Goal: Information Seeking & Learning: Learn about a topic

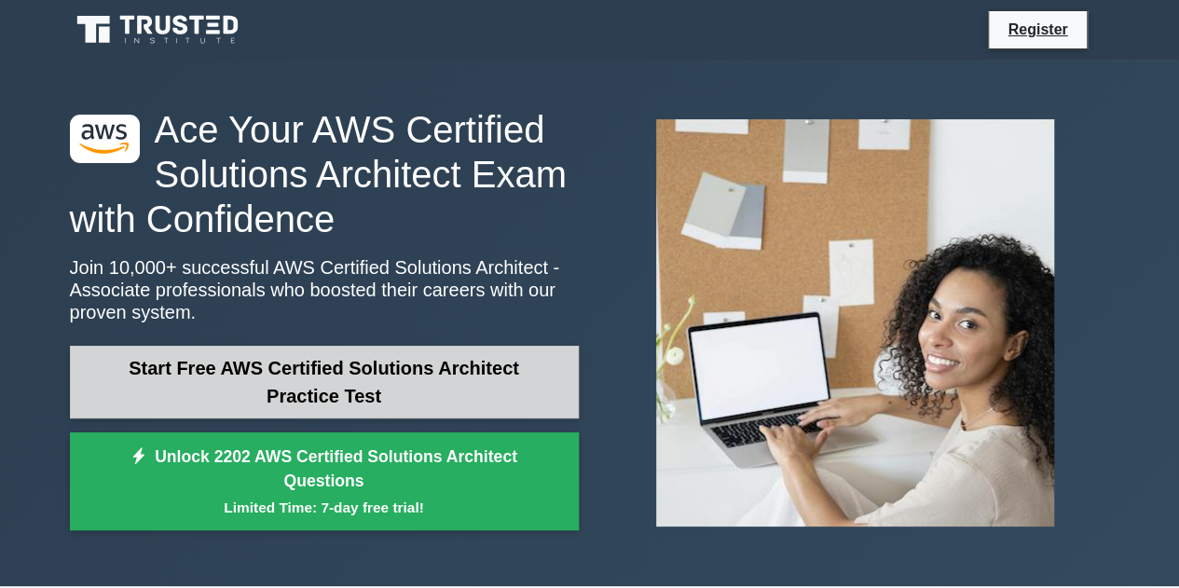
click at [303, 372] on link "Start Free AWS Certified Solutions Architect Practice Test" at bounding box center [324, 382] width 509 height 73
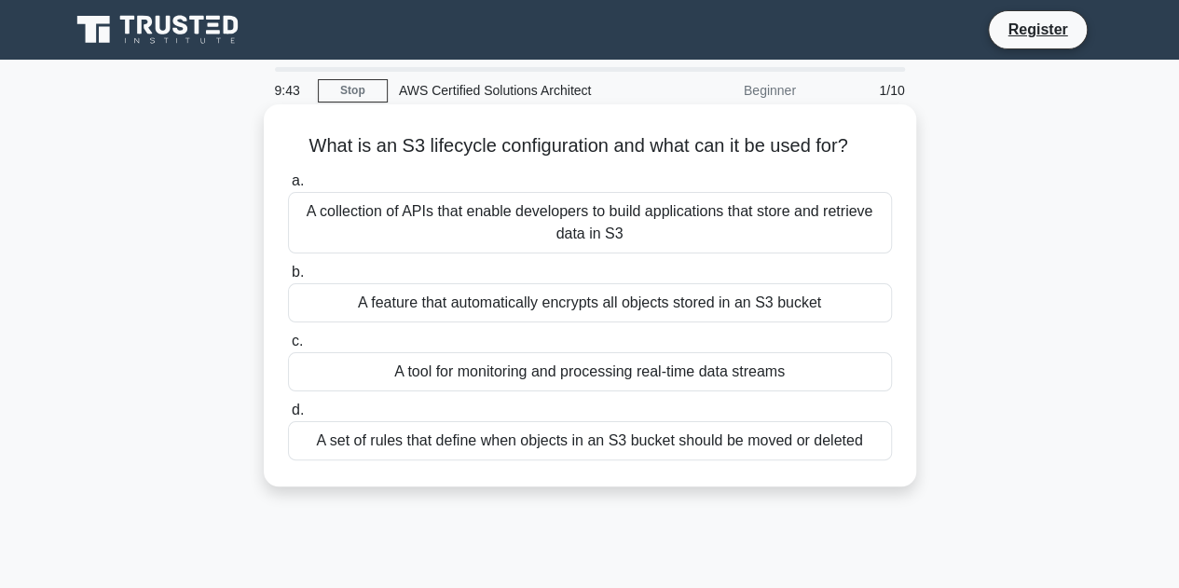
click at [645, 435] on div "A set of rules that define when objects in an S3 bucket should be moved or dele…" at bounding box center [590, 440] width 604 height 39
click at [288, 417] on input "d. A set of rules that define when objects in an S3 bucket should be moved or d…" at bounding box center [288, 410] width 0 height 12
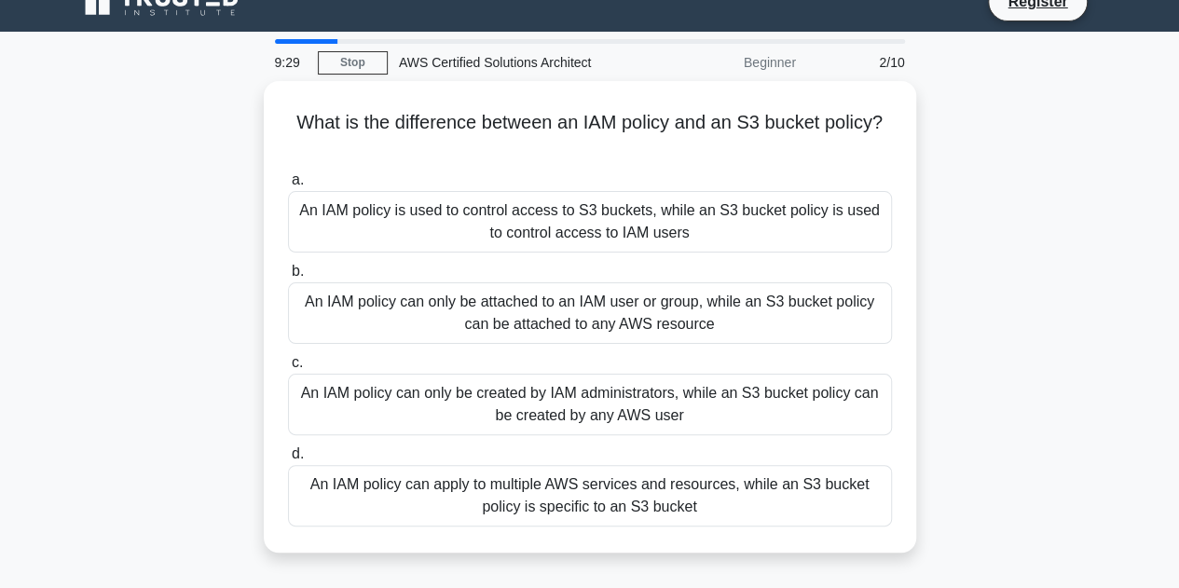
scroll to position [36, 0]
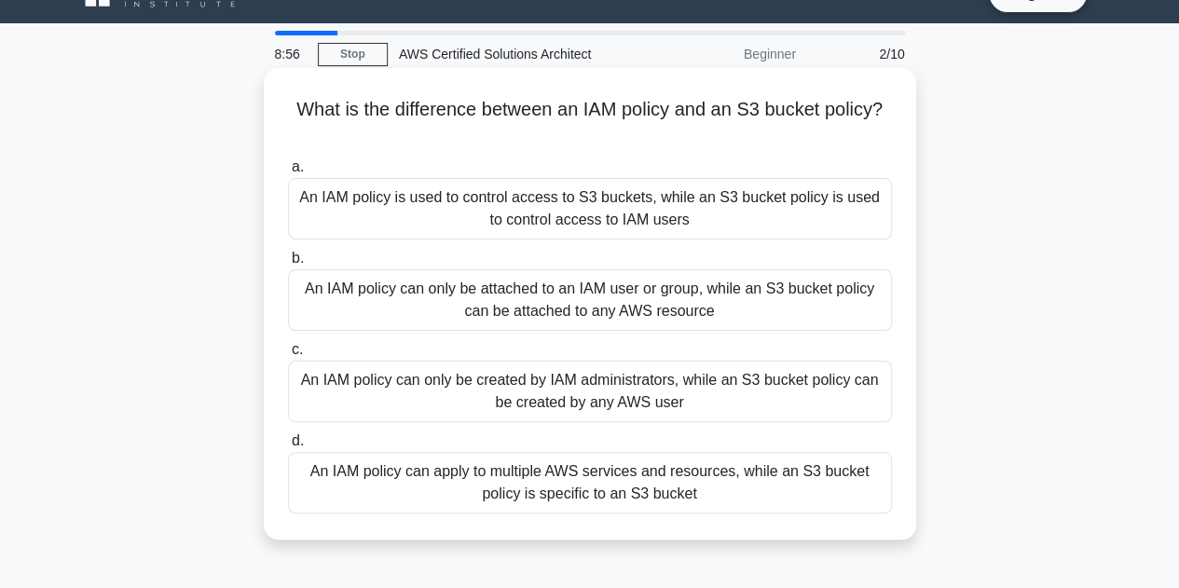
click at [677, 483] on div "An IAM policy can apply to multiple AWS services and resources, while an S3 buc…" at bounding box center [590, 483] width 604 height 62
click at [288, 447] on input "d. An IAM policy can apply to multiple AWS services and resources, while an S3 …" at bounding box center [288, 441] width 0 height 12
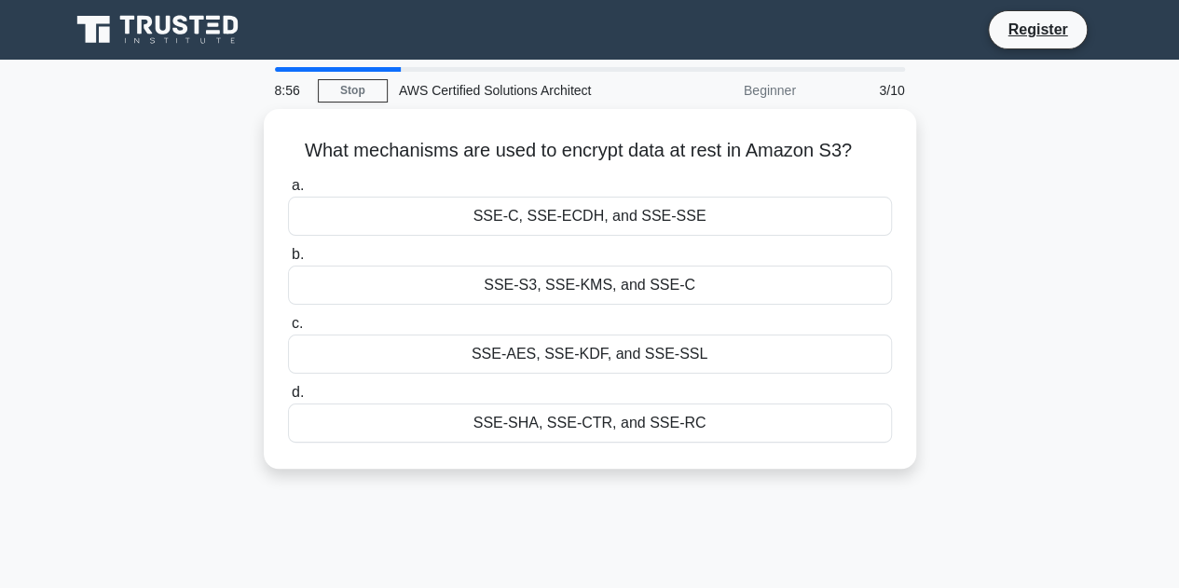
scroll to position [0, 0]
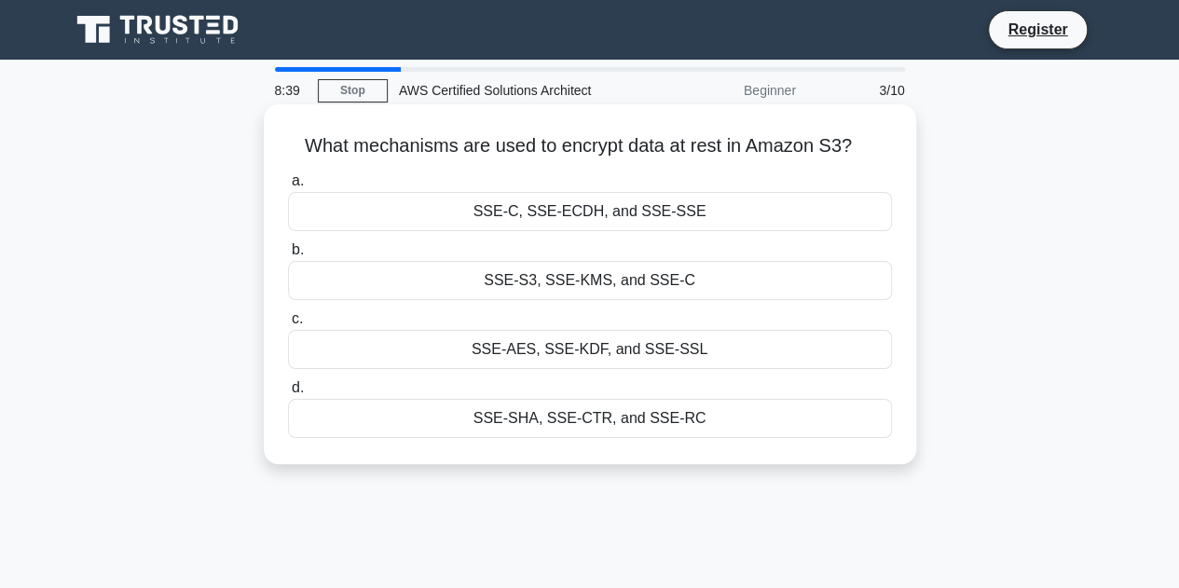
click at [710, 280] on div "SSE-S3, SSE-KMS, and SSE-C" at bounding box center [590, 280] width 604 height 39
click at [288, 256] on input "b. SSE-S3, SSE-KMS, and SSE-C" at bounding box center [288, 250] width 0 height 12
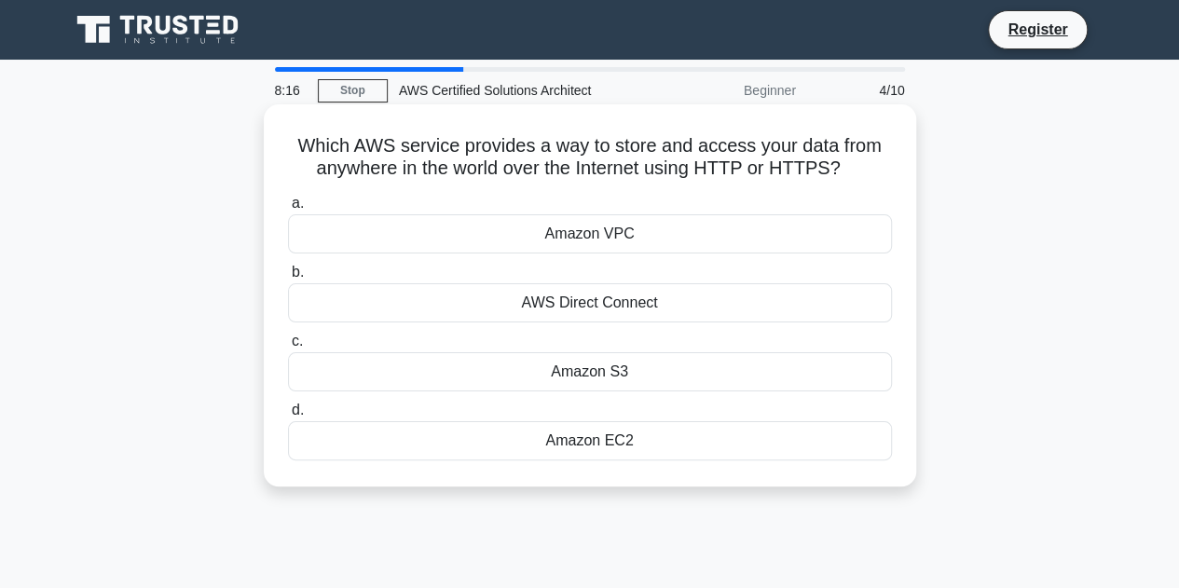
drag, startPoint x: 844, startPoint y: 171, endPoint x: 296, endPoint y: 157, distance: 548.1
click at [296, 157] on h5 "Which AWS service provides a way to store and access your data from anywhere in…" at bounding box center [590, 157] width 608 height 47
copy h5 "Which AWS service provides a way to store and access your data from anywhere in…"
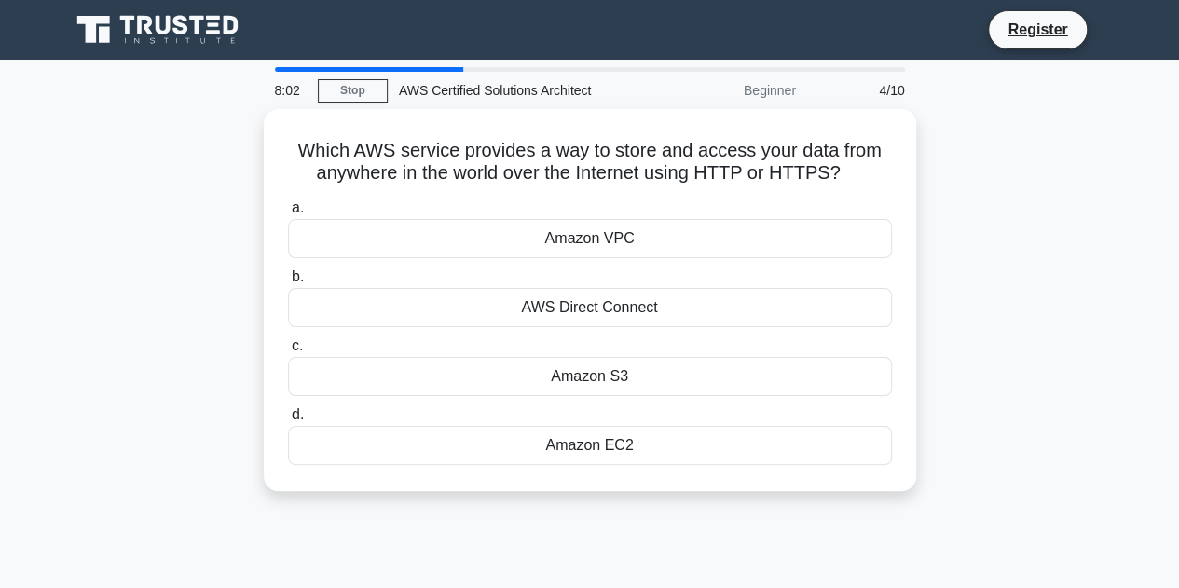
click at [937, 260] on div "Which AWS service provides a way to store and access your data from anywhere in…" at bounding box center [590, 311] width 1062 height 404
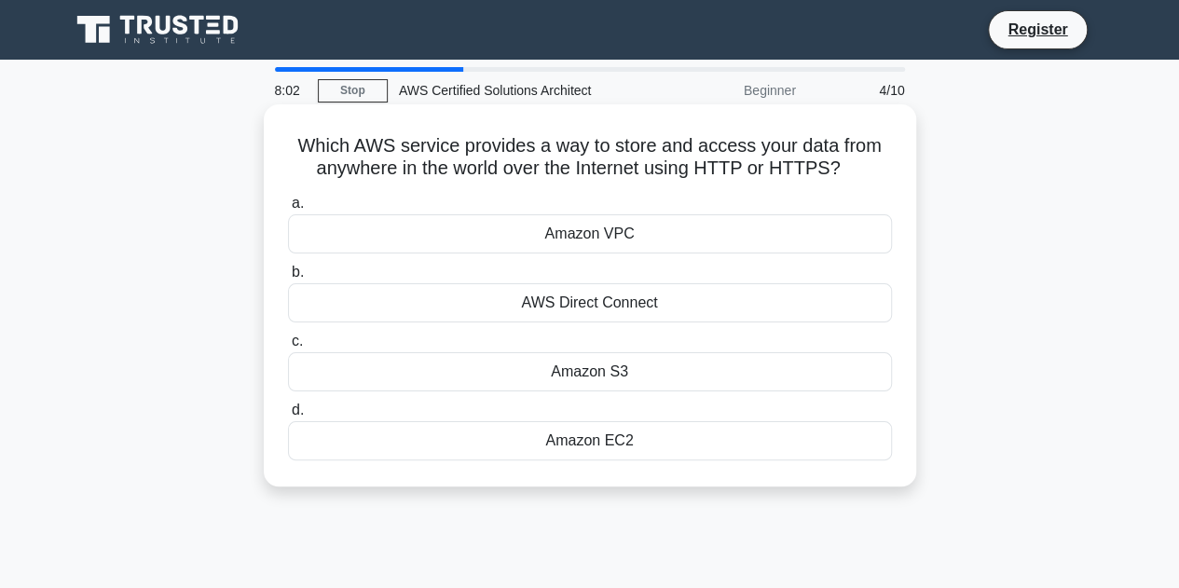
click at [832, 159] on h5 "Which AWS service provides a way to store and access your data from anywhere in…" at bounding box center [590, 157] width 608 height 47
click at [853, 172] on icon ".spinner_0XTQ{transform-origin:center;animation:spinner_y6GP .75s linear infini…" at bounding box center [852, 169] width 22 height 22
click at [610, 375] on div "Amazon S3" at bounding box center [590, 371] width 604 height 39
click at [288, 348] on input "c. Amazon S3" at bounding box center [288, 341] width 0 height 12
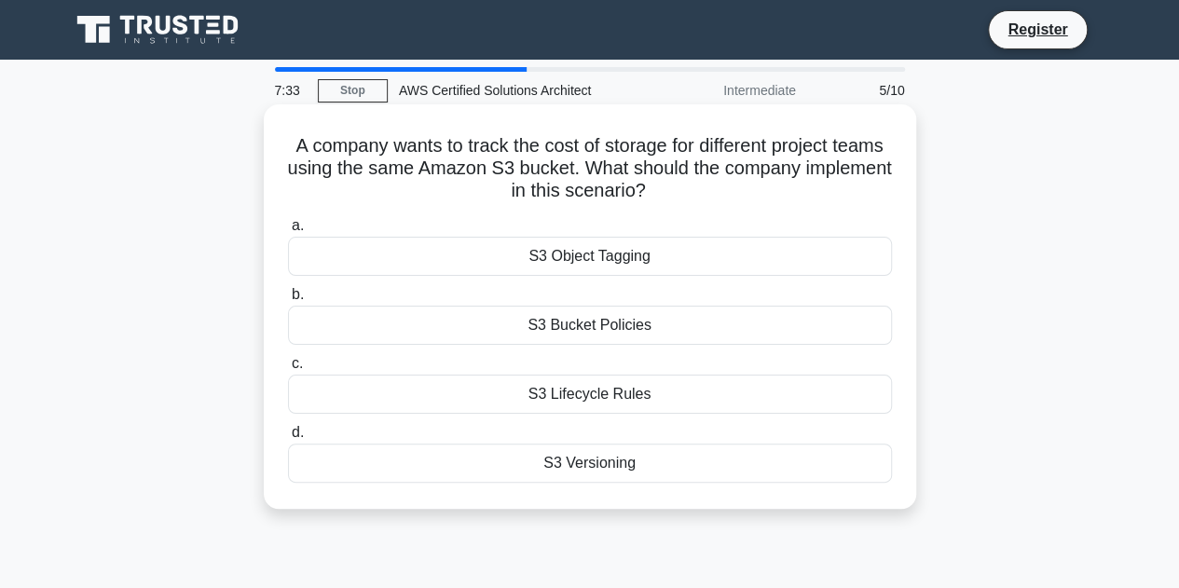
click at [663, 266] on div "S3 Object Tagging" at bounding box center [590, 256] width 604 height 39
click at [288, 232] on input "a. S3 Object Tagging" at bounding box center [288, 226] width 0 height 12
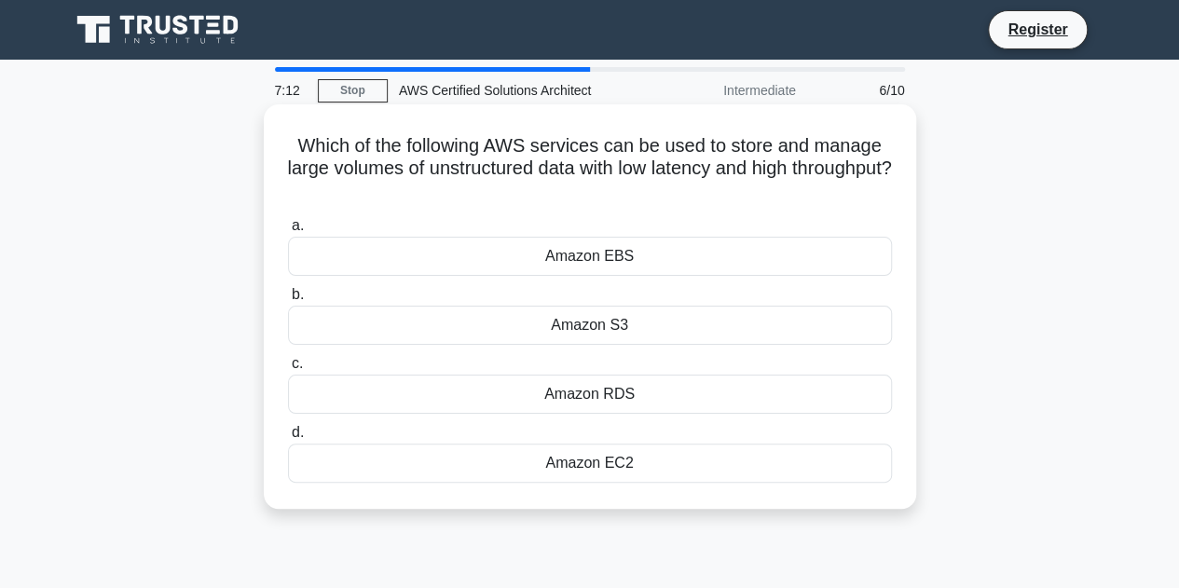
click at [671, 253] on div "Amazon EBS" at bounding box center [590, 256] width 604 height 39
click at [288, 232] on input "a. Amazon EBS" at bounding box center [288, 226] width 0 height 12
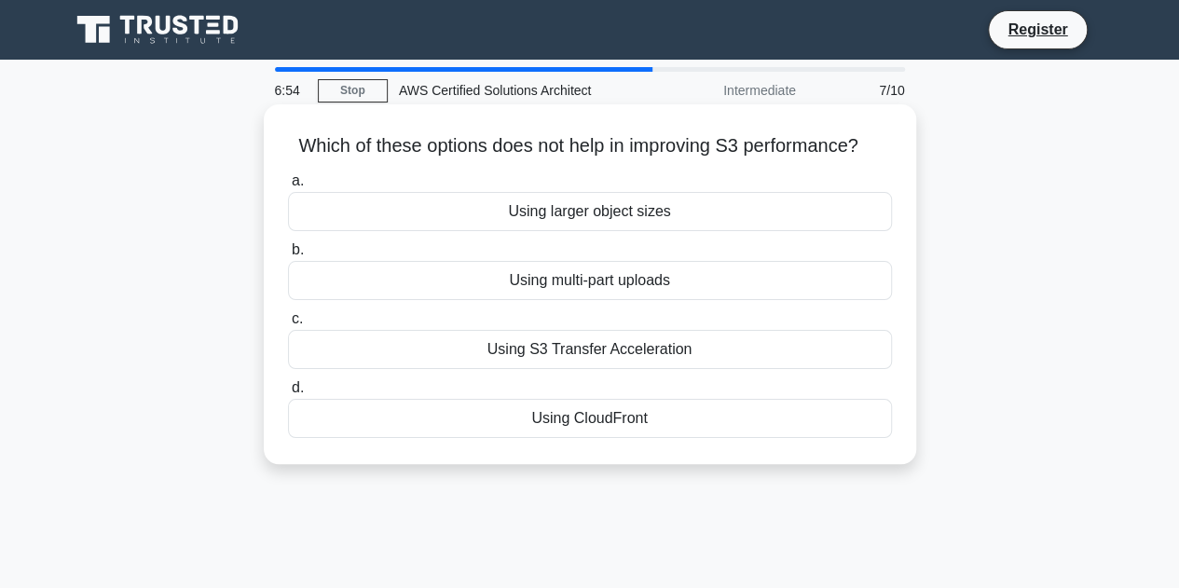
click at [613, 206] on div "Using larger object sizes" at bounding box center [590, 211] width 604 height 39
click at [288, 187] on input "a. Using larger object sizes" at bounding box center [288, 181] width 0 height 12
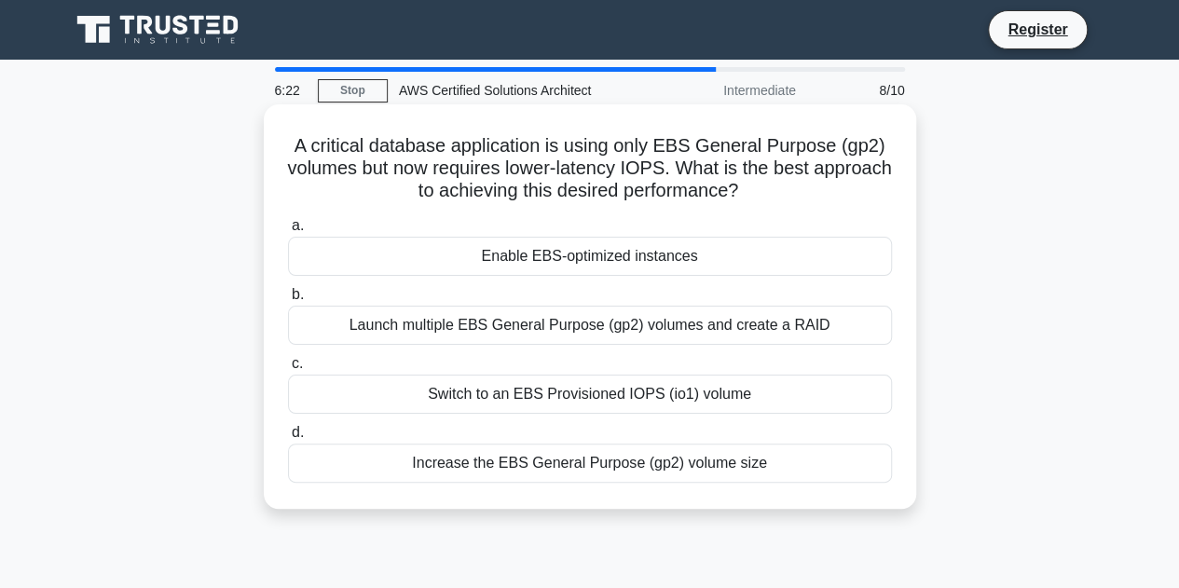
click at [710, 397] on div "Switch to an EBS Provisioned IOPS (io1) volume" at bounding box center [590, 394] width 604 height 39
click at [288, 370] on input "c. Switch to an EBS Provisioned IOPS (io1) volume" at bounding box center [288, 364] width 0 height 12
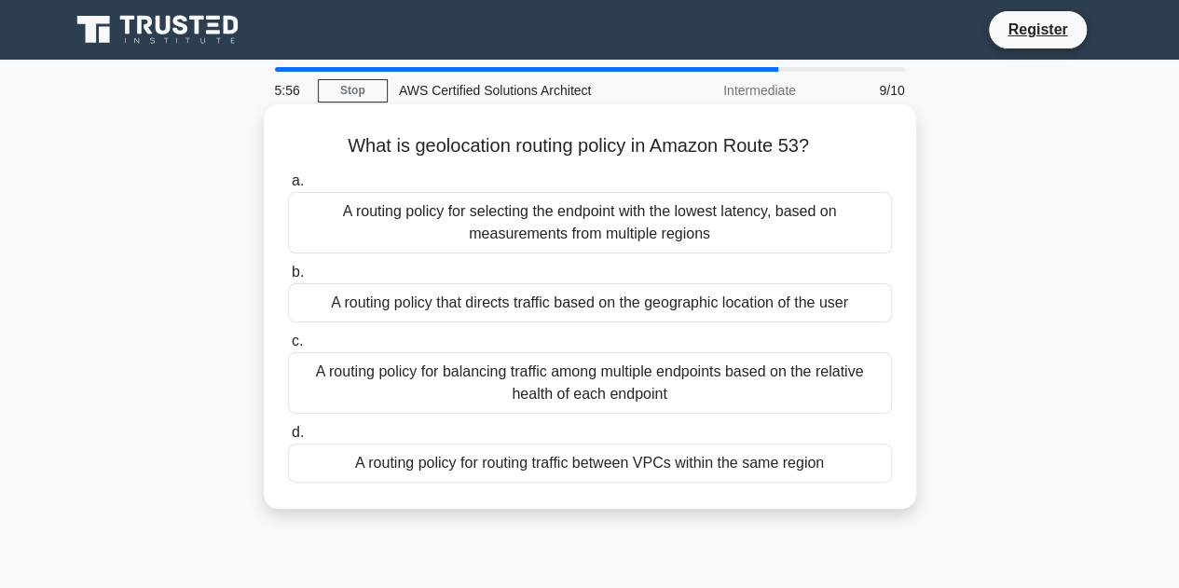
click at [761, 305] on div "A routing policy that directs traffic based on the geographic location of the u…" at bounding box center [590, 302] width 604 height 39
click at [288, 279] on input "b. A routing policy that directs traffic based on the geographic location of th…" at bounding box center [288, 273] width 0 height 12
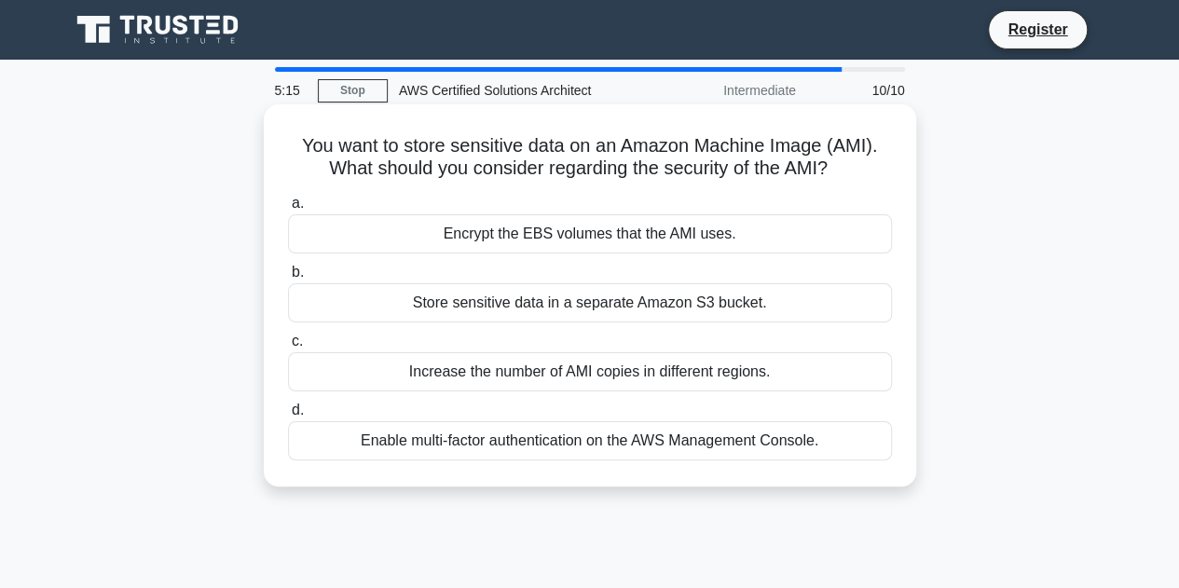
click at [610, 310] on div "Store sensitive data in a separate Amazon S3 bucket." at bounding box center [590, 302] width 604 height 39
click at [288, 279] on input "b. Store sensitive data in a separate Amazon S3 bucket." at bounding box center [288, 273] width 0 height 12
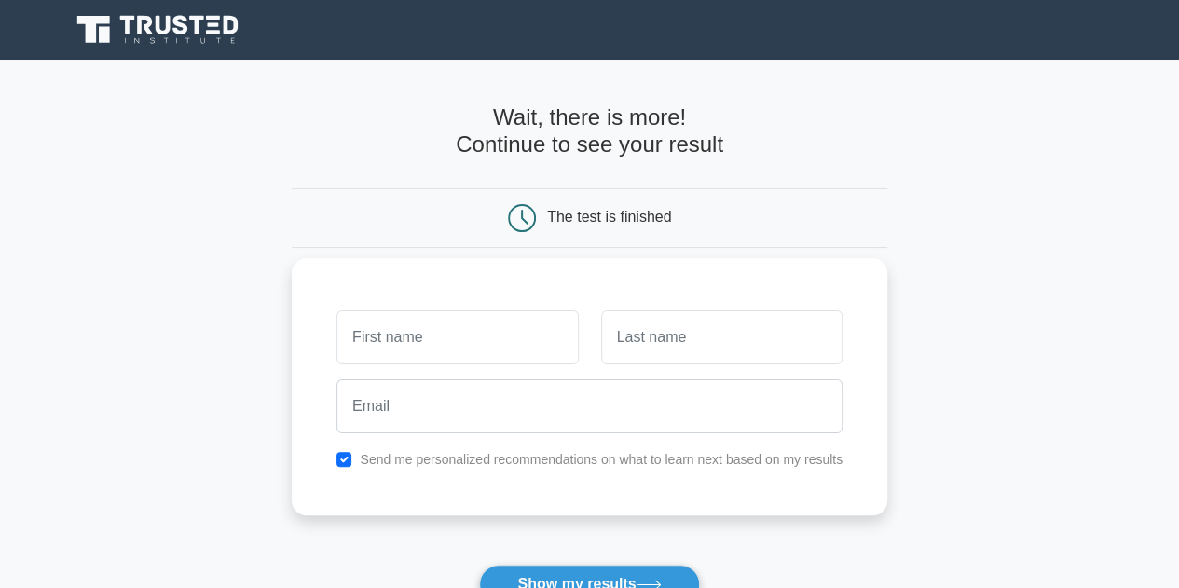
click at [405, 348] on input "text" at bounding box center [456, 337] width 241 height 54
type input "sdf"
click at [663, 318] on input "text" at bounding box center [721, 337] width 241 height 54
type input "sdfs"
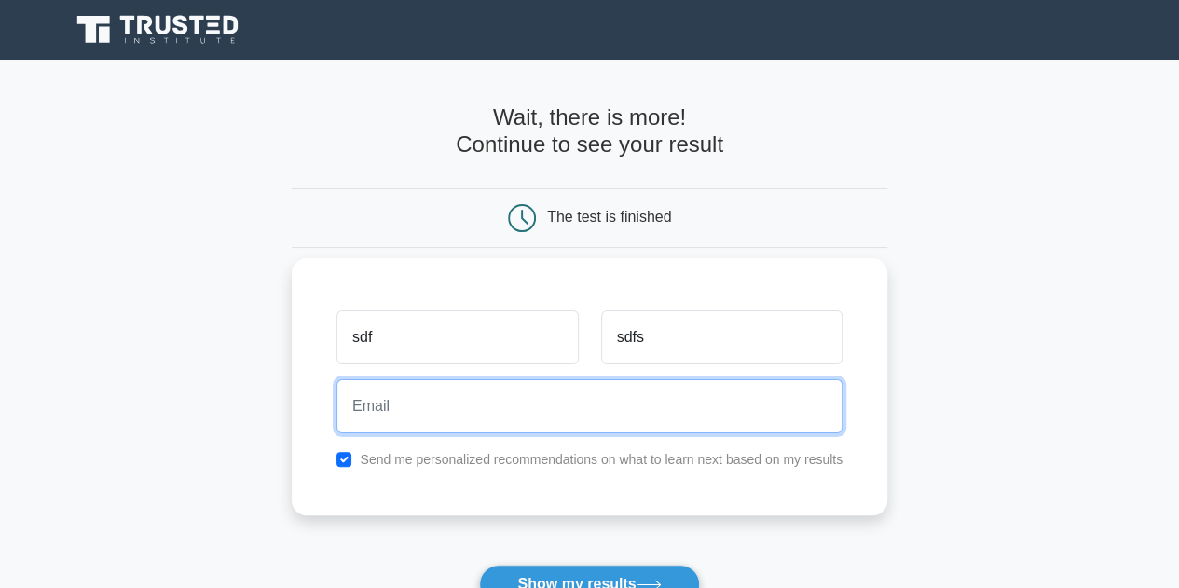
click at [480, 411] on input "email" at bounding box center [589, 406] width 506 height 54
type input "NKumar2@moi.gov.qa"
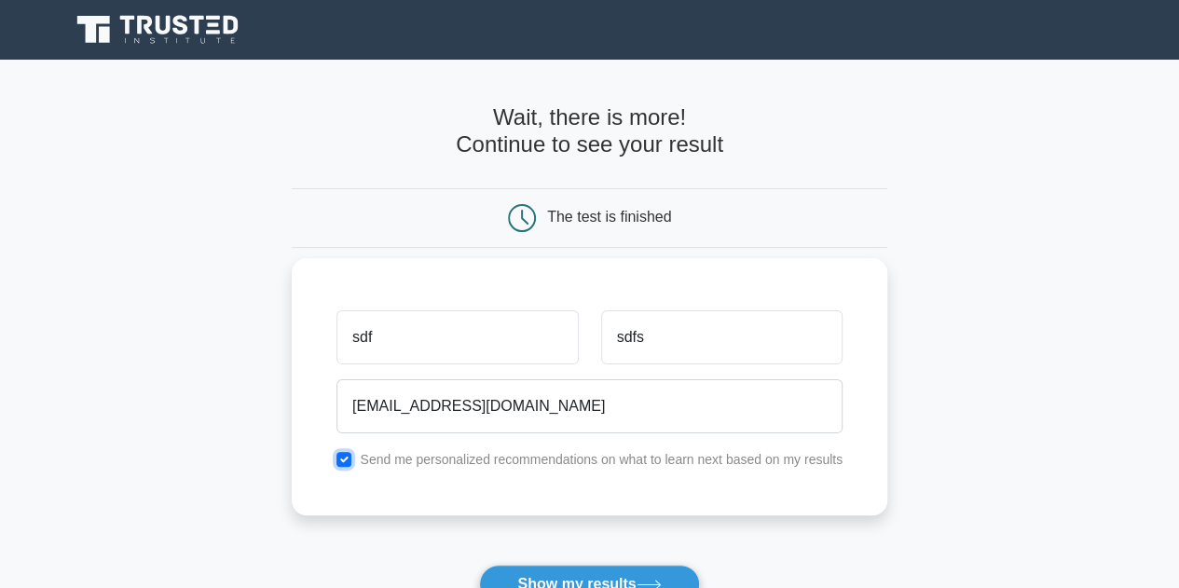
click at [349, 459] on input "checkbox" at bounding box center [343, 459] width 15 height 15
checkbox input "false"
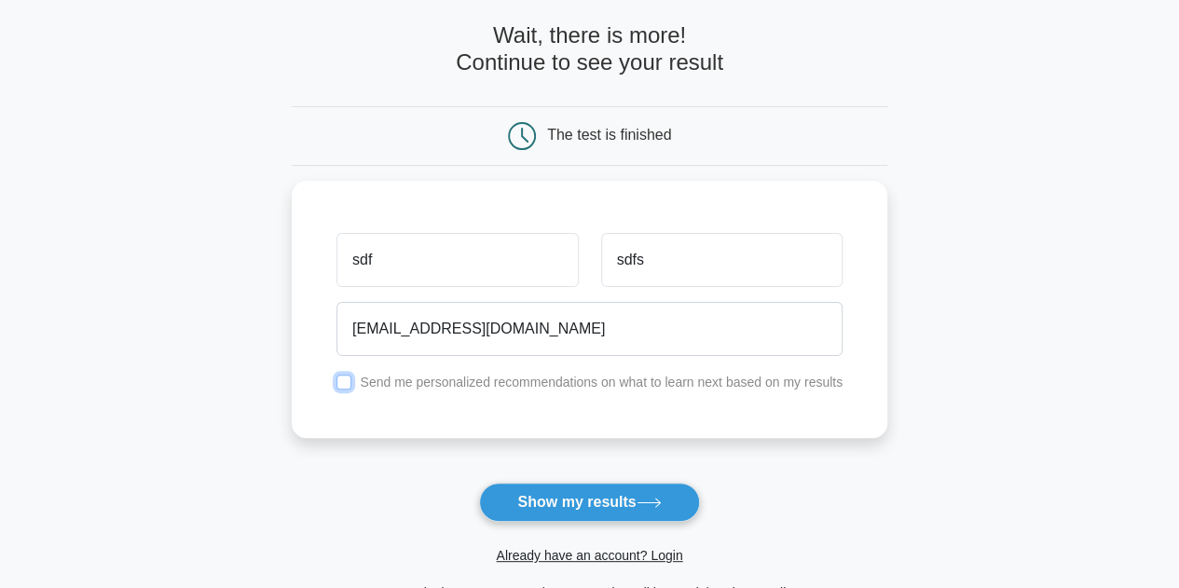
scroll to position [186, 0]
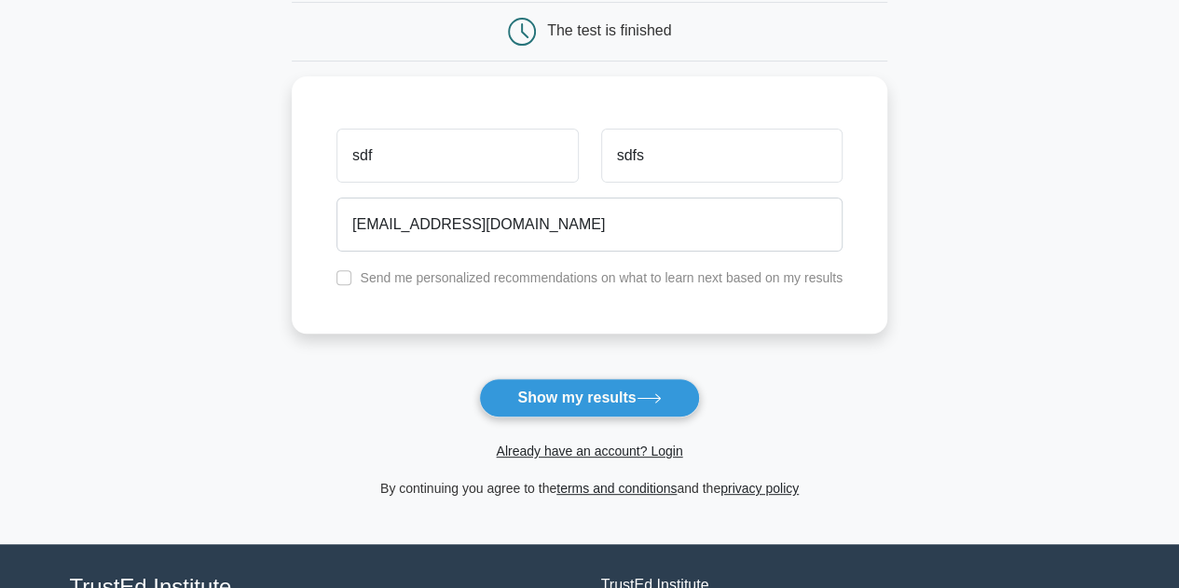
click at [572, 394] on button "Show my results" at bounding box center [589, 397] width 220 height 39
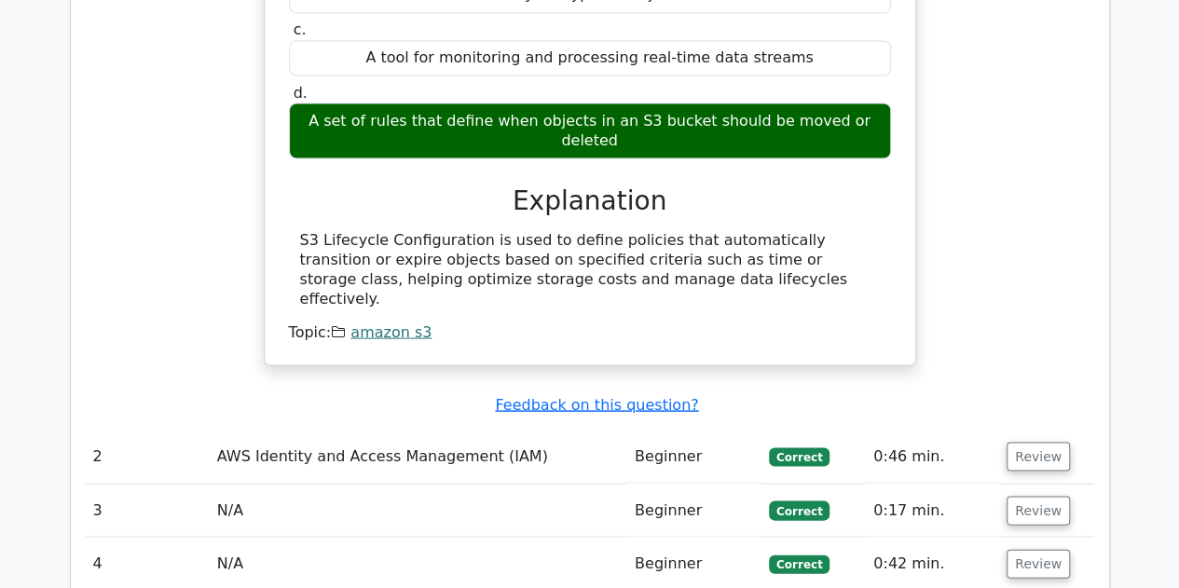
scroll to position [1771, 0]
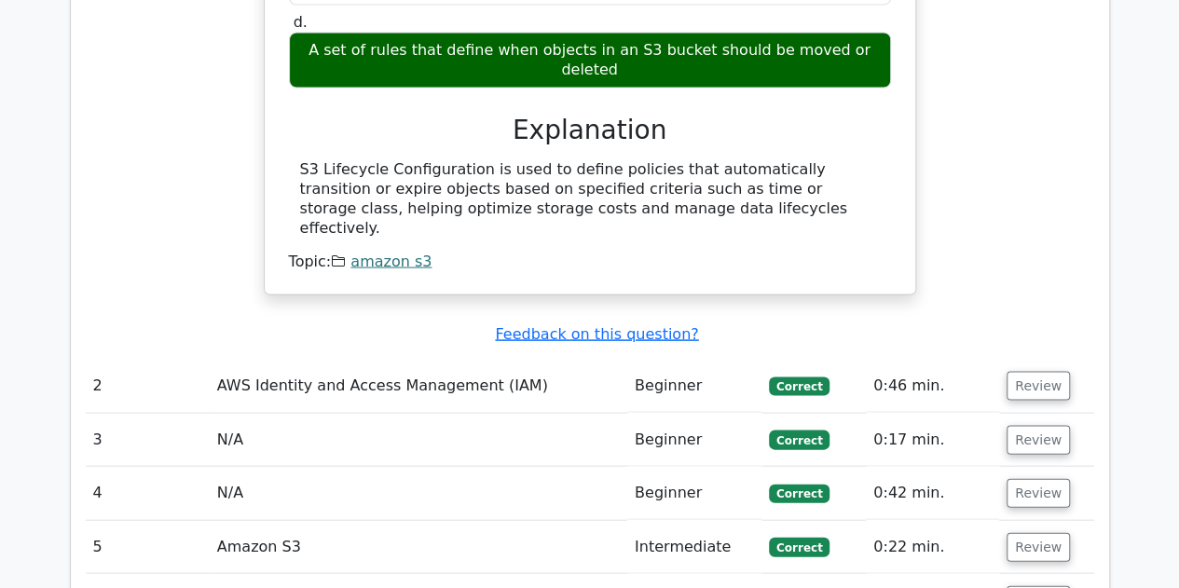
click at [575, 360] on td "AWS Identity and Access Management (IAM)" at bounding box center [418, 386] width 417 height 53
click at [1032, 372] on button "Review" at bounding box center [1037, 386] width 63 height 29
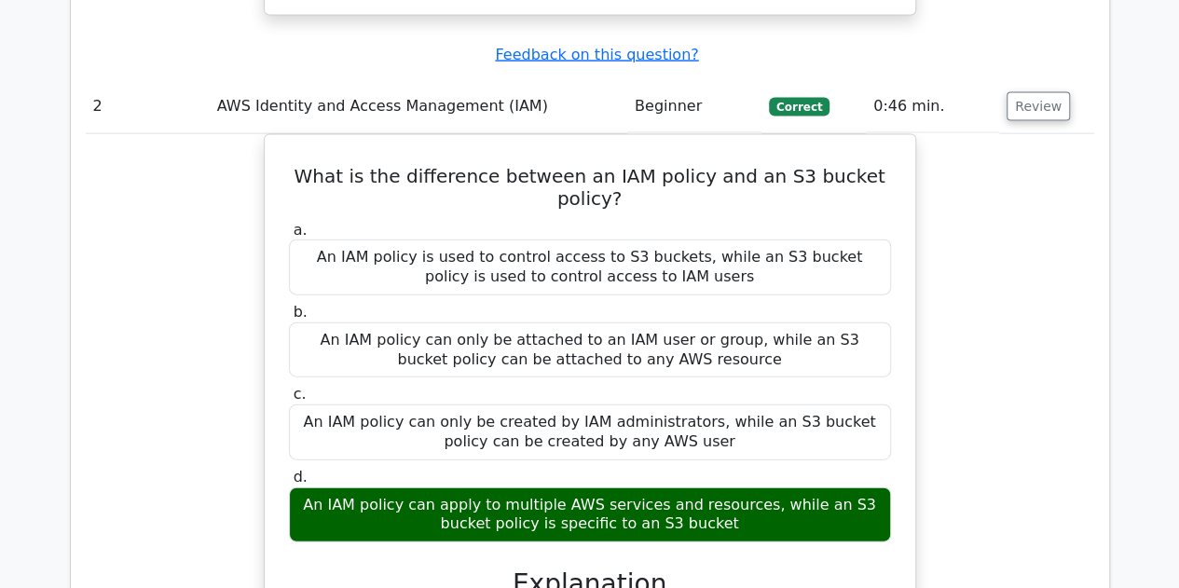
scroll to position [2330, 0]
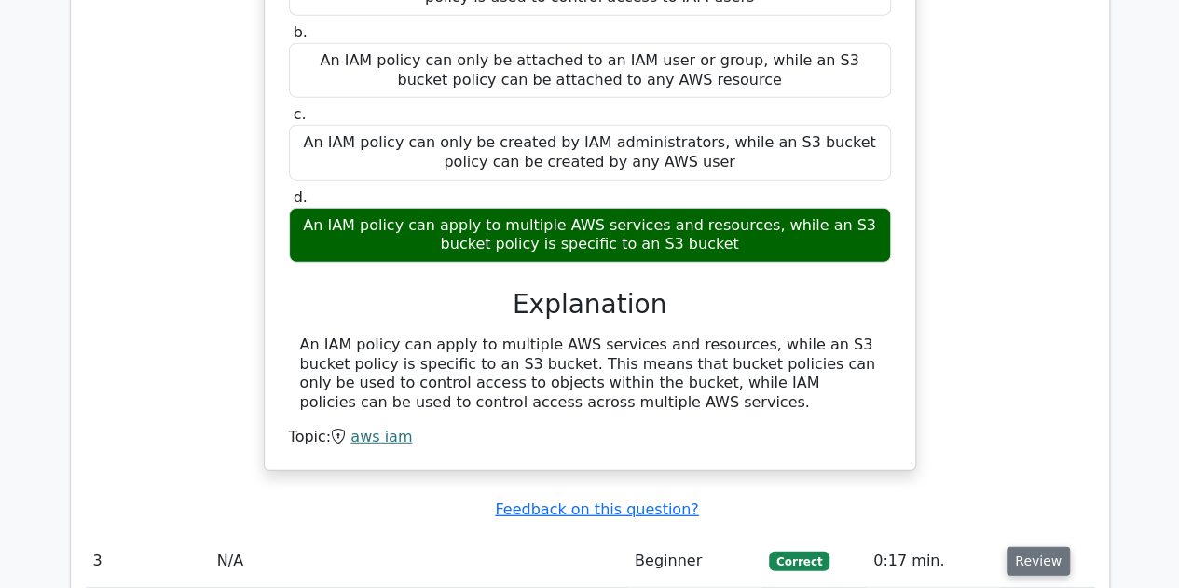
click at [1042, 547] on button "Review" at bounding box center [1037, 561] width 63 height 29
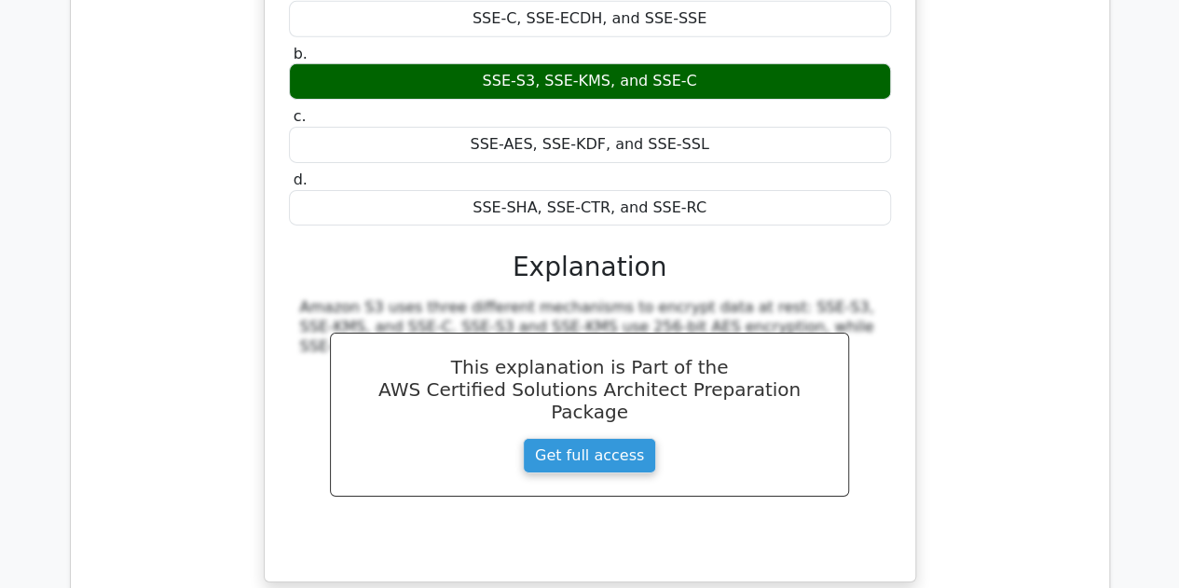
scroll to position [3168, 0]
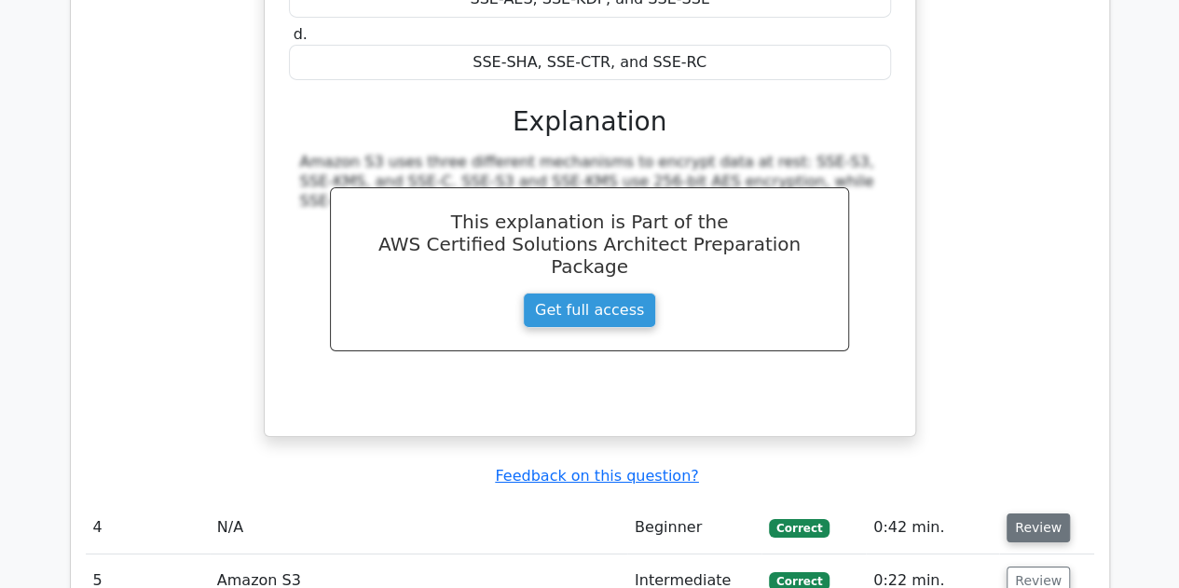
click at [1034, 513] on button "Review" at bounding box center [1037, 527] width 63 height 29
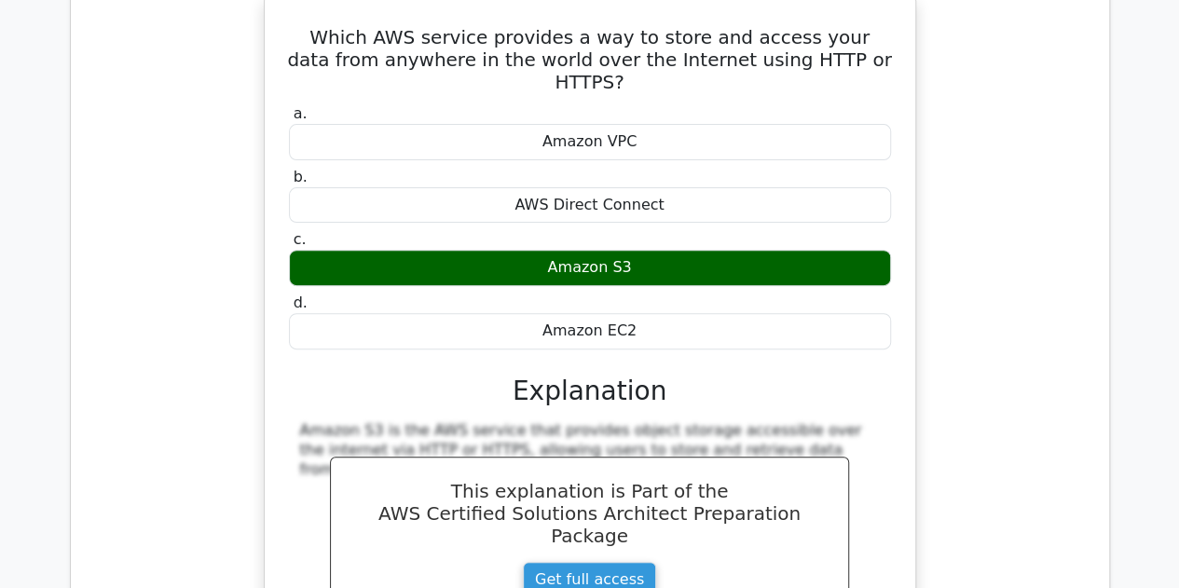
scroll to position [4007, 0]
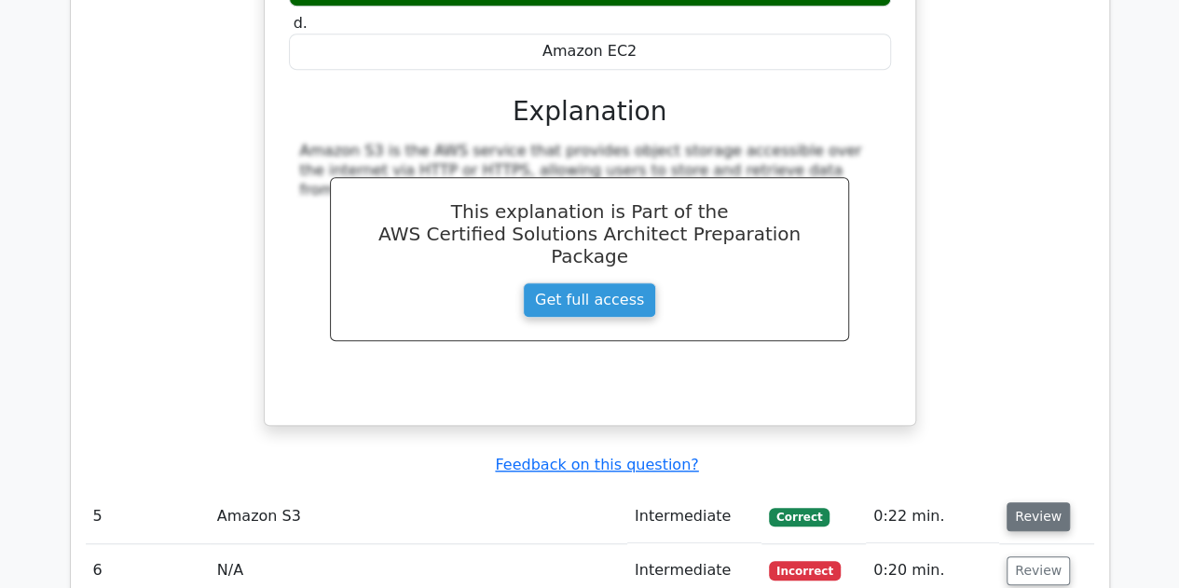
click at [1031, 502] on button "Review" at bounding box center [1037, 516] width 63 height 29
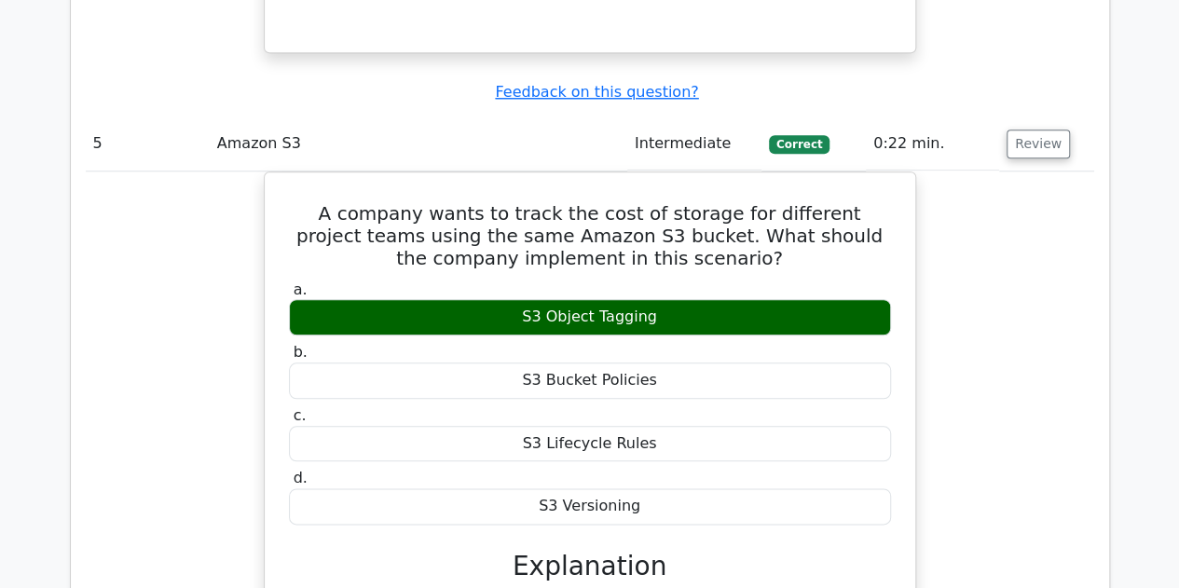
scroll to position [4566, 0]
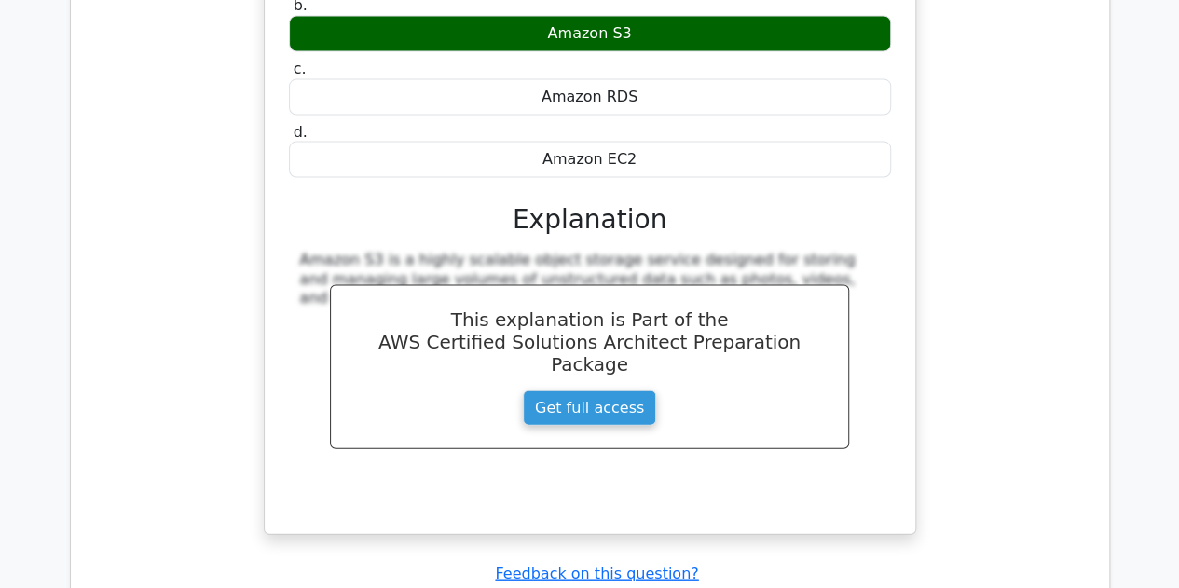
scroll to position [5591, 0]
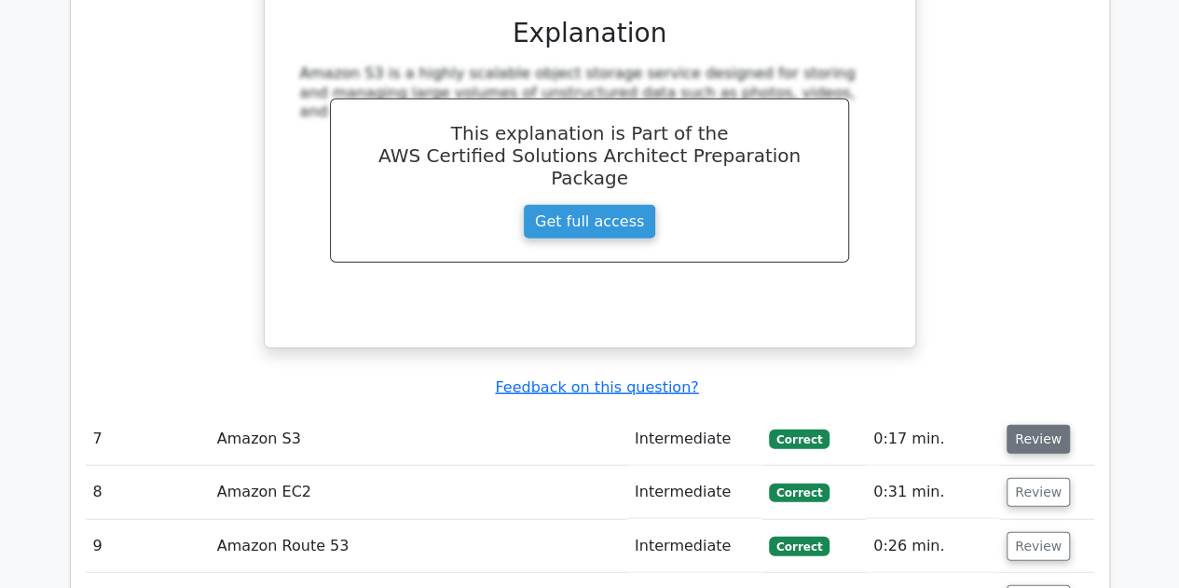
click at [1025, 425] on button "Review" at bounding box center [1037, 439] width 63 height 29
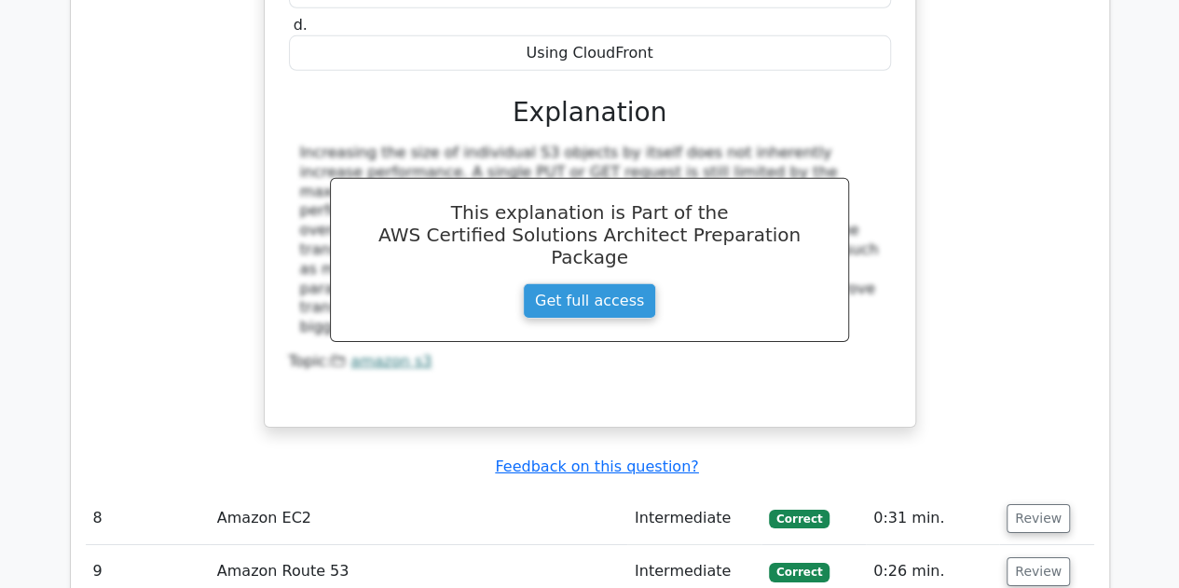
scroll to position [6430, 0]
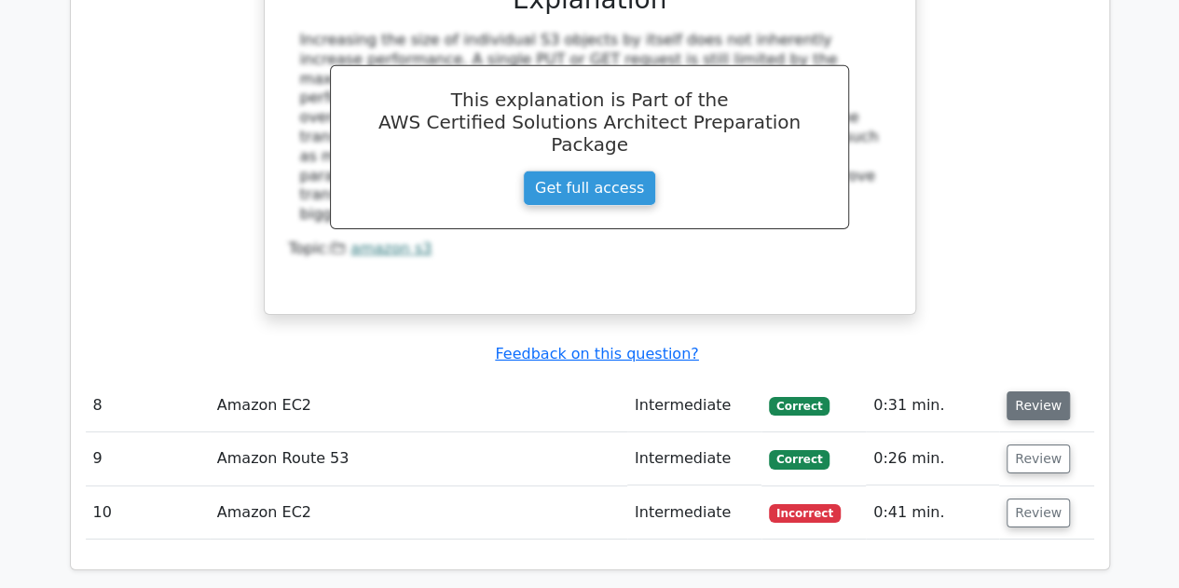
click at [1038, 391] on button "Review" at bounding box center [1037, 405] width 63 height 29
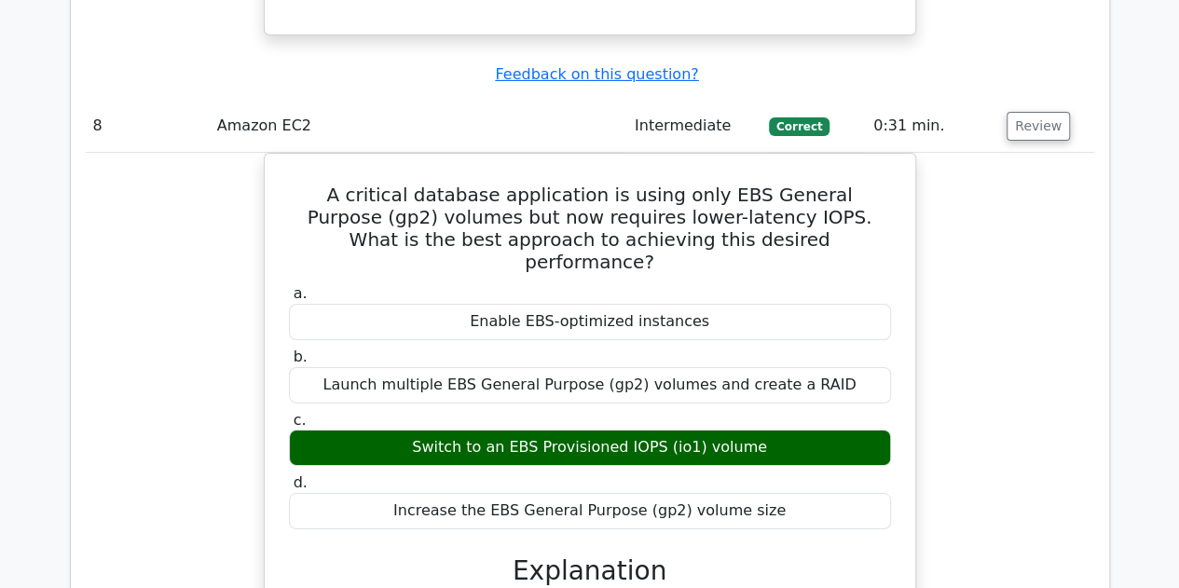
scroll to position [6896, 0]
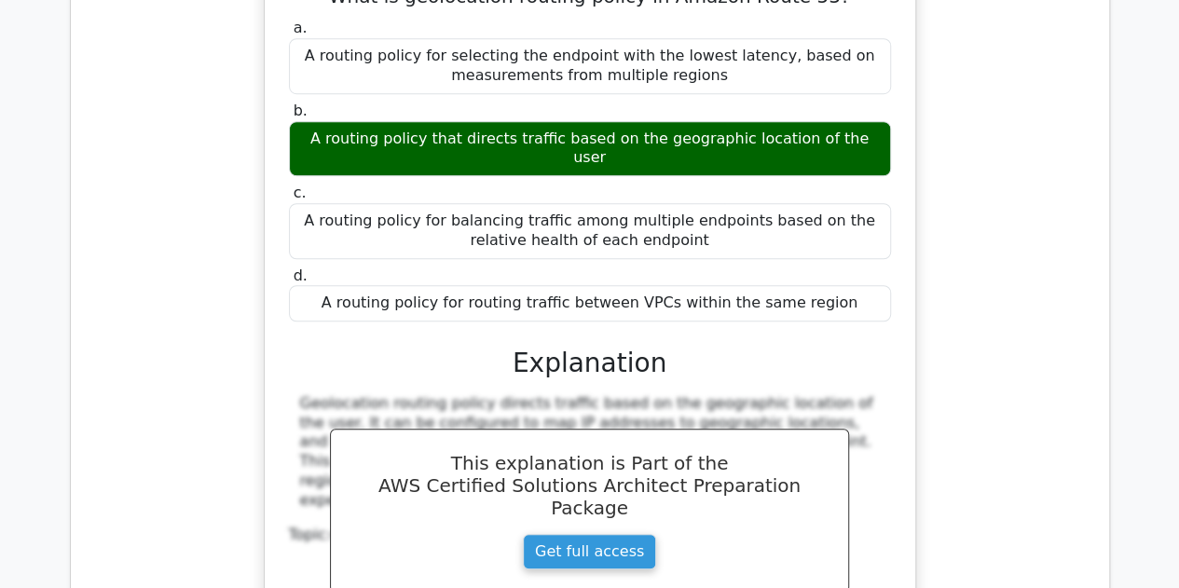
scroll to position [7735, 0]
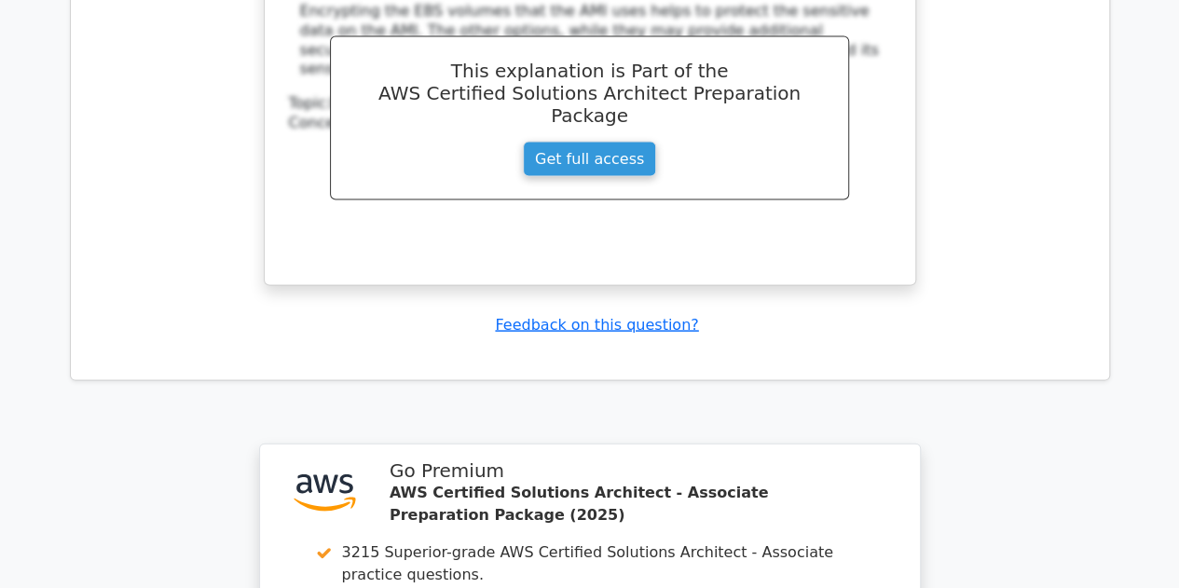
scroll to position [9145, 0]
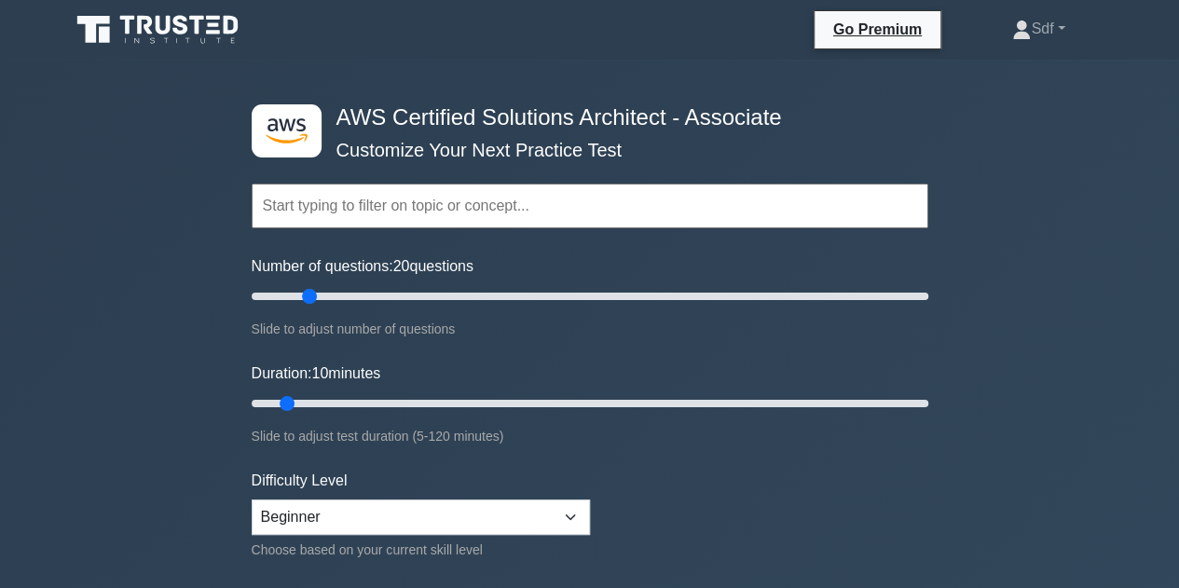
drag, startPoint x: 279, startPoint y: 294, endPoint x: 305, endPoint y: 297, distance: 26.4
type input "20"
click at [305, 297] on input "Number of questions: 20 questions" at bounding box center [590, 296] width 677 height 22
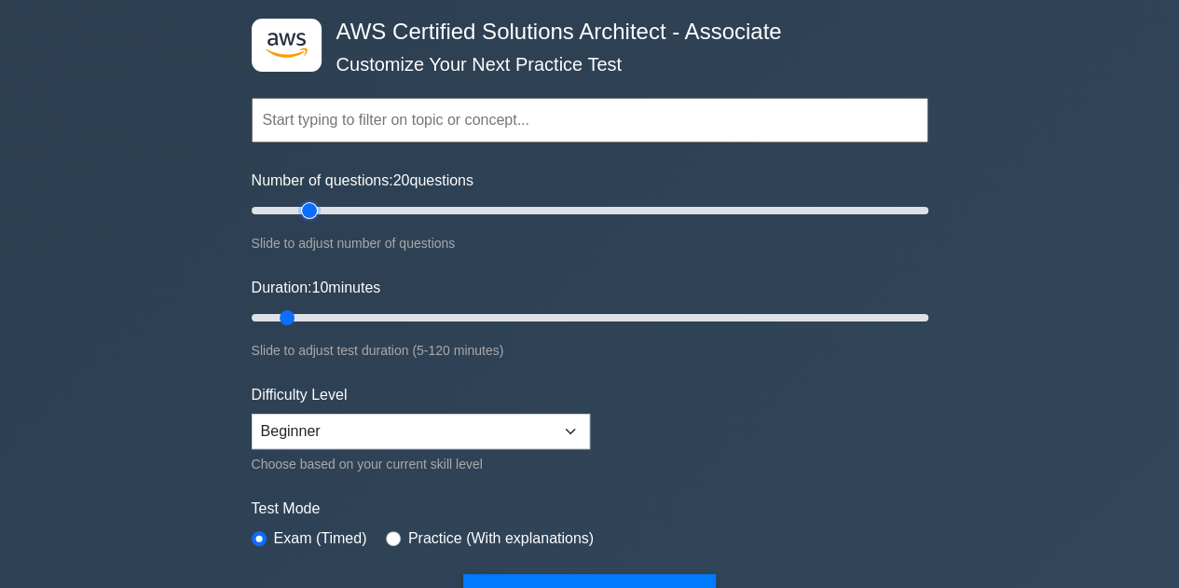
scroll to position [186, 0]
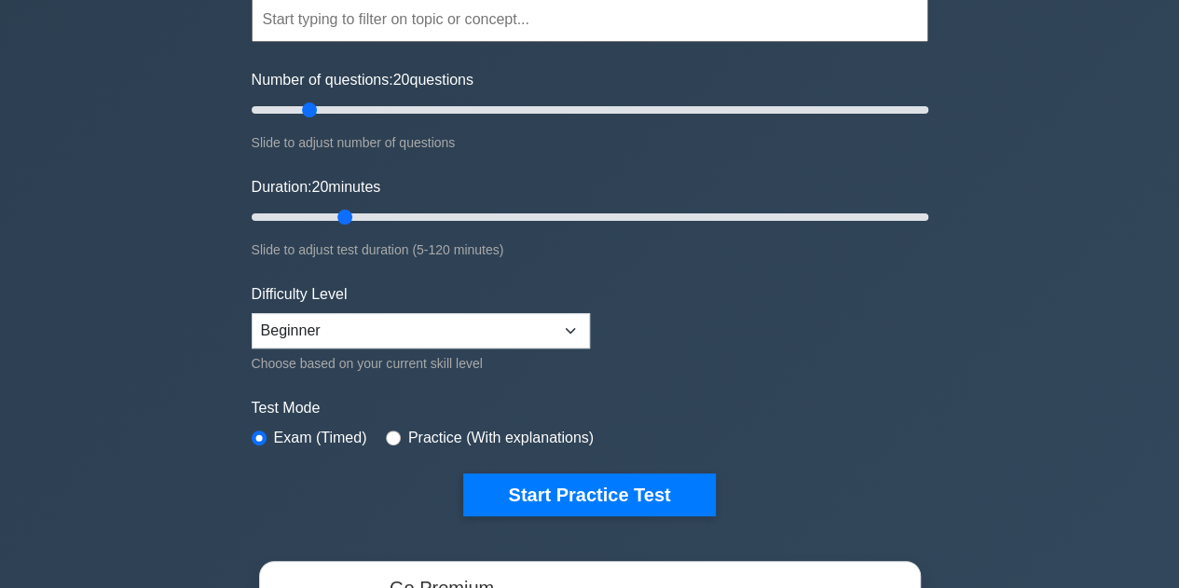
drag, startPoint x: 289, startPoint y: 219, endPoint x: 339, endPoint y: 221, distance: 50.4
type input "20"
click at [339, 221] on input "Duration: 20 minutes" at bounding box center [590, 217] width 677 height 22
click at [576, 324] on select "Beginner Intermediate Expert" at bounding box center [421, 330] width 338 height 35
select select "intermediate"
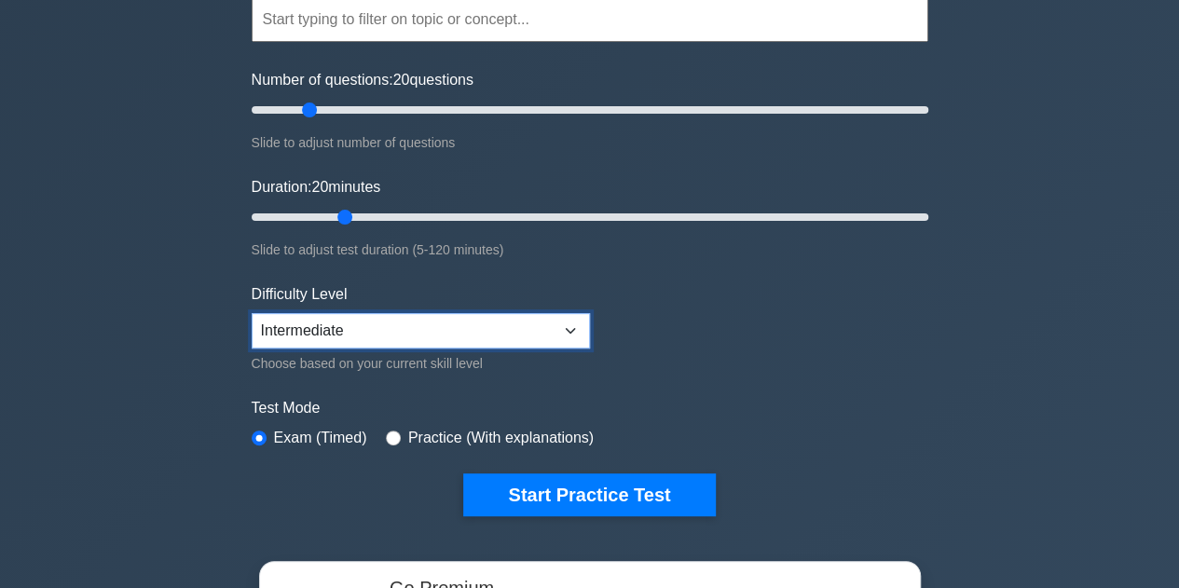
click at [252, 313] on select "Beginner Intermediate Expert" at bounding box center [421, 330] width 338 height 35
click at [713, 353] on form "Topics Amazon EC2 Amazon S3 Amazon VPC AWS Identity and Access Management (IAM)…" at bounding box center [590, 228] width 677 height 576
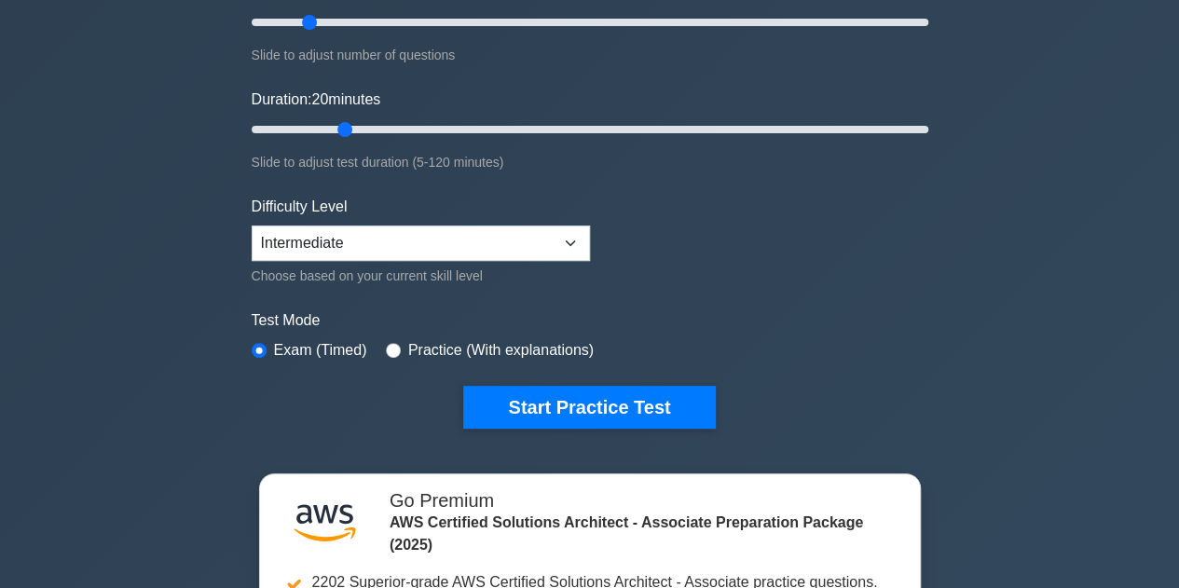
scroll to position [466, 0]
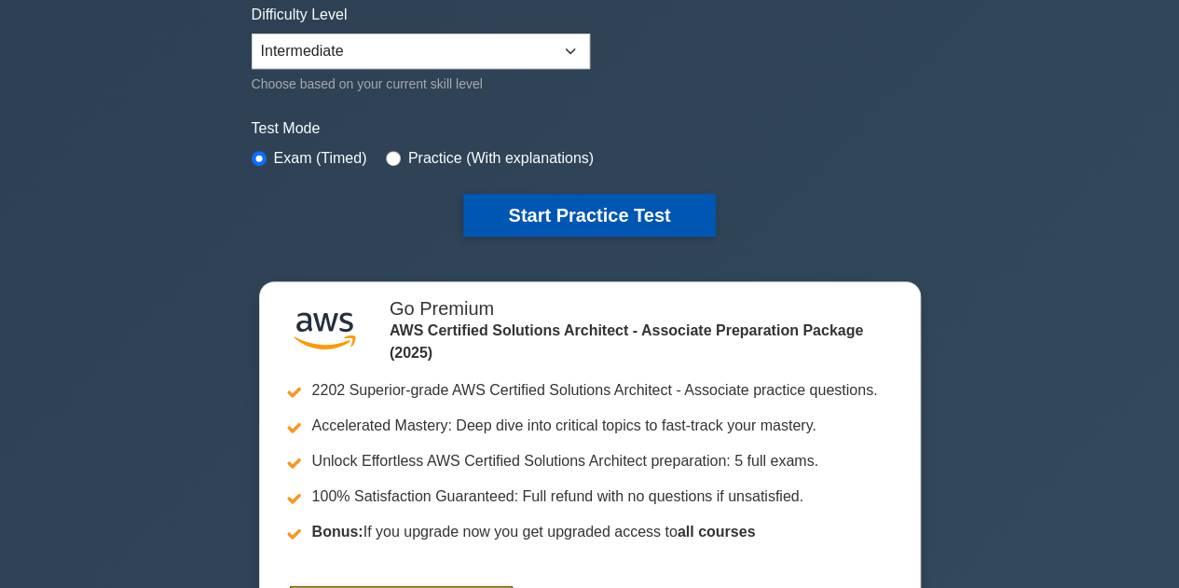
click at [574, 212] on button "Start Practice Test" at bounding box center [589, 215] width 252 height 43
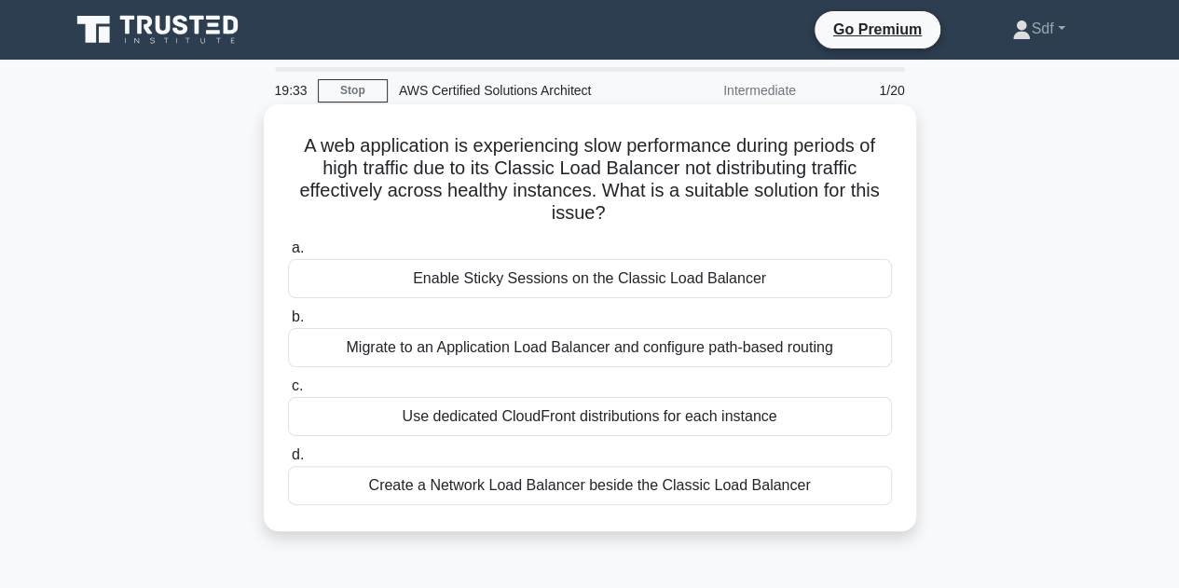
click at [458, 351] on div "Migrate to an Application Load Balancer and configure path-based routing" at bounding box center [590, 347] width 604 height 39
click at [288, 323] on input "b. Migrate to an Application Load Balancer and configure path-based routing" at bounding box center [288, 317] width 0 height 12
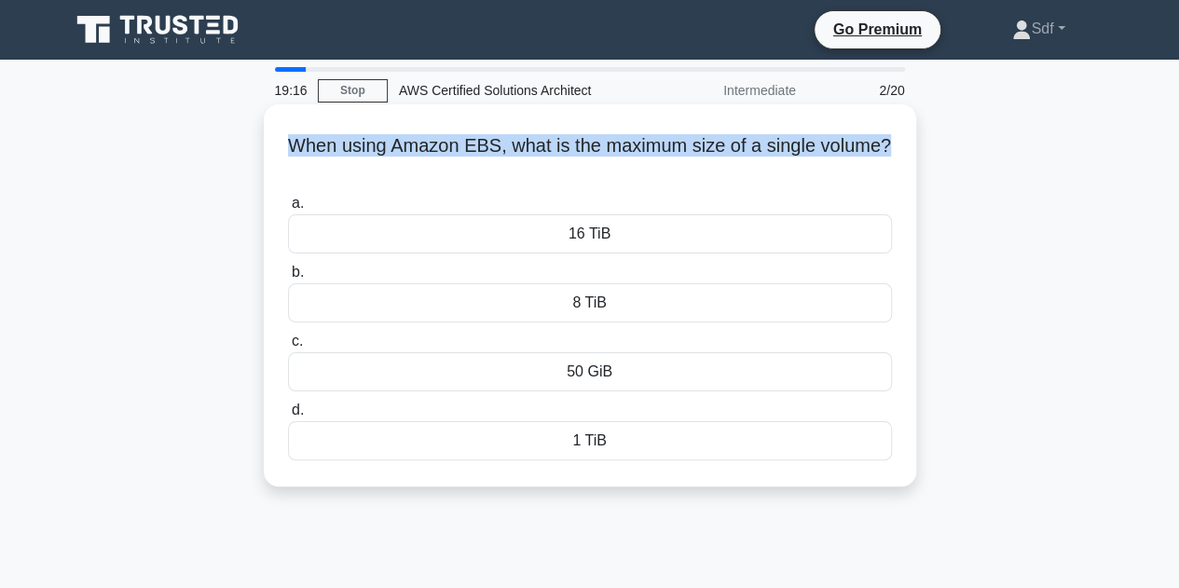
drag, startPoint x: 807, startPoint y: 145, endPoint x: 289, endPoint y: 149, distance: 518.1
click at [289, 149] on div "When using Amazon EBS, what is the maximum size of a single volume? .spinner_0X…" at bounding box center [589, 295] width 637 height 367
copy h5 "When using Amazon EBS, what is the maximum size of a single volume?"
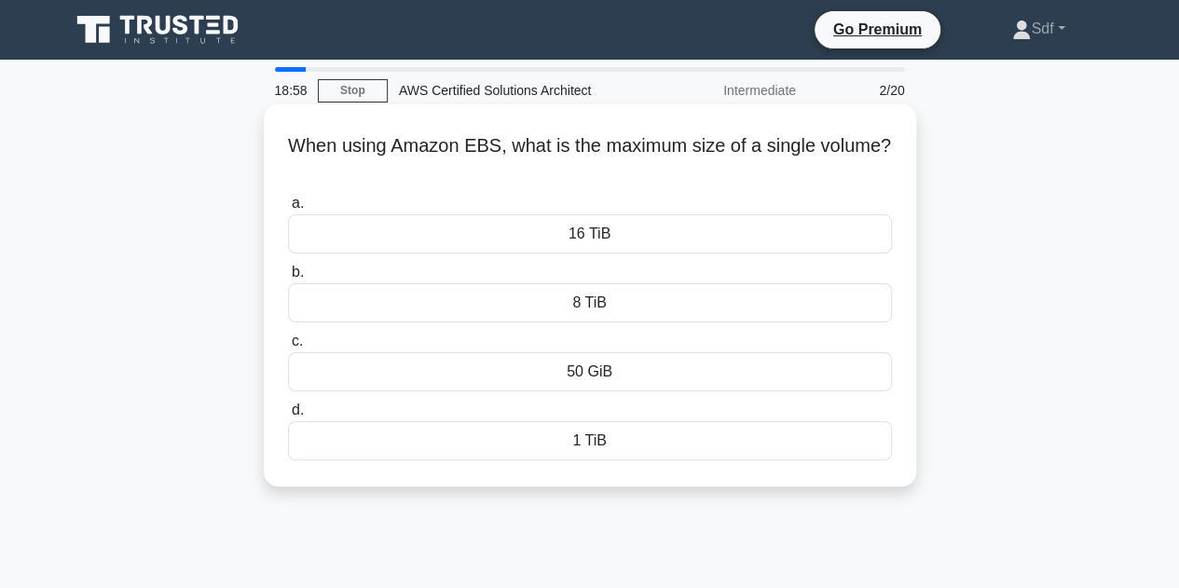
click at [909, 328] on div "When using Amazon EBS, what is the maximum size of a single volume? .spinner_0X…" at bounding box center [590, 295] width 652 height 382
click at [891, 299] on div "8 TiB" at bounding box center [590, 302] width 604 height 39
click at [288, 279] on input "b. 8 TiB" at bounding box center [288, 273] width 0 height 12
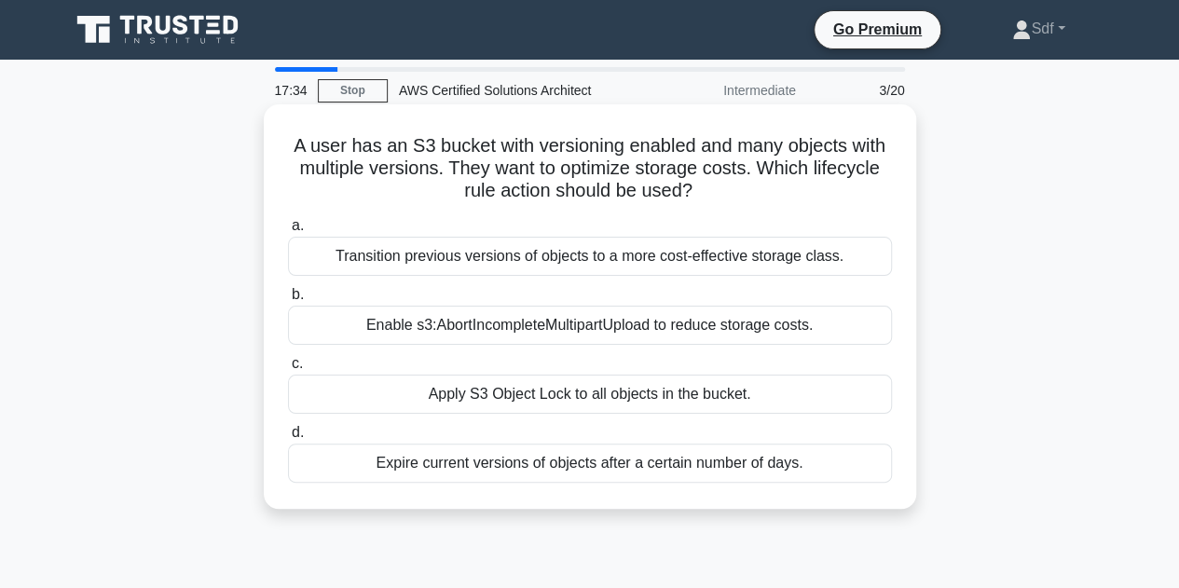
click at [600, 470] on div "Expire current versions of objects after a certain number of days." at bounding box center [590, 463] width 604 height 39
click at [288, 439] on input "d. Expire current versions of objects after a certain number of days." at bounding box center [288, 433] width 0 height 12
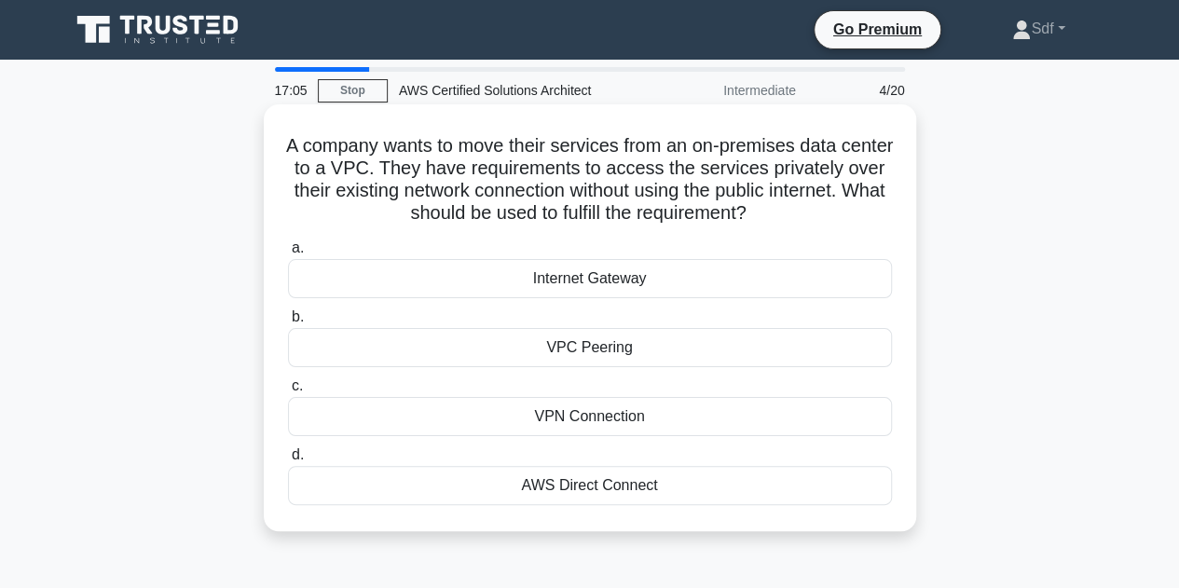
click at [660, 489] on div "AWS Direct Connect" at bounding box center [590, 485] width 604 height 39
click at [288, 461] on input "d. AWS Direct Connect" at bounding box center [288, 455] width 0 height 12
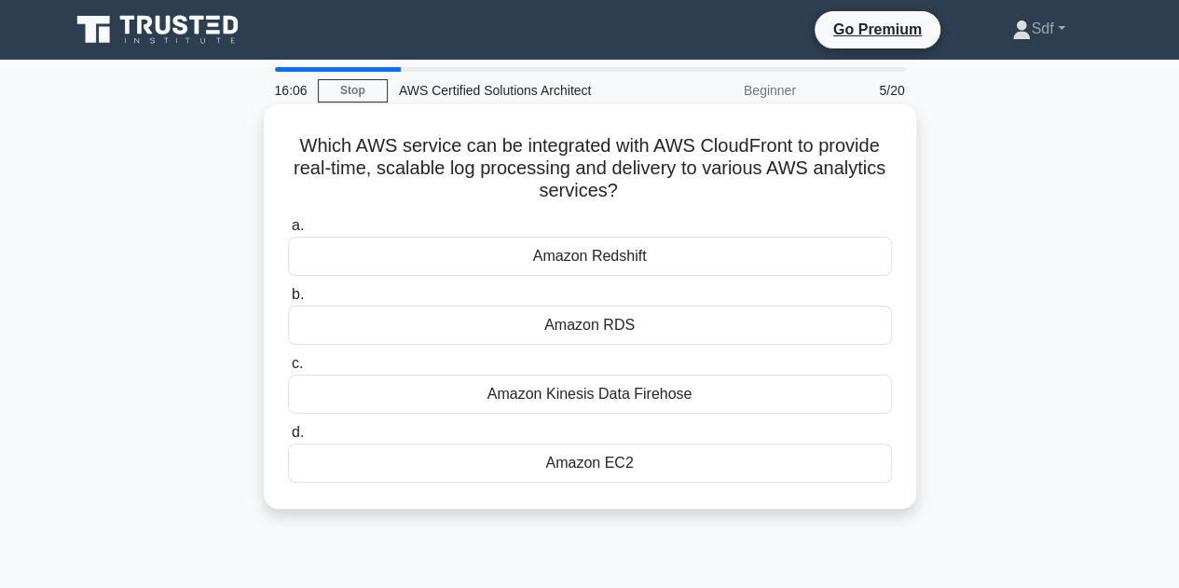
click at [719, 398] on div "Amazon Kinesis Data Firehose" at bounding box center [590, 394] width 604 height 39
click at [288, 370] on input "c. Amazon Kinesis Data Firehose" at bounding box center [288, 364] width 0 height 12
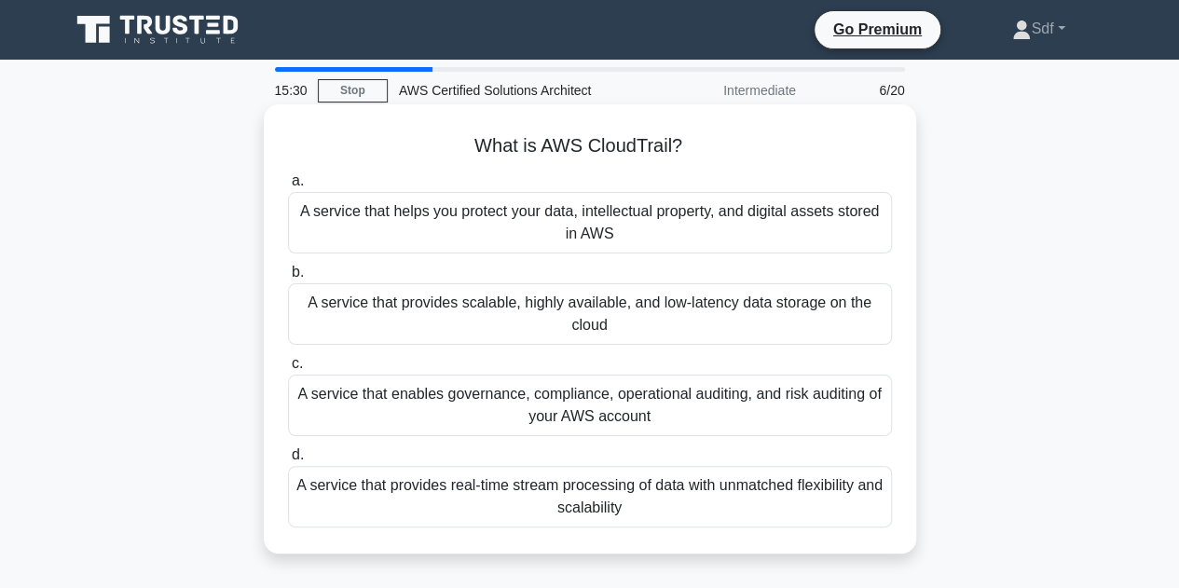
click at [686, 417] on div "A service that enables governance, compliance, operational auditing, and risk a…" at bounding box center [590, 406] width 604 height 62
click at [288, 370] on input "c. A service that enables governance, compliance, operational auditing, and ris…" at bounding box center [288, 364] width 0 height 12
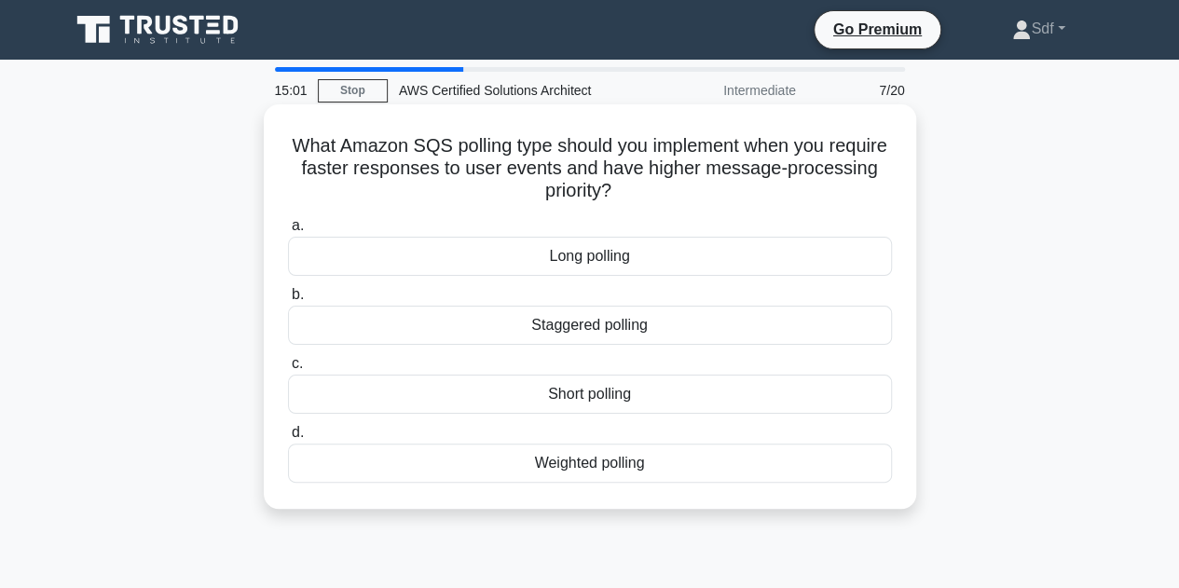
drag, startPoint x: 663, startPoint y: 188, endPoint x: 267, endPoint y: 120, distance: 401.8
click at [267, 120] on div "What Amazon SQS polling type should you implement when you require faster respo…" at bounding box center [590, 306] width 652 height 404
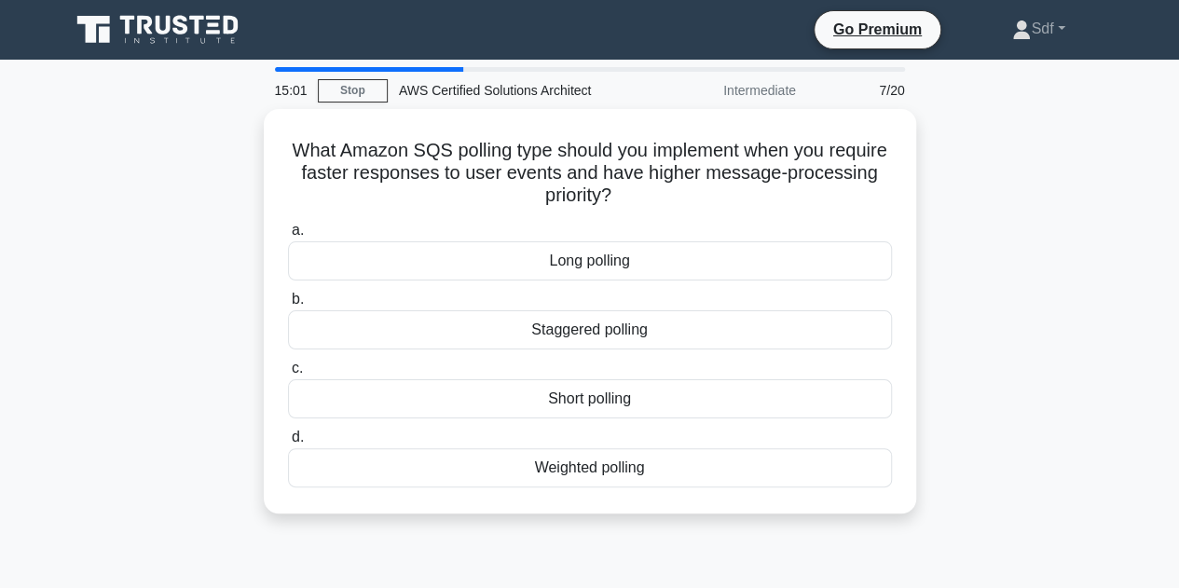
copy h5 "What Amazon SQS polling type should you implement when you require faster respo…"
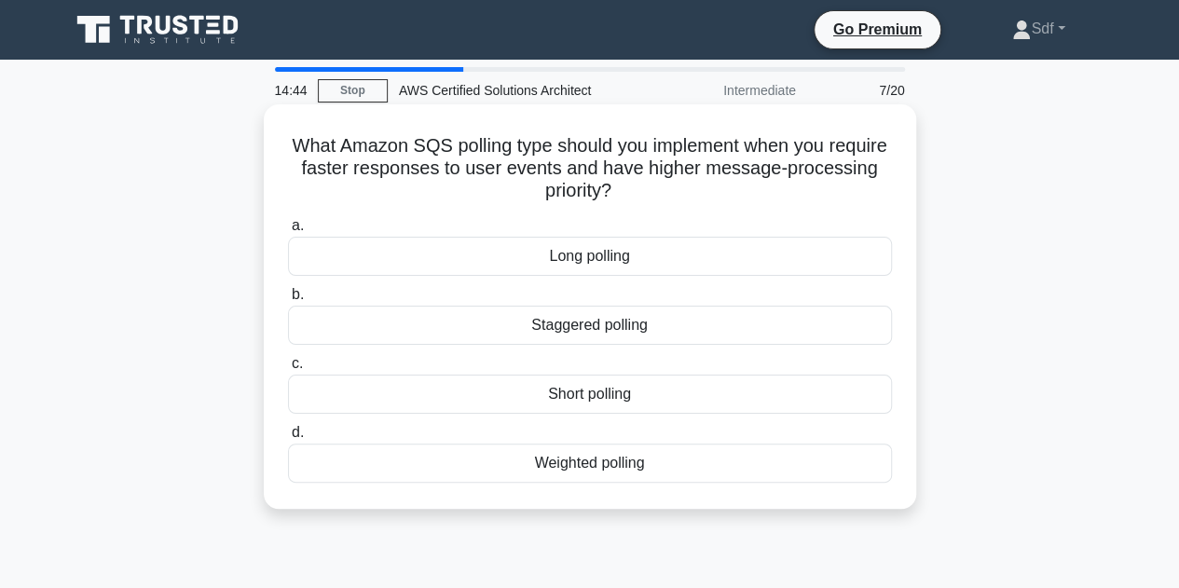
click at [885, 312] on div "Staggered polling" at bounding box center [590, 325] width 604 height 39
click at [288, 301] on input "b. Staggered polling" at bounding box center [288, 295] width 0 height 12
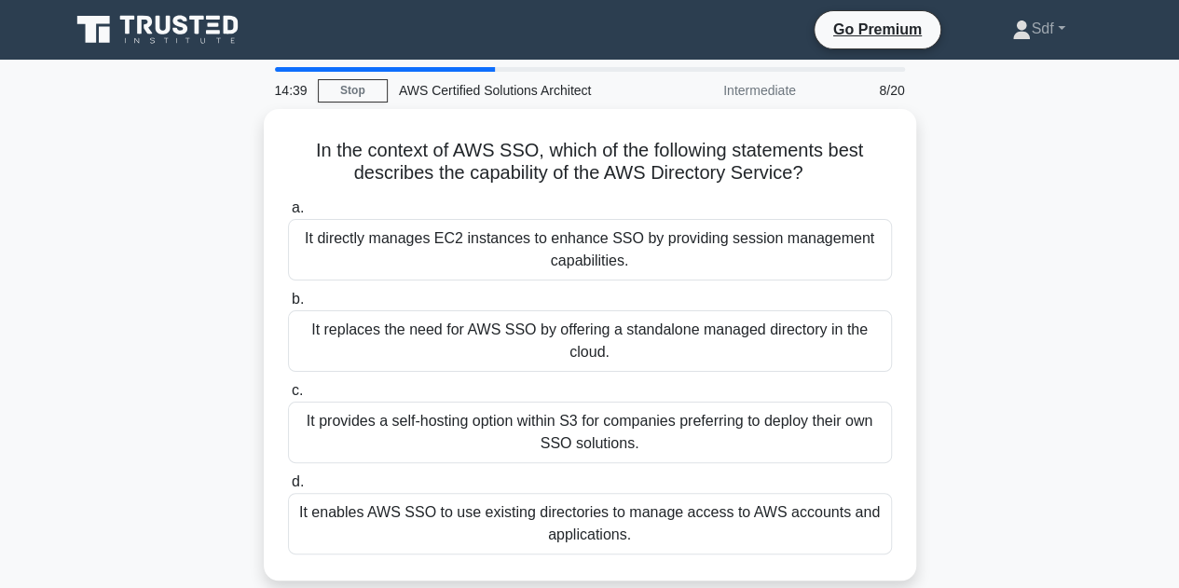
click at [429, 66] on main "14:39 Stop AWS Certified Solutions Architect Intermediate 8/20 In the context o…" at bounding box center [589, 533] width 1179 height 947
click at [434, 71] on div at bounding box center [385, 69] width 221 height 5
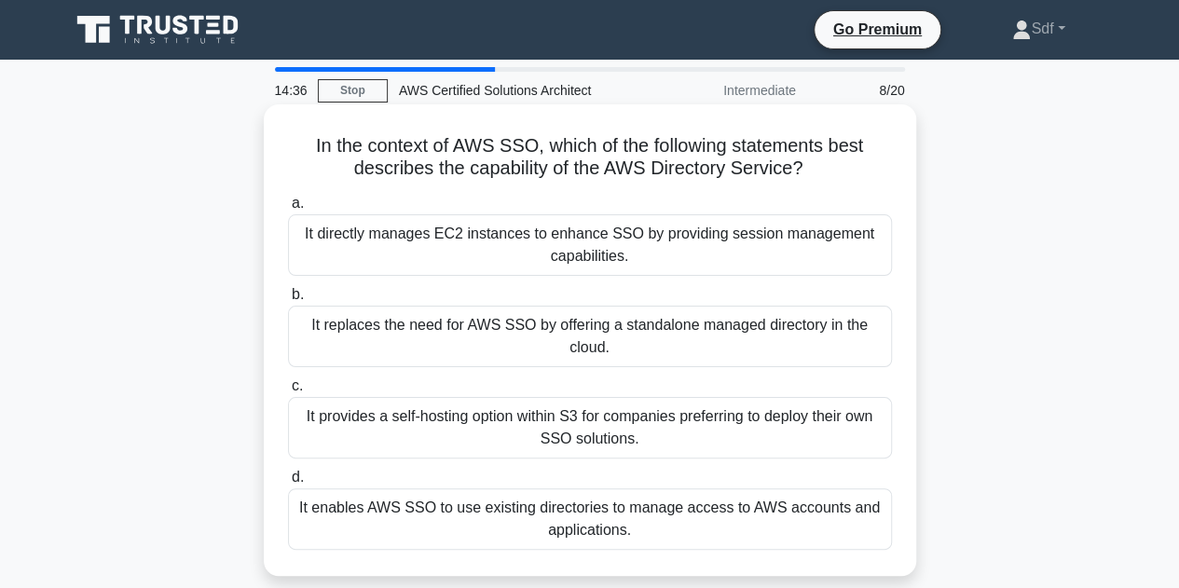
click at [717, 155] on h5 "In the context of AWS SSO, which of the following statements best describes the…" at bounding box center [590, 157] width 608 height 47
click at [712, 156] on h5 "In the context of AWS SSO, which of the following statements best describes the…" at bounding box center [590, 157] width 608 height 47
click at [721, 161] on h5 "In the context of AWS SSO, which of the following statements best describes the…" at bounding box center [590, 157] width 608 height 47
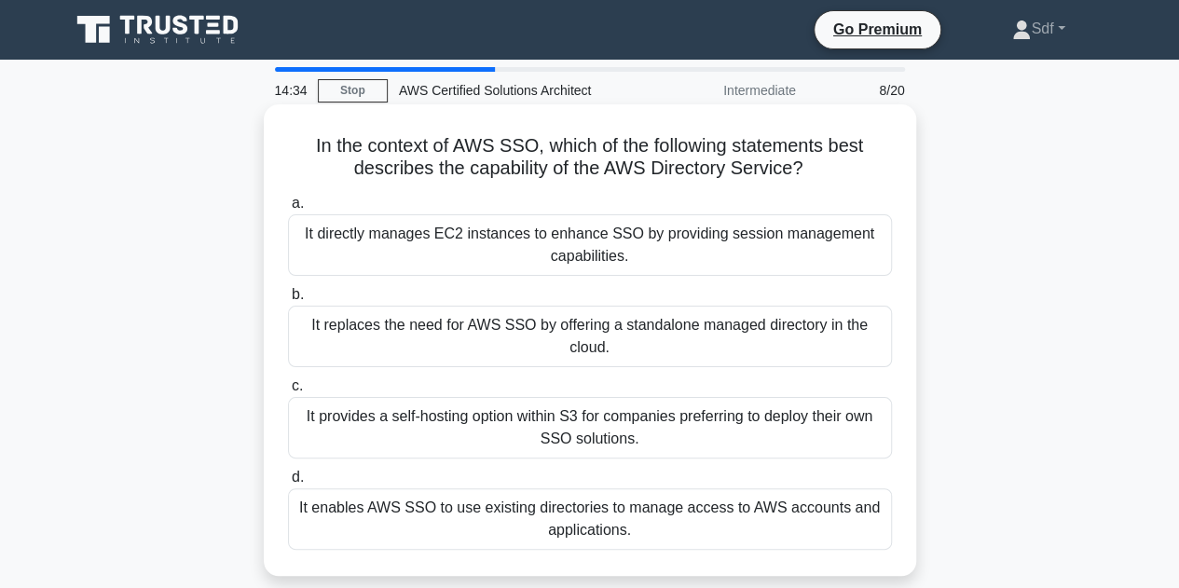
click at [739, 289] on label "b. It replaces the need for AWS SSO by offering a standalone managed directory …" at bounding box center [590, 325] width 604 height 84
click at [288, 289] on input "b. It replaces the need for AWS SSO by offering a standalone managed directory …" at bounding box center [288, 295] width 0 height 12
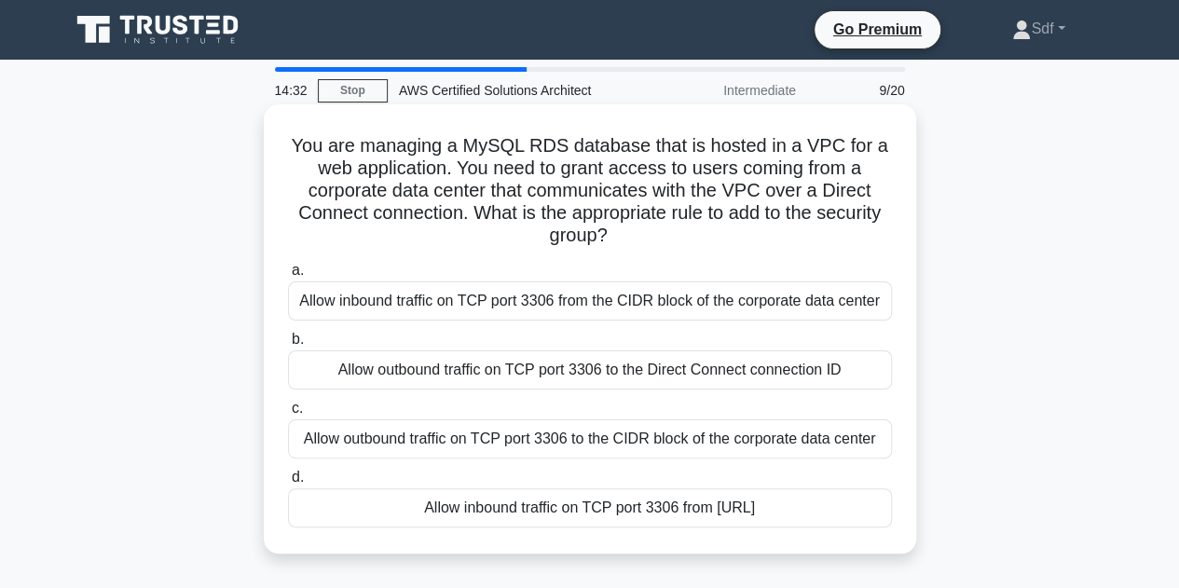
click at [680, 239] on h5 "You are managing a MySQL RDS database that is hosted in a VPC for a web applica…" at bounding box center [590, 191] width 608 height 114
click at [685, 247] on h5 "You are managing a MySQL RDS database that is hosted in a VPC for a web applica…" at bounding box center [590, 191] width 608 height 114
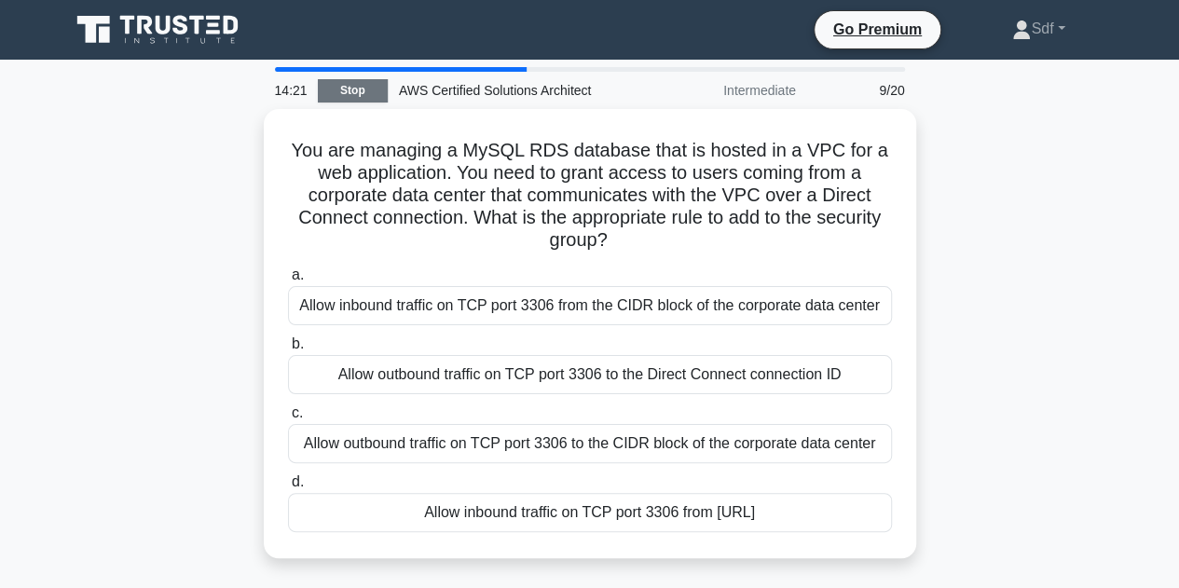
click at [362, 93] on link "Stop" at bounding box center [353, 90] width 70 height 23
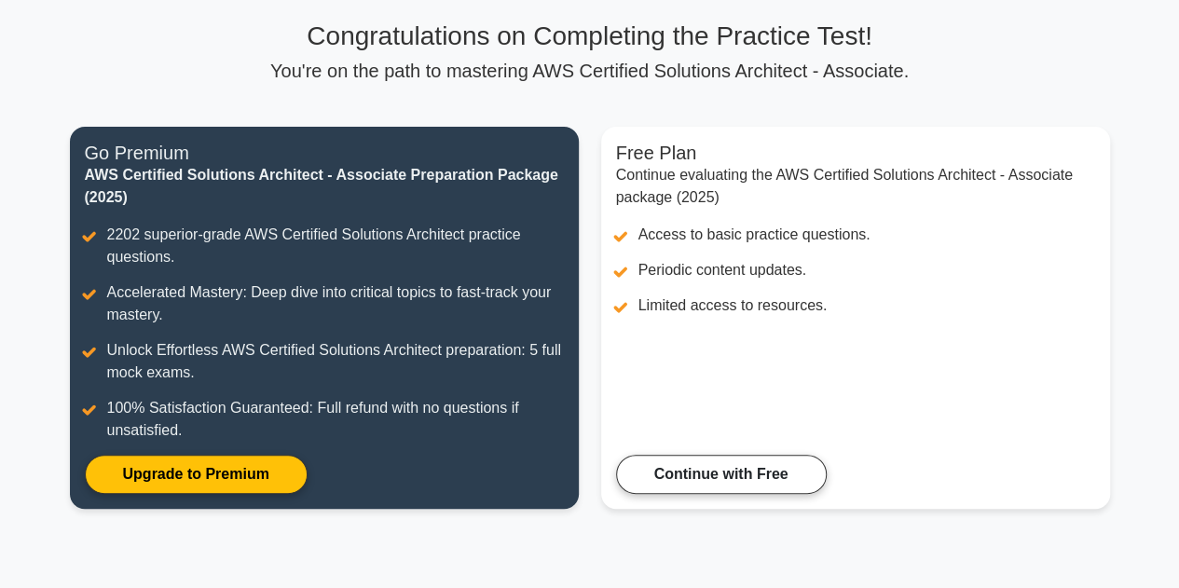
scroll to position [280, 0]
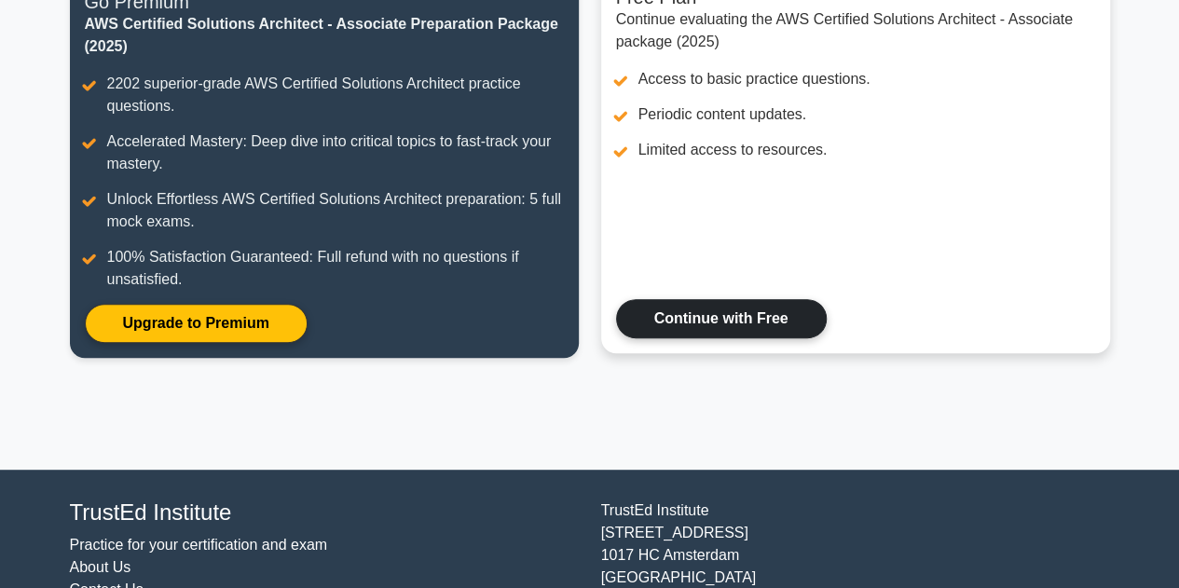
click at [767, 308] on link "Continue with Free" at bounding box center [721, 318] width 211 height 39
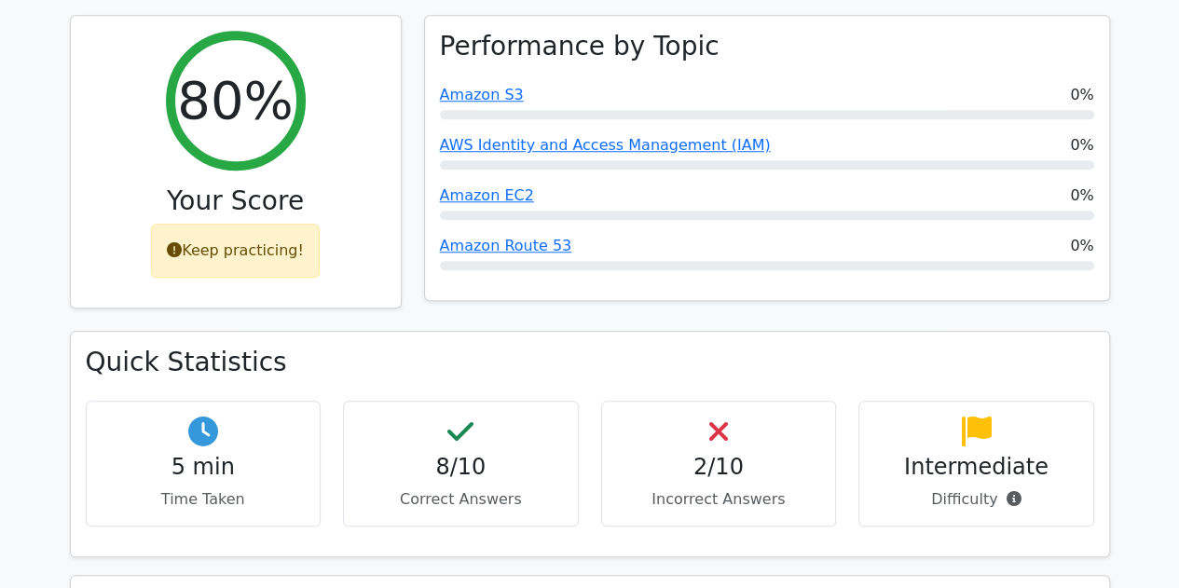
scroll to position [559, 0]
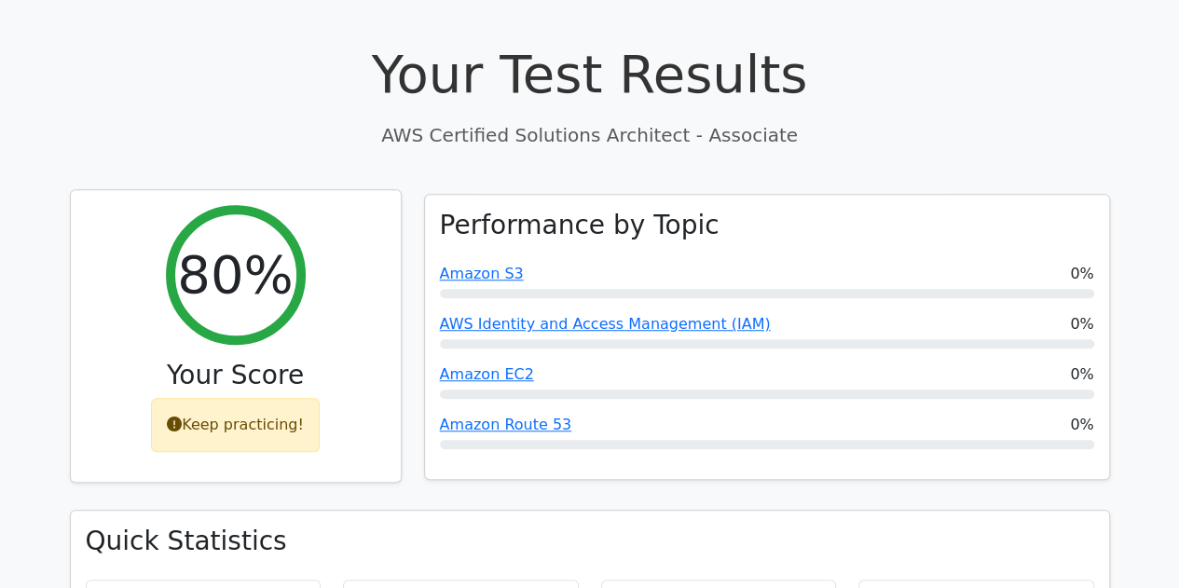
click at [209, 398] on div "Keep practicing!" at bounding box center [235, 425] width 169 height 54
click at [181, 417] on icon at bounding box center [174, 424] width 15 height 15
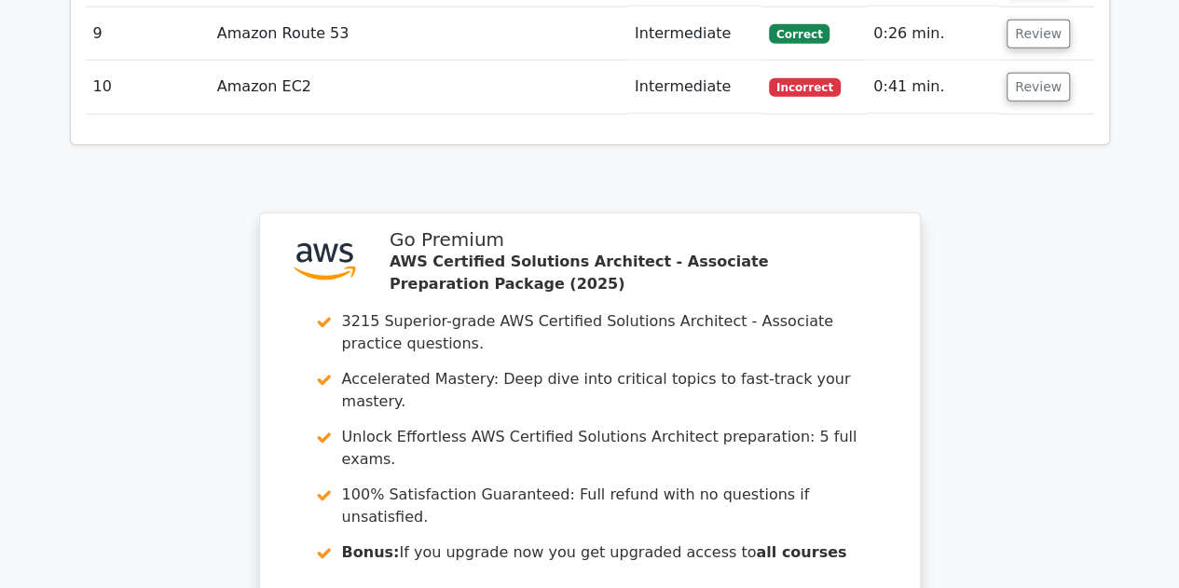
scroll to position [2759, 0]
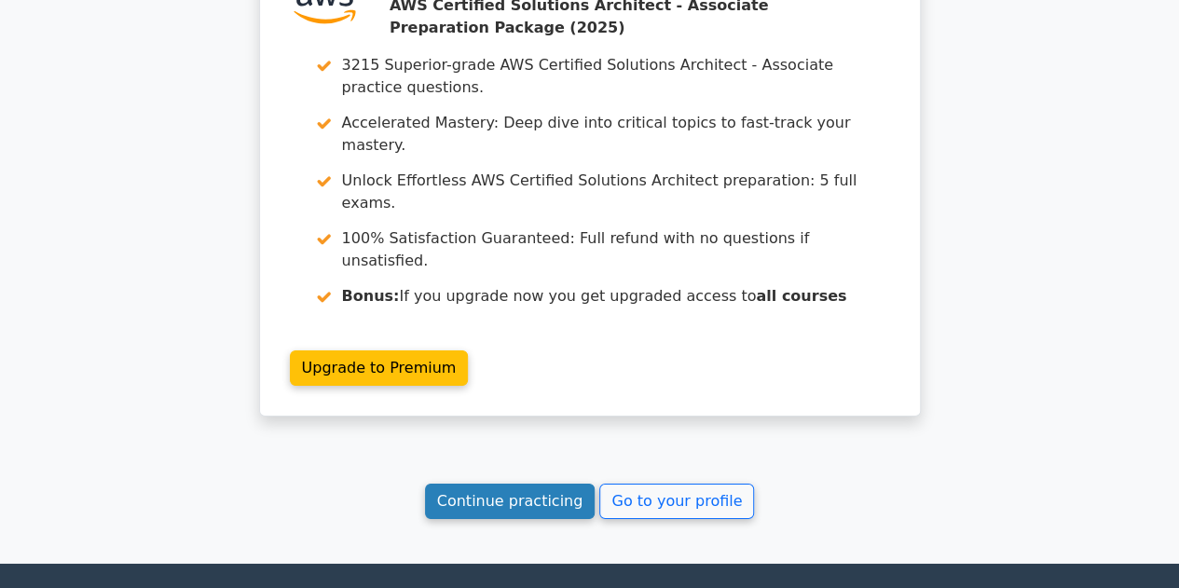
click at [549, 484] on link "Continue practicing" at bounding box center [510, 501] width 171 height 35
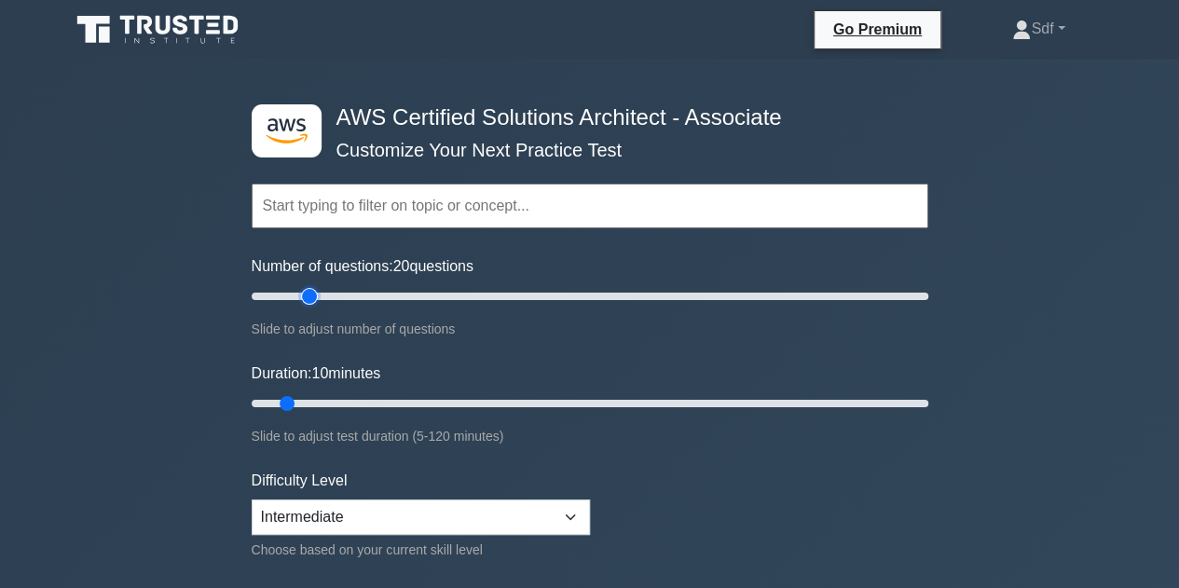
type input "20"
click at [306, 294] on input "Number of questions: 20 questions" at bounding box center [590, 296] width 677 height 22
click at [325, 397] on input "Duration: 10 minutes" at bounding box center [590, 403] width 677 height 22
type input "20"
click at [337, 399] on input "Duration: 15 minutes" at bounding box center [590, 403] width 677 height 22
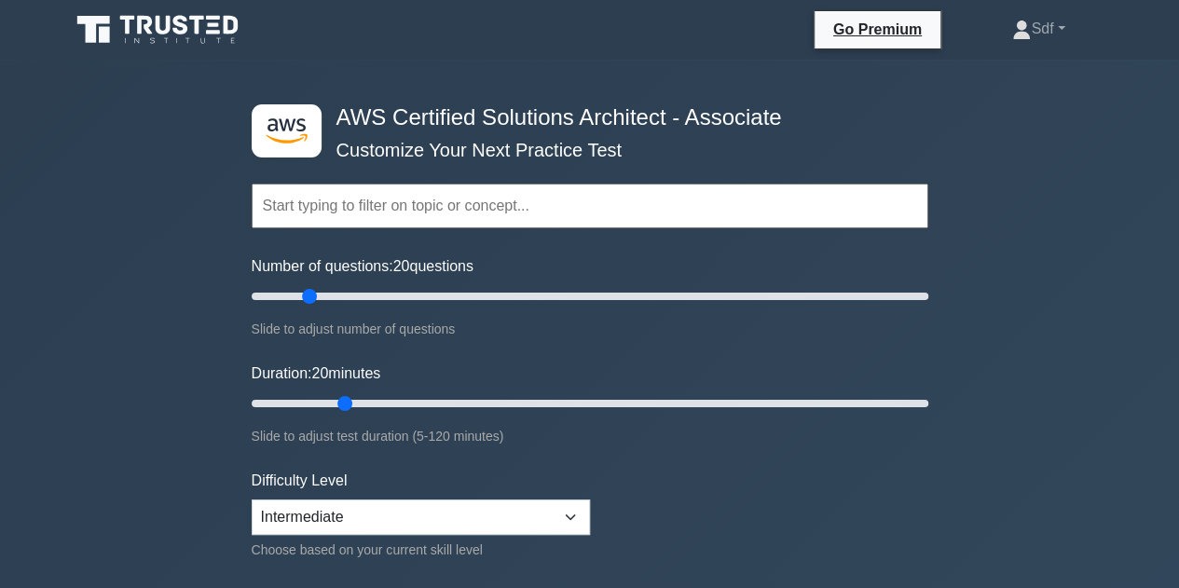
click at [660, 437] on div "Slide to adjust test duration (5-120 minutes)" at bounding box center [590, 436] width 677 height 22
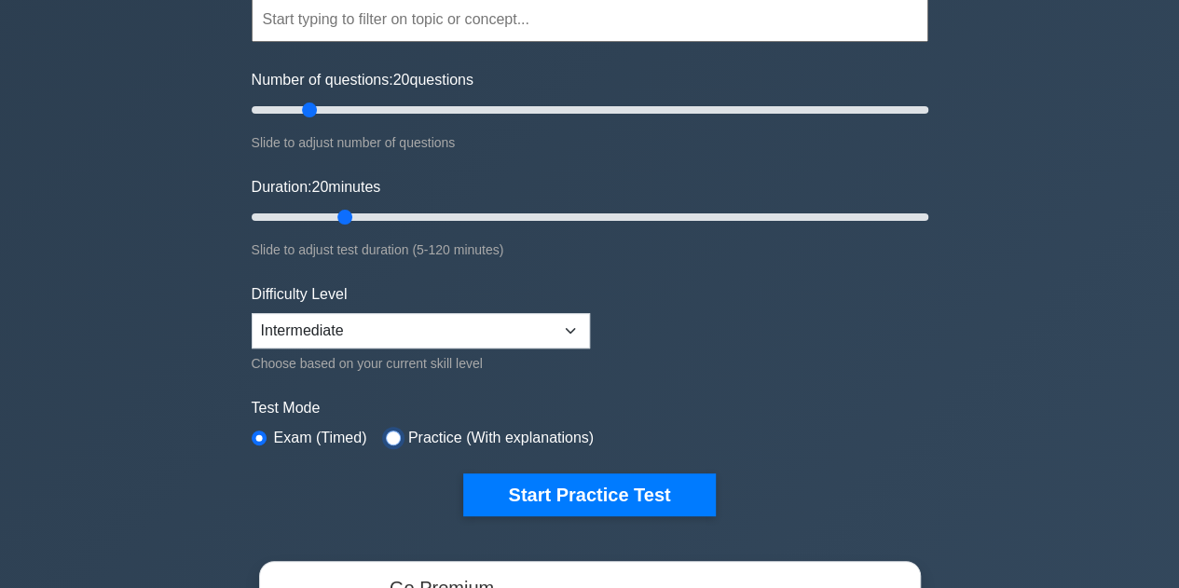
click at [392, 435] on input "radio" at bounding box center [393, 438] width 15 height 15
radio input "true"
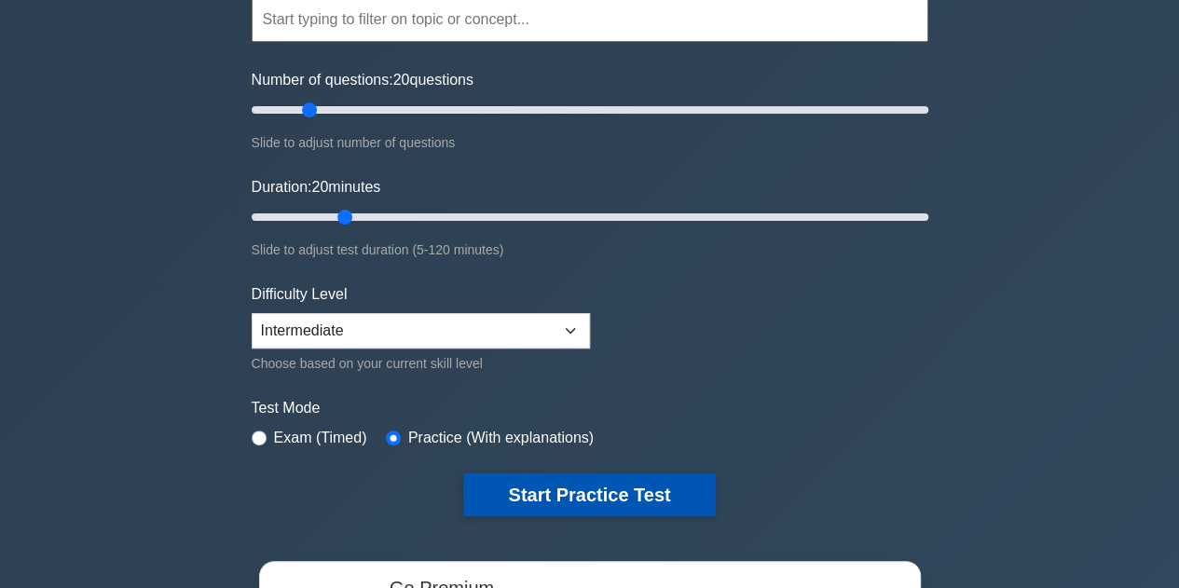
click at [611, 492] on button "Start Practice Test" at bounding box center [589, 494] width 252 height 43
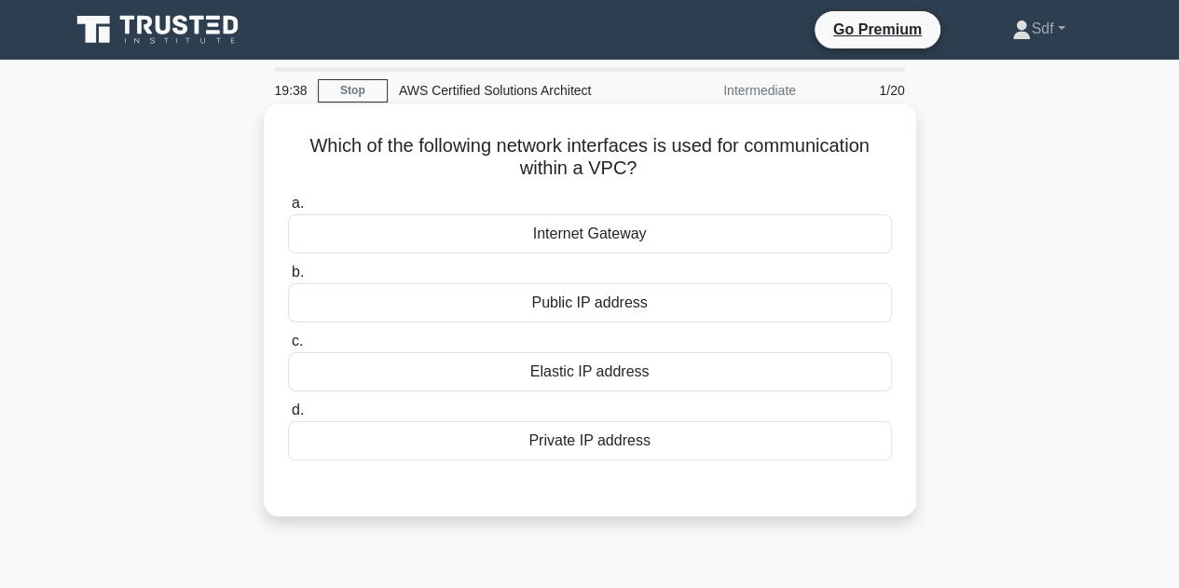
click at [638, 238] on div "Internet Gateway" at bounding box center [590, 233] width 604 height 39
click at [288, 210] on input "a. Internet Gateway" at bounding box center [288, 204] width 0 height 12
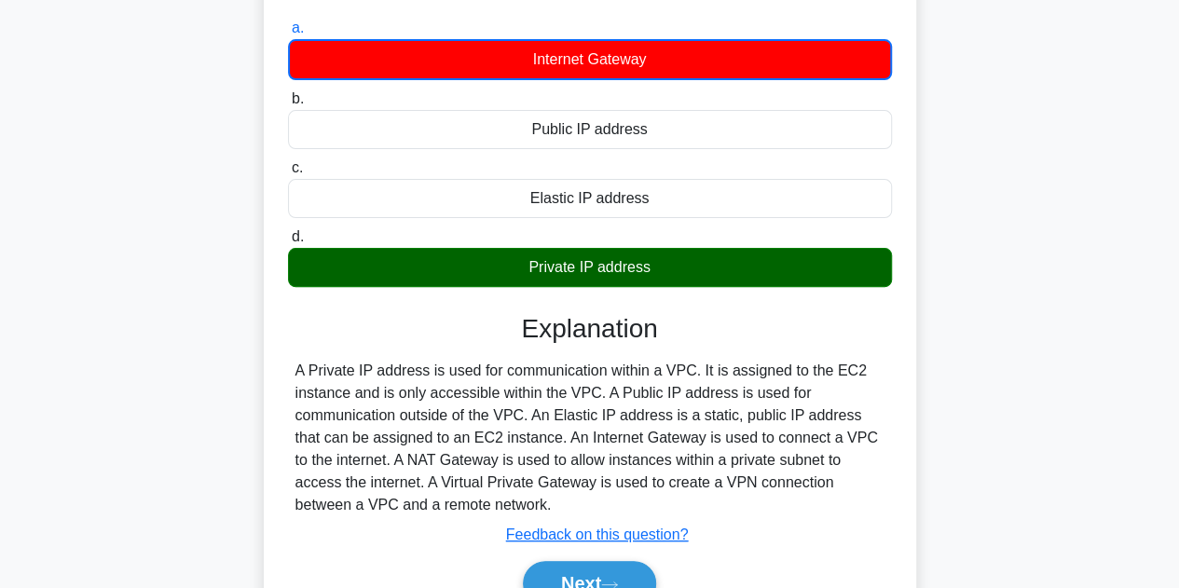
scroll to position [280, 0]
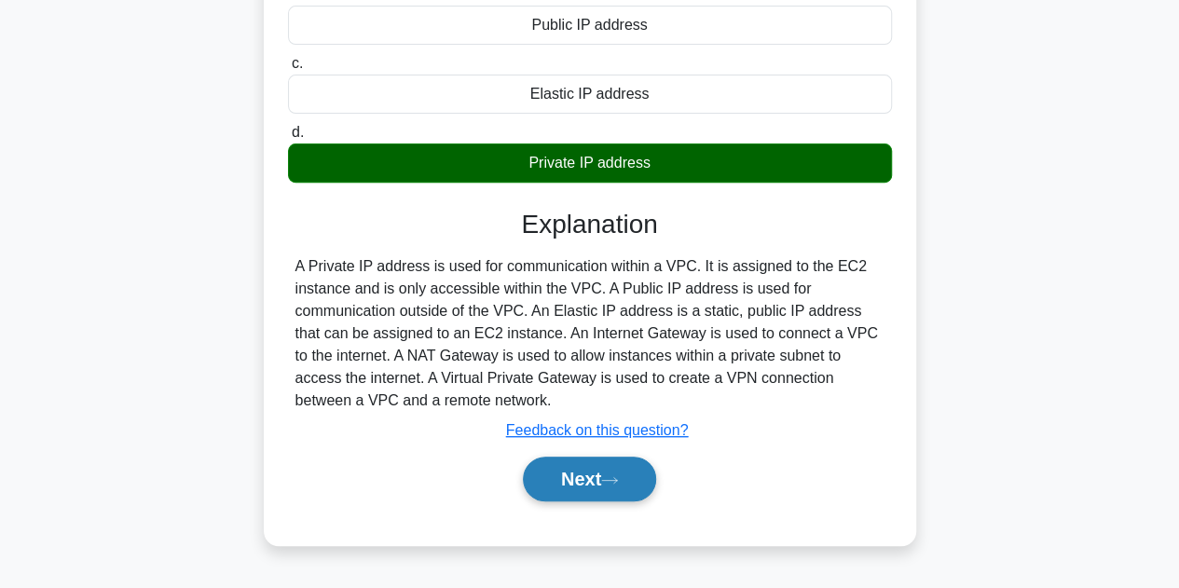
click at [589, 480] on button "Next" at bounding box center [589, 479] width 133 height 45
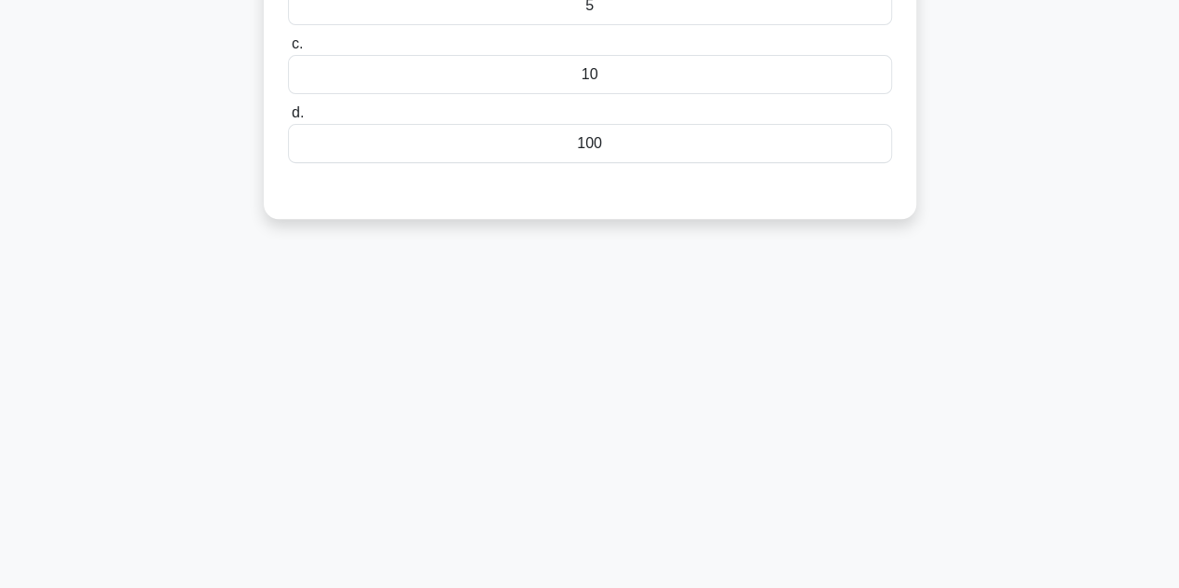
scroll to position [0, 0]
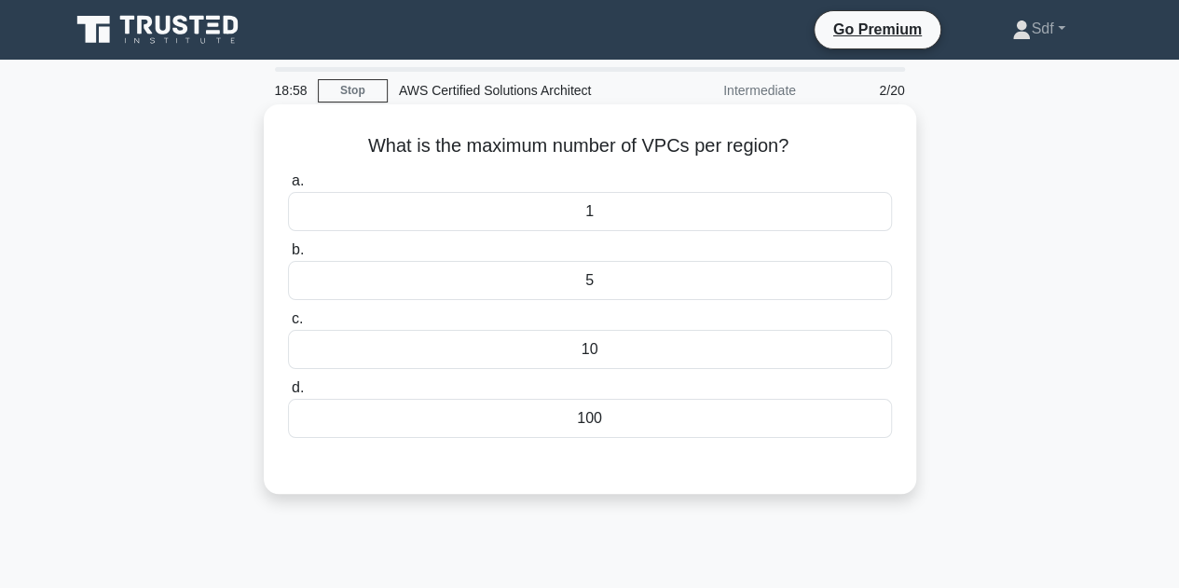
click at [691, 279] on div "5" at bounding box center [590, 280] width 604 height 39
click at [288, 256] on input "b. 5" at bounding box center [288, 250] width 0 height 12
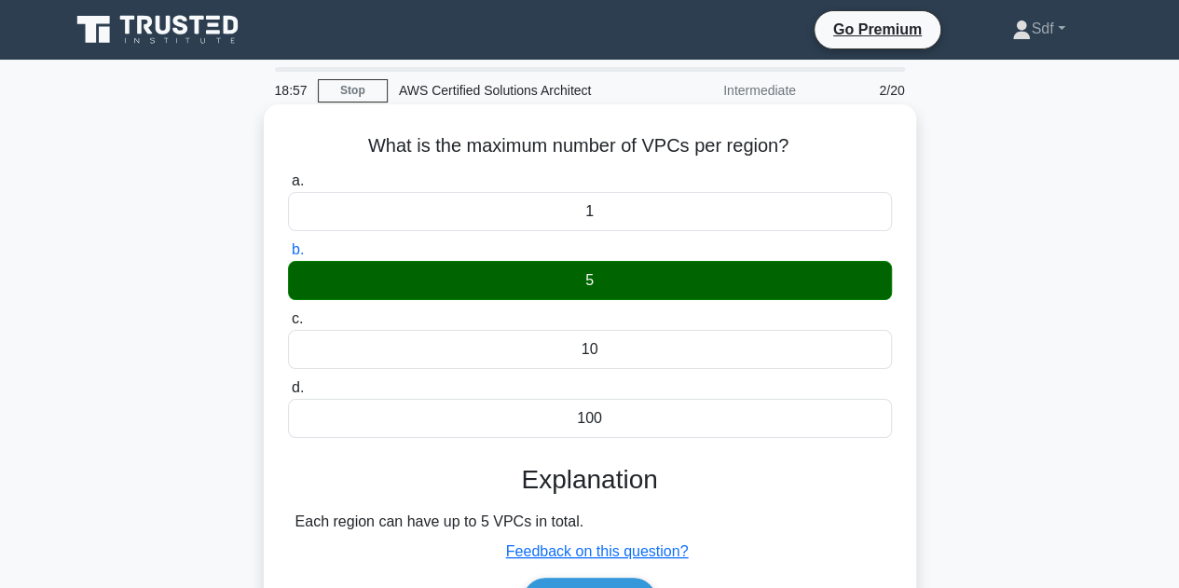
scroll to position [280, 0]
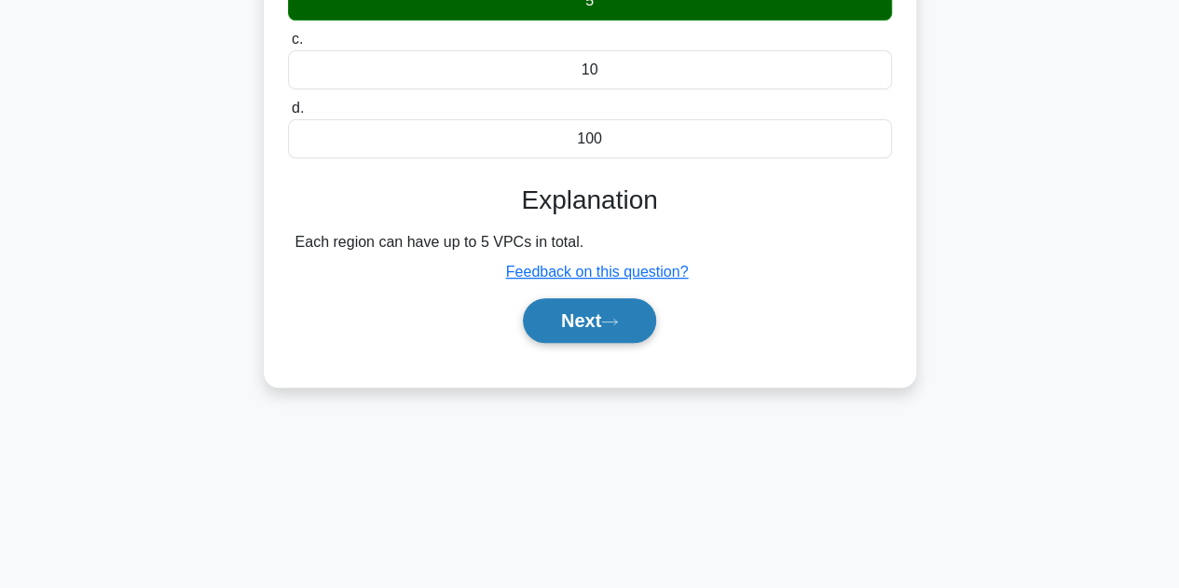
click at [593, 320] on button "Next" at bounding box center [589, 320] width 133 height 45
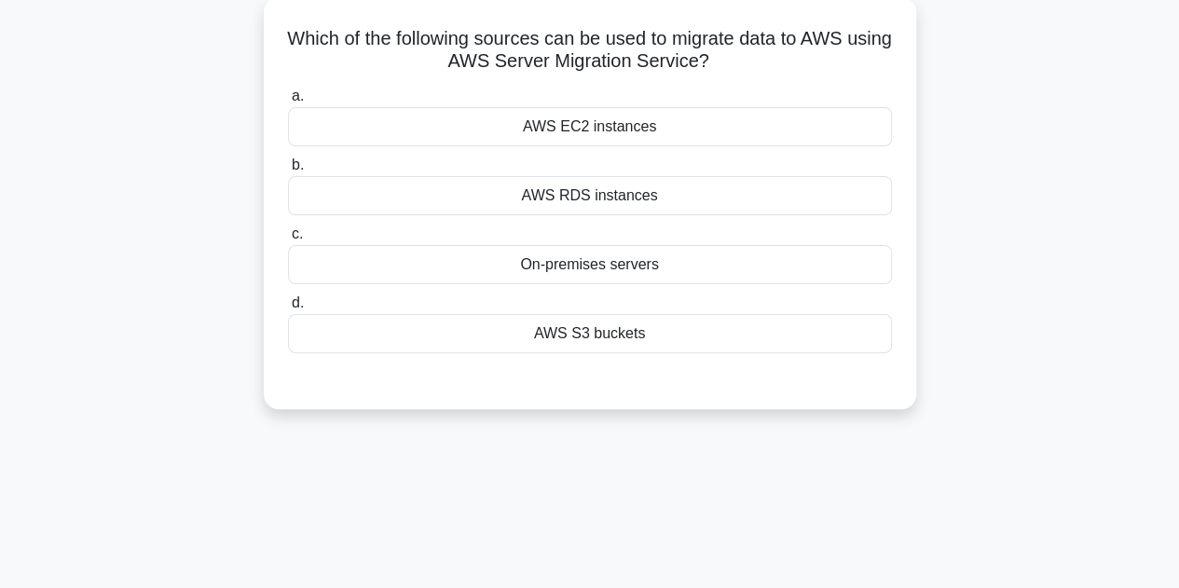
scroll to position [0, 0]
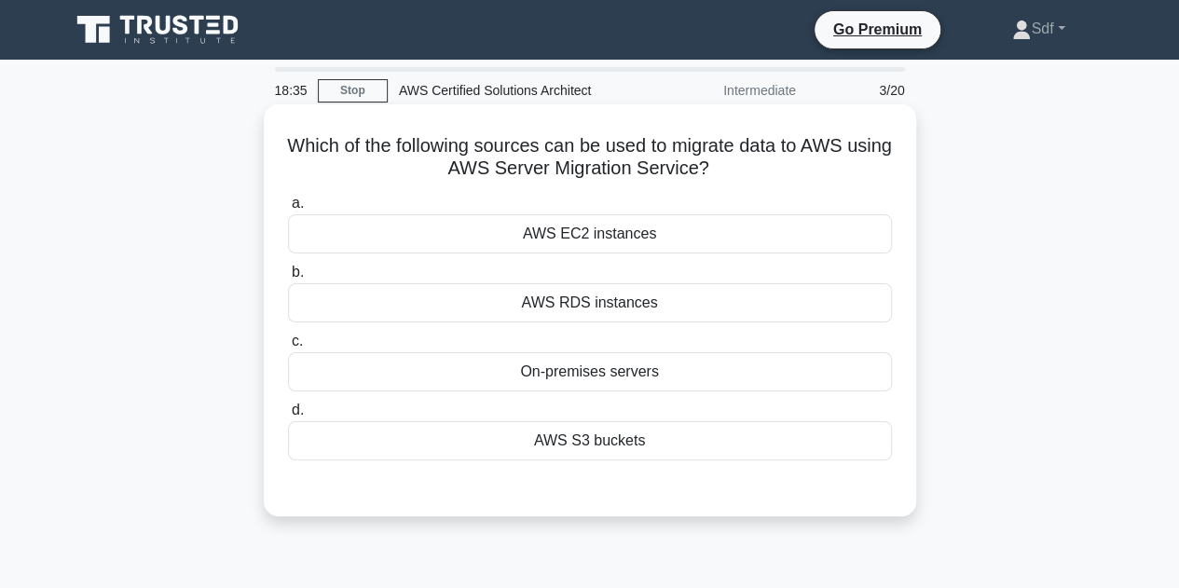
click at [723, 369] on div "On-premises servers" at bounding box center [590, 371] width 604 height 39
click at [288, 348] on input "c. On-premises servers" at bounding box center [288, 341] width 0 height 12
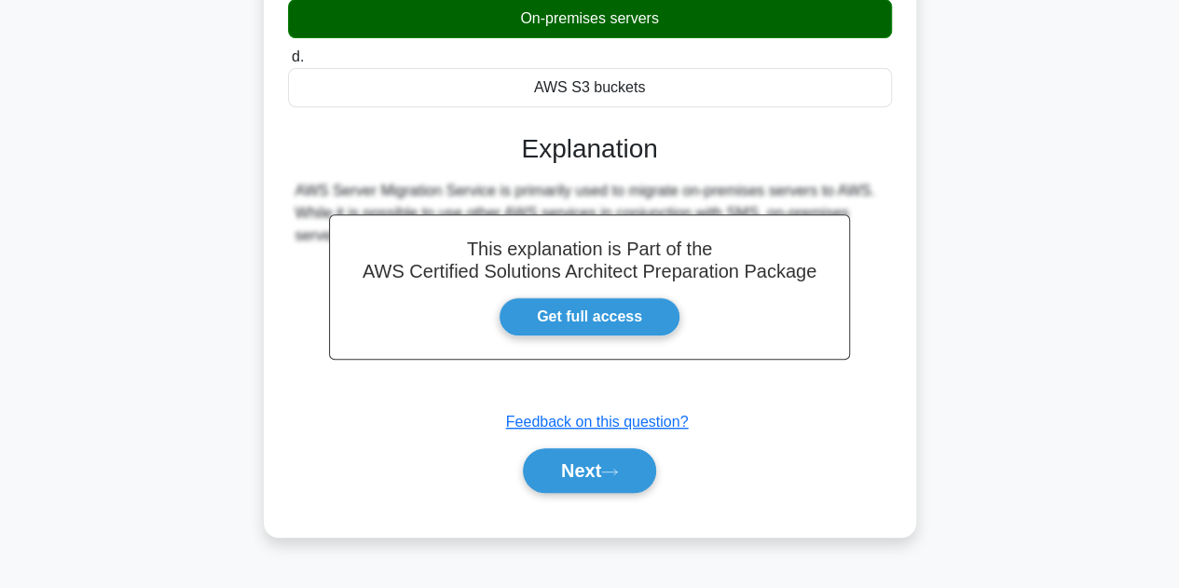
scroll to position [418, 0]
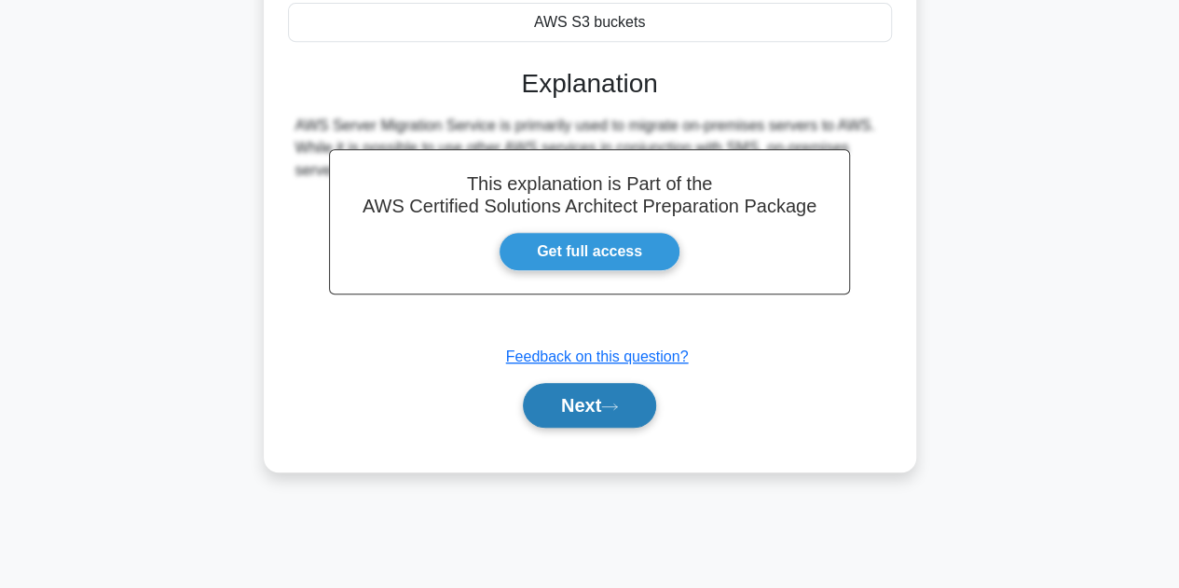
click at [576, 396] on button "Next" at bounding box center [589, 405] width 133 height 45
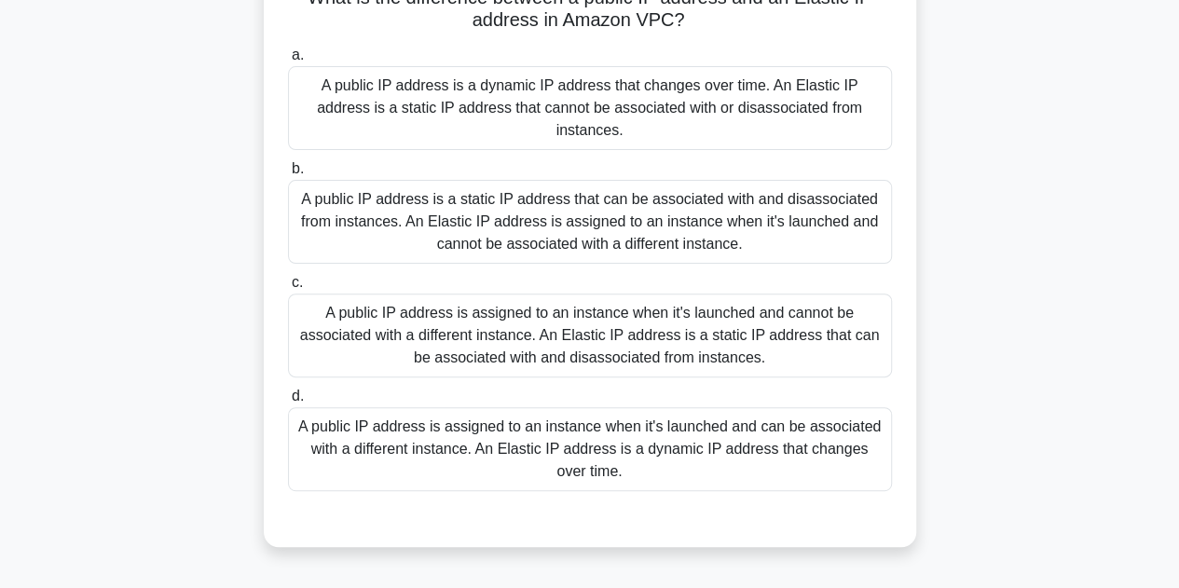
scroll to position [139, 0]
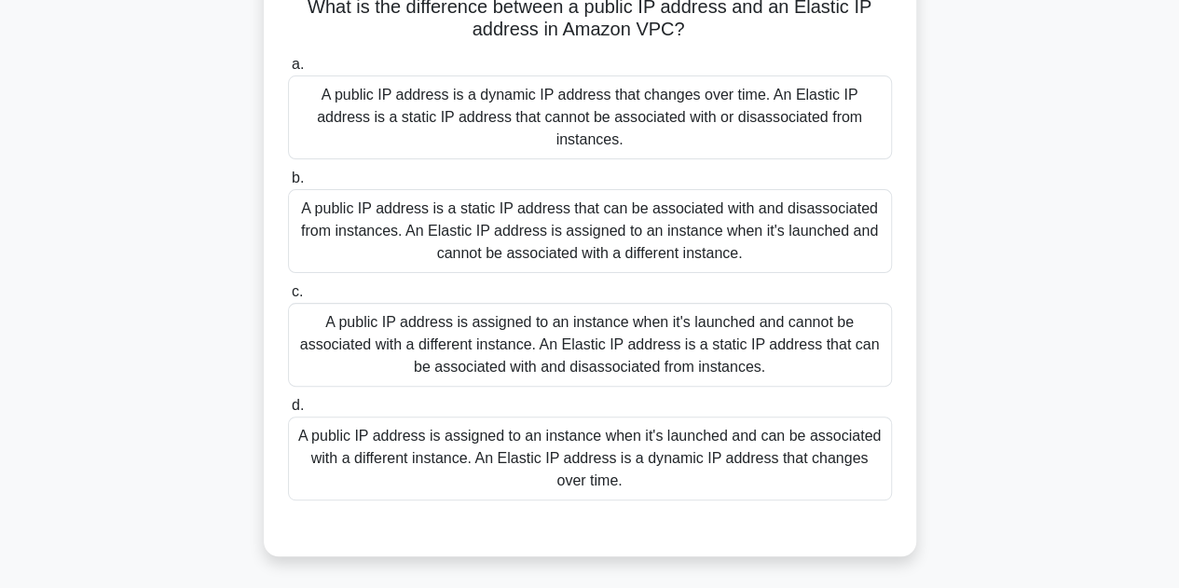
drag, startPoint x: 581, startPoint y: 443, endPoint x: 505, endPoint y: 307, distance: 155.6
click at [505, 307] on div "a. A public IP address is a dynamic IP address that changes over time. An Elast…" at bounding box center [590, 276] width 626 height 455
click at [561, 315] on div "A public IP address is assigned to an instance when it's launched and cannot be…" at bounding box center [590, 345] width 604 height 84
click at [288, 298] on input "c. A public IP address is assigned to an instance when it's launched and cannot…" at bounding box center [288, 292] width 0 height 12
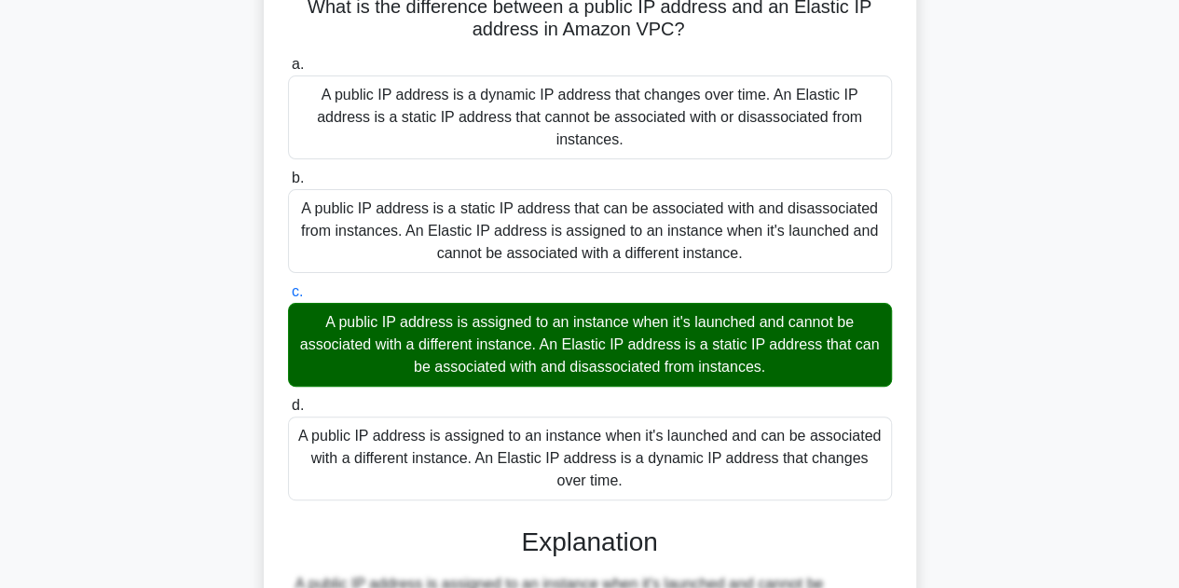
click at [868, 317] on div "A public IP address is assigned to an instance when it's launched and cannot be…" at bounding box center [590, 345] width 604 height 84
click at [288, 298] on input "c. A public IP address is assigned to an instance when it's launched and cannot…" at bounding box center [288, 292] width 0 height 12
click at [871, 306] on div "A public IP address is assigned to an instance when it's launched and cannot be…" at bounding box center [590, 345] width 604 height 84
click at [288, 298] on input "c. A public IP address is assigned to an instance when it's launched and cannot…" at bounding box center [288, 292] width 0 height 12
click at [908, 315] on div "What is the difference between a public IP address and an Elastic IP address in…" at bounding box center [590, 448] width 652 height 964
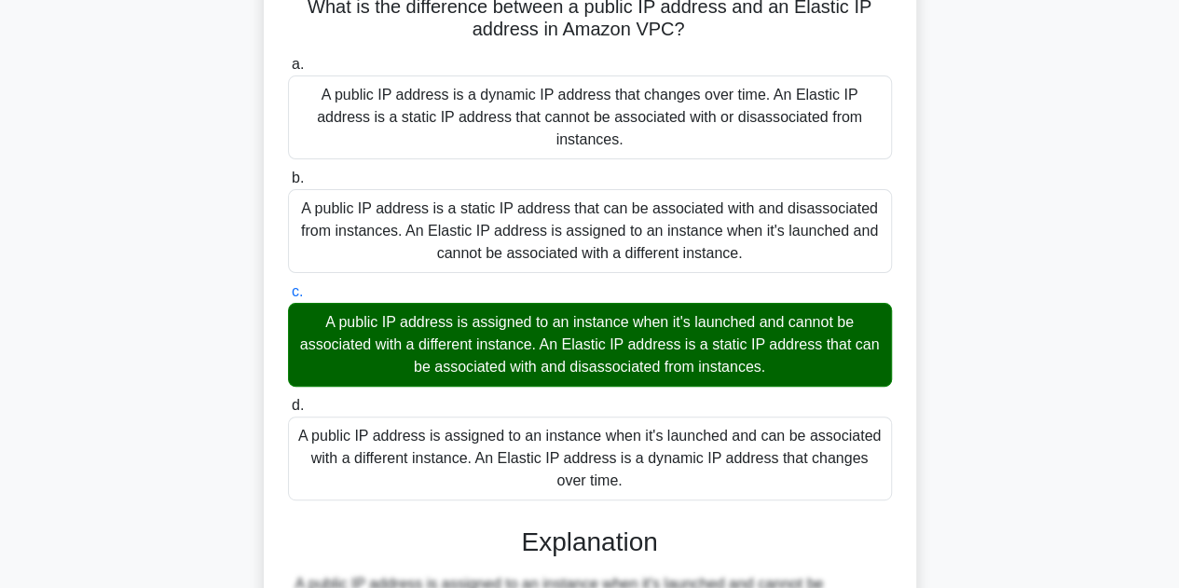
scroll to position [491, 0]
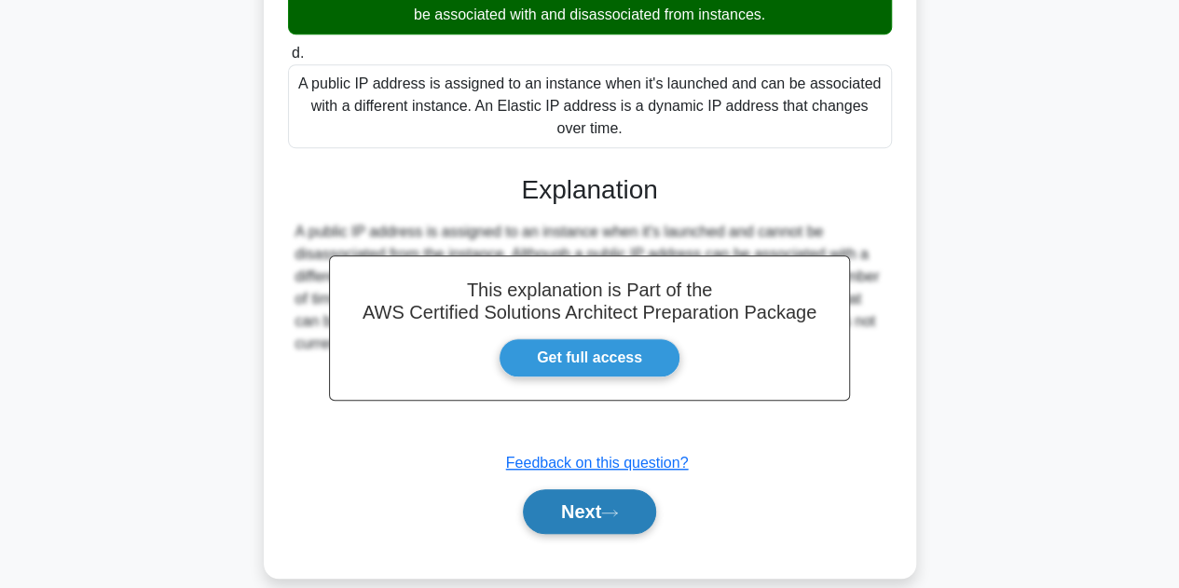
click at [591, 498] on button "Next" at bounding box center [589, 511] width 133 height 45
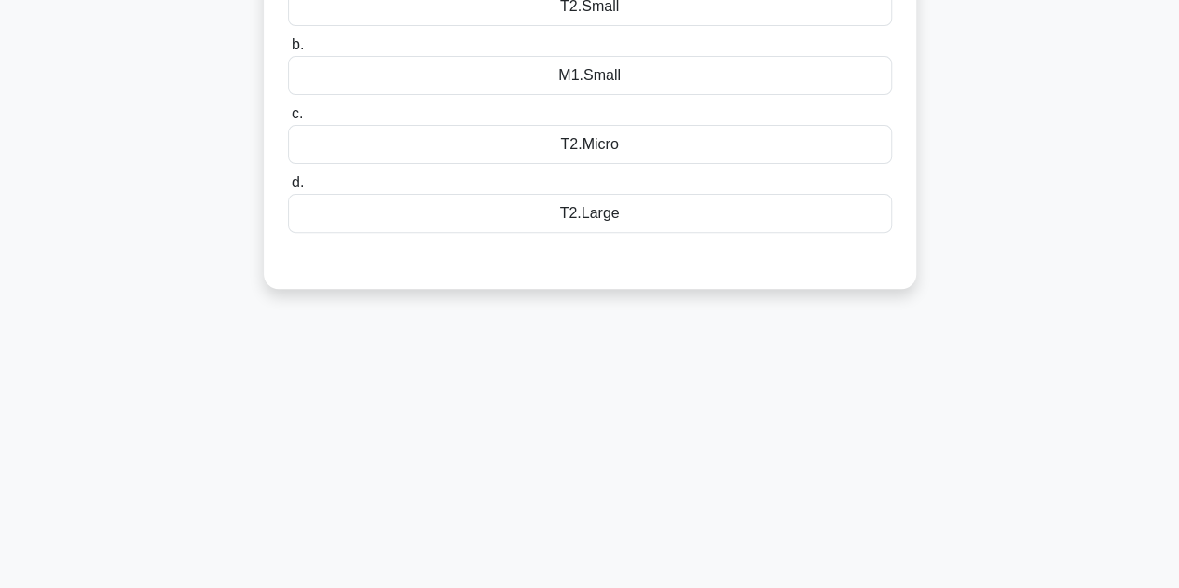
scroll to position [46, 0]
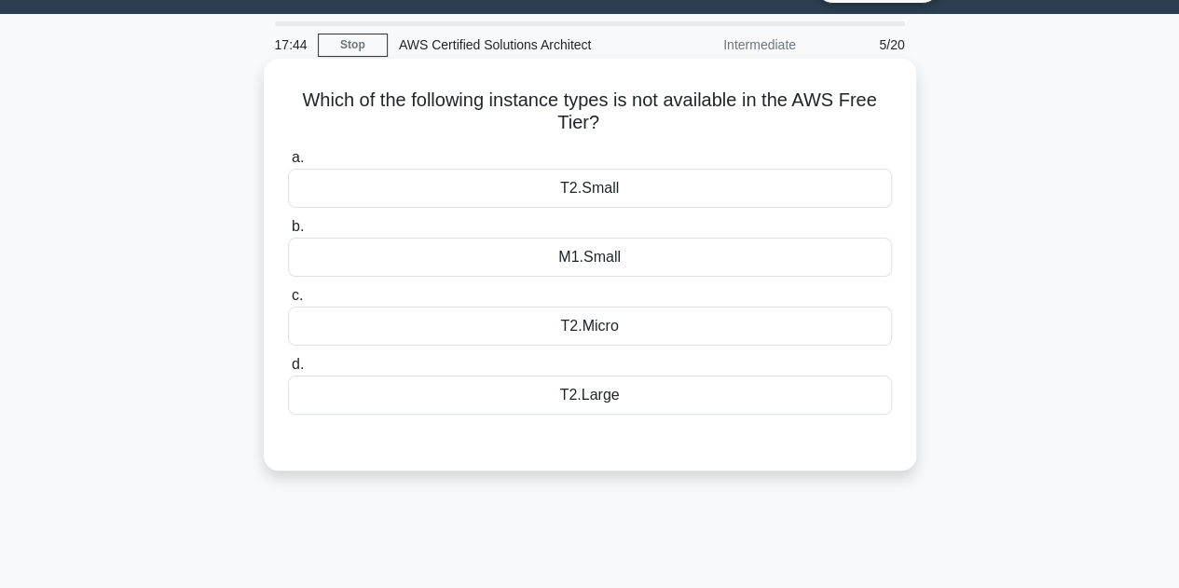
click at [616, 395] on div "T2.Large" at bounding box center [590, 395] width 604 height 39
click at [288, 371] on input "d. T2.Large" at bounding box center [288, 365] width 0 height 12
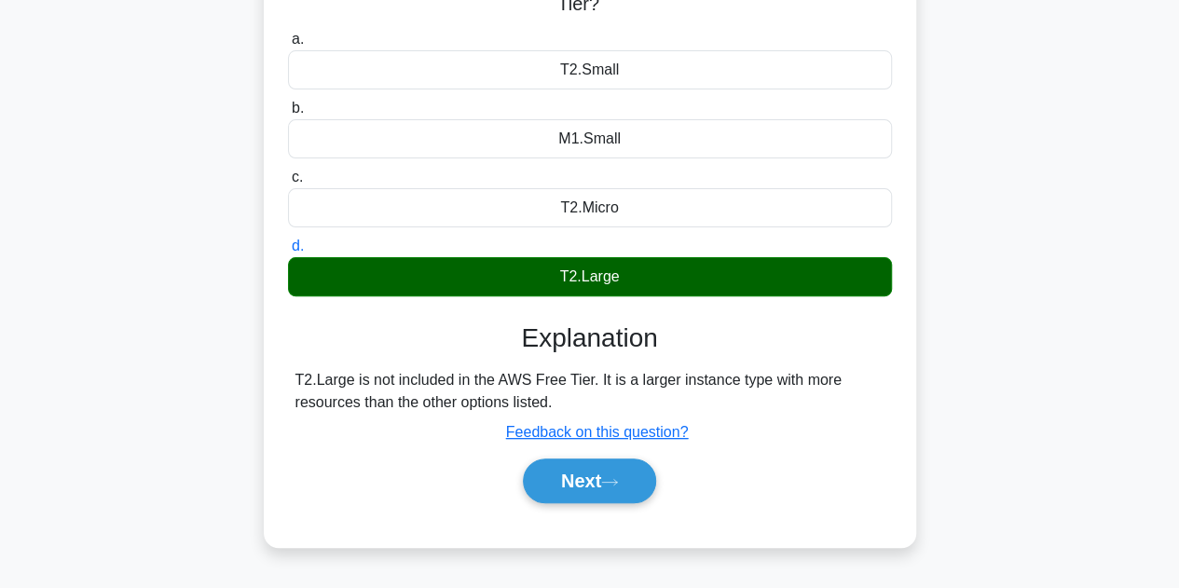
scroll to position [325, 0]
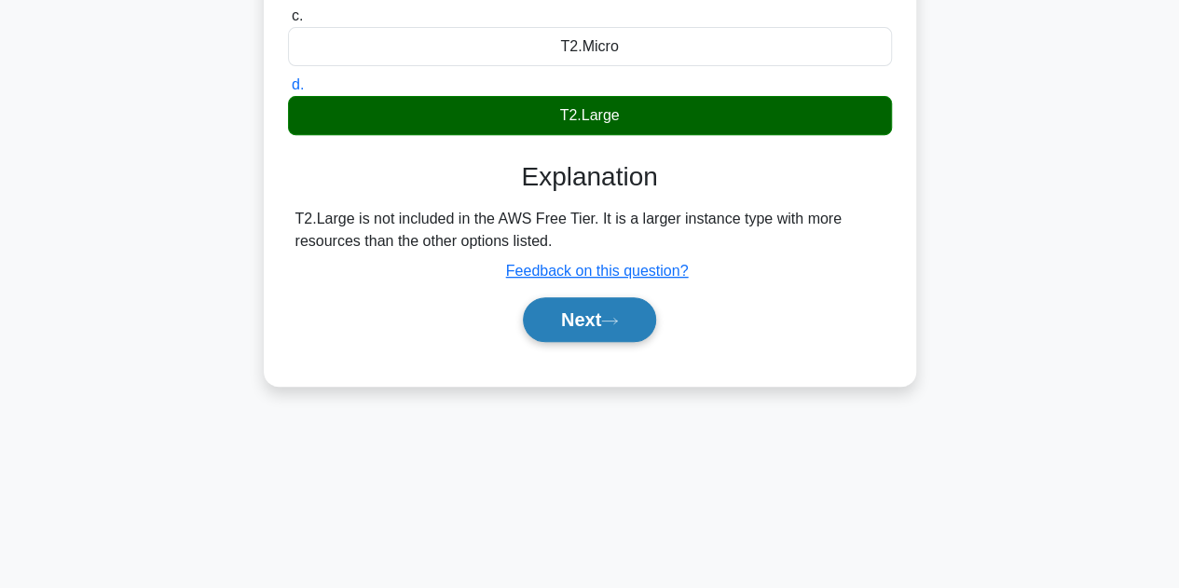
click at [587, 317] on button "Next" at bounding box center [589, 319] width 133 height 45
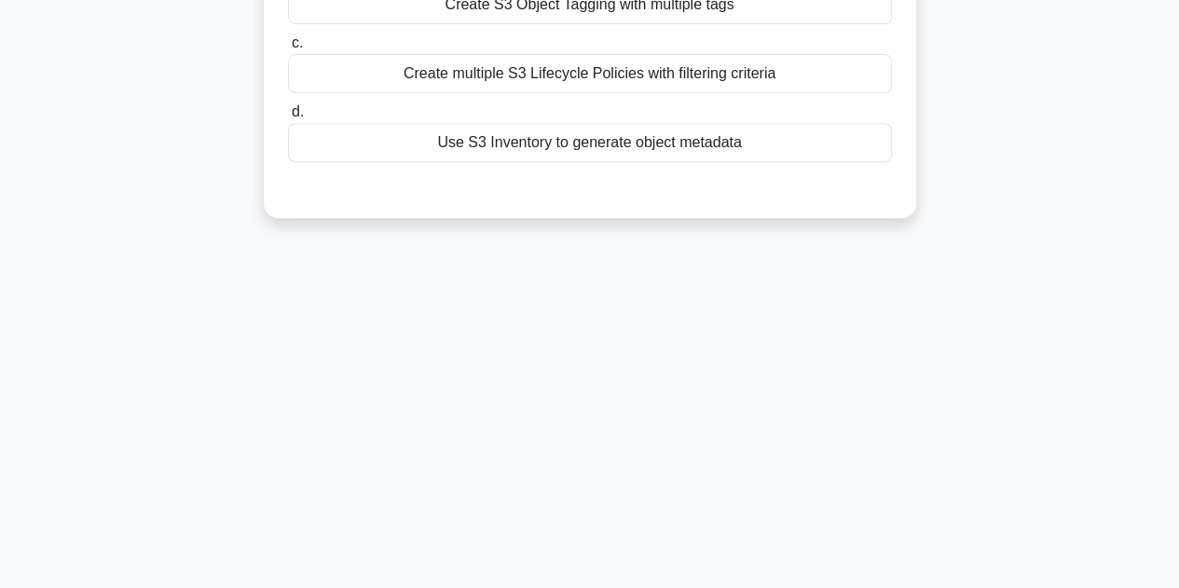
scroll to position [46, 0]
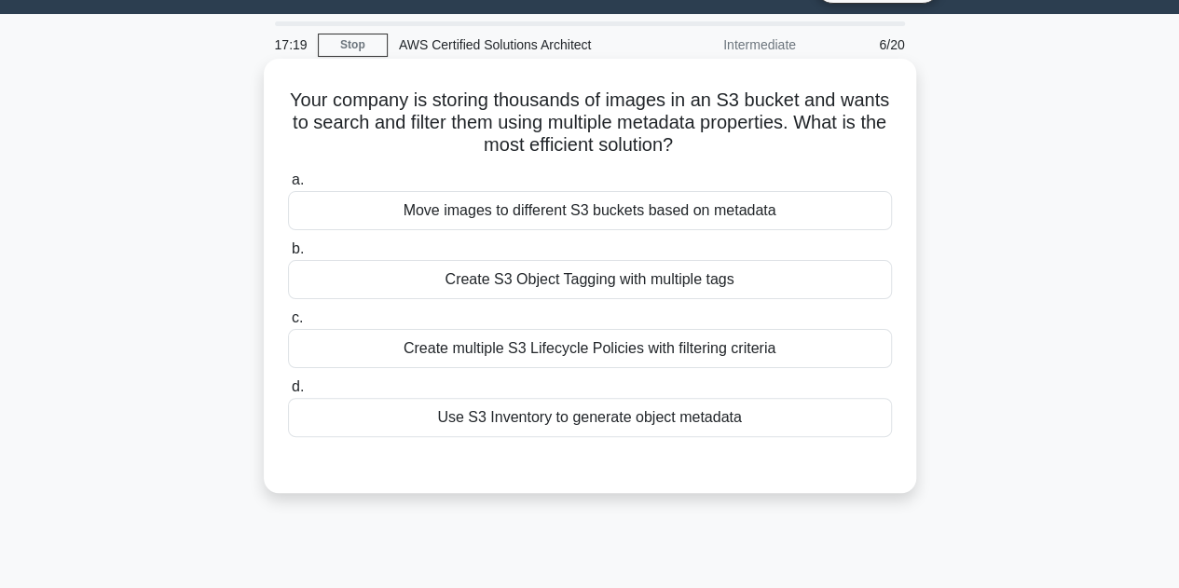
click at [814, 291] on div "Create S3 Object Tagging with multiple tags" at bounding box center [590, 279] width 604 height 39
click at [288, 255] on input "b. Create S3 Object Tagging with multiple tags" at bounding box center [288, 249] width 0 height 12
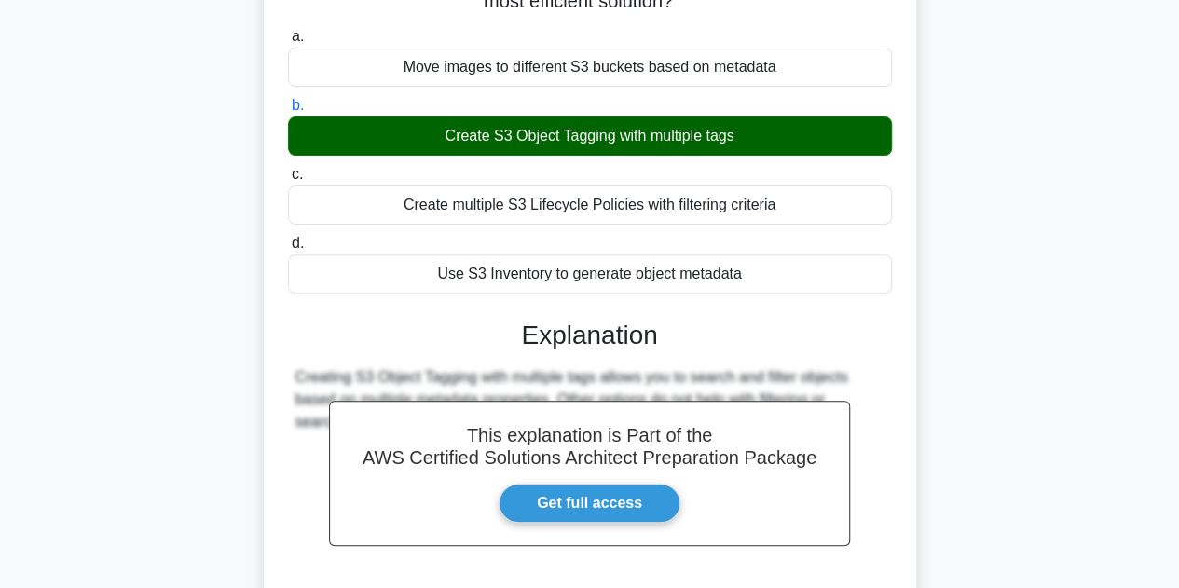
scroll to position [418, 0]
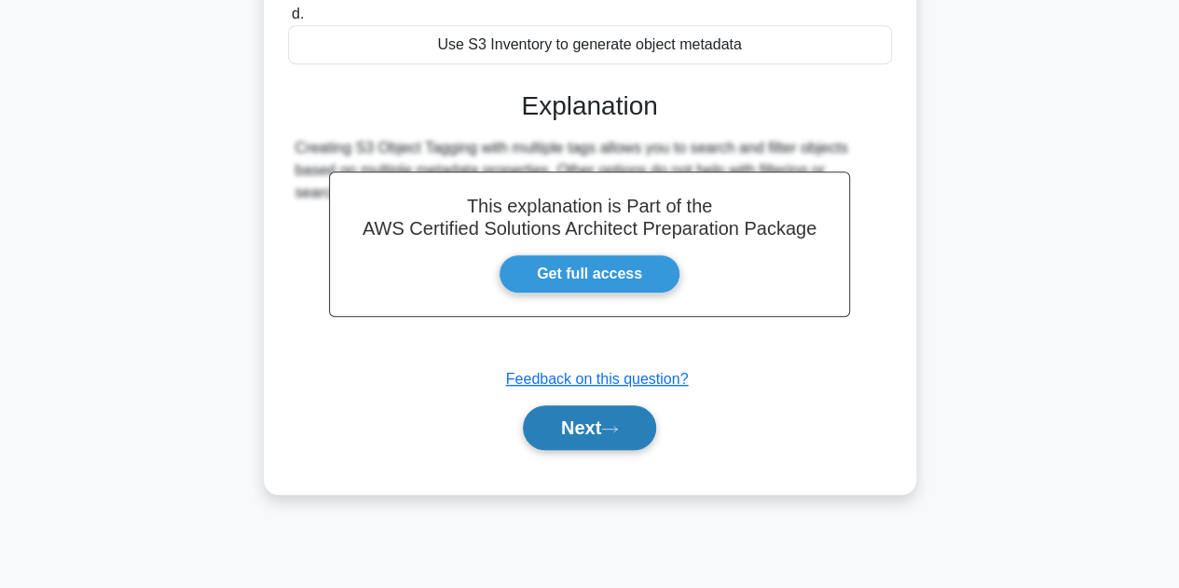
click at [583, 428] on button "Next" at bounding box center [589, 427] width 133 height 45
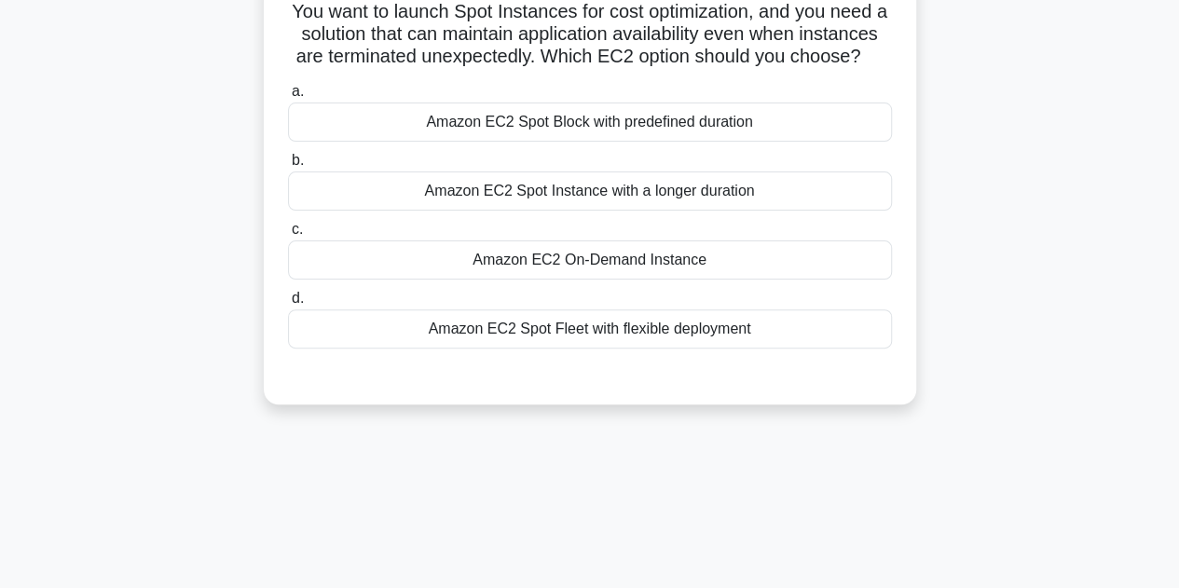
scroll to position [0, 0]
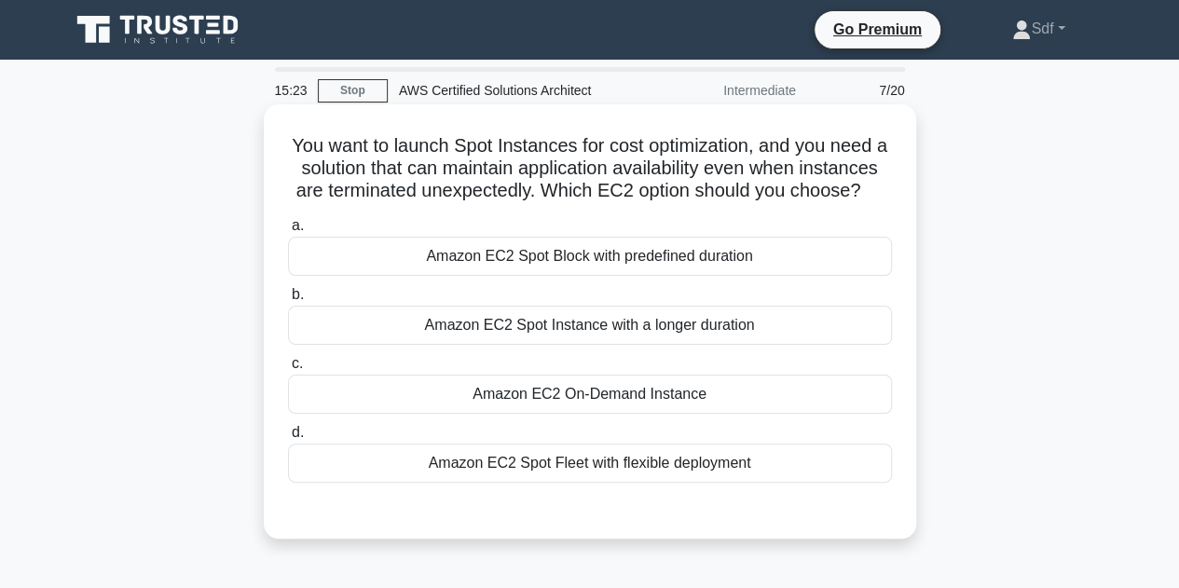
click at [637, 414] on div "Amazon EC2 On-Demand Instance" at bounding box center [590, 394] width 604 height 39
click at [288, 370] on input "c. Amazon EC2 On-Demand Instance" at bounding box center [288, 364] width 0 height 12
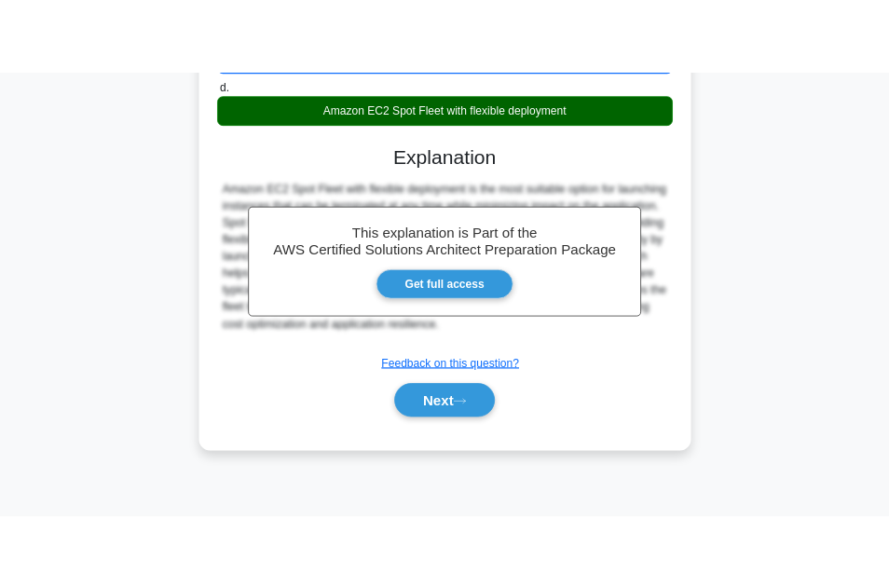
scroll to position [380, 0]
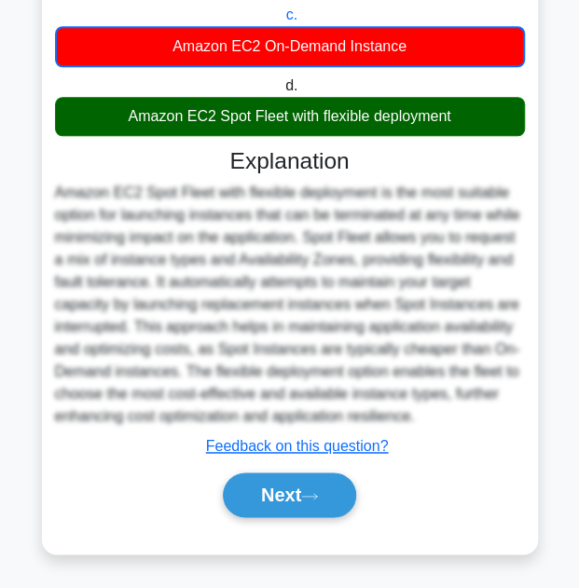
drag, startPoint x: -2, startPoint y: 172, endPoint x: -220, endPoint y: 173, distance: 218.1
click at [0, 173] on html "Go Premium Sdf" at bounding box center [289, 113] width 579 height 949
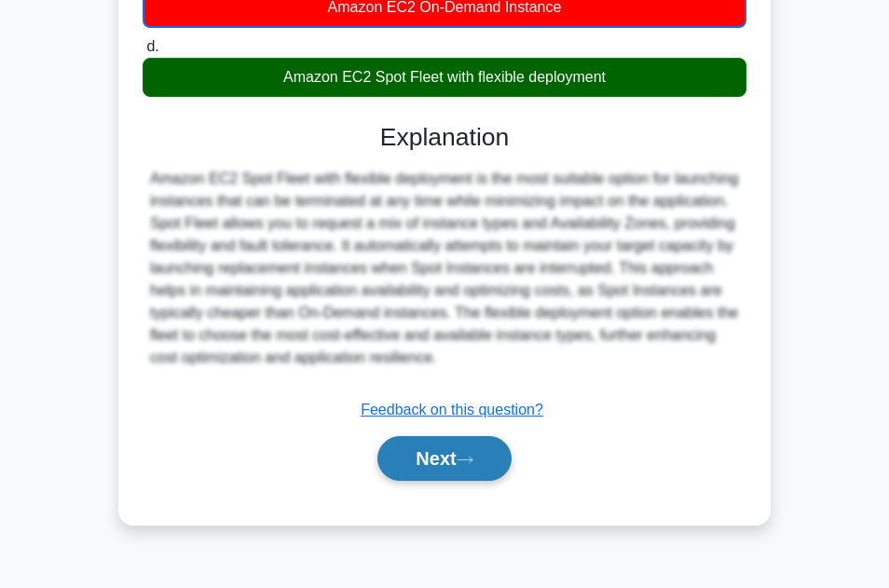
click at [452, 478] on button "Next" at bounding box center [443, 458] width 133 height 45
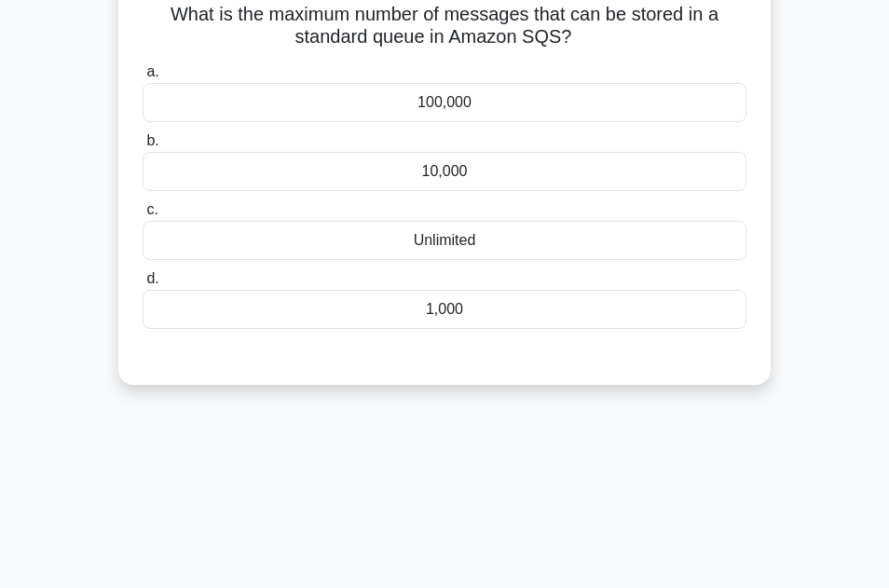
scroll to position [0, 0]
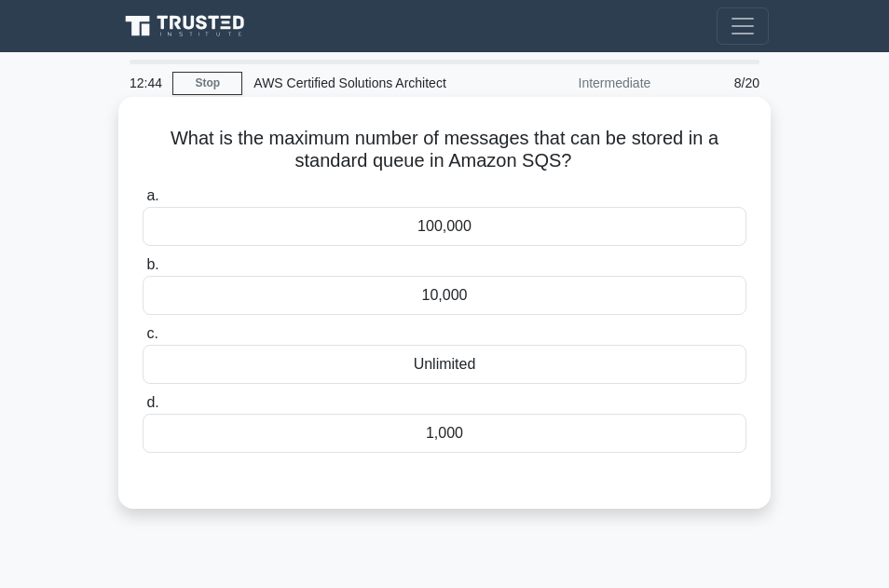
click at [409, 363] on div "Unlimited" at bounding box center [445, 364] width 604 height 39
click at [143, 340] on input "c. Unlimited" at bounding box center [143, 334] width 0 height 12
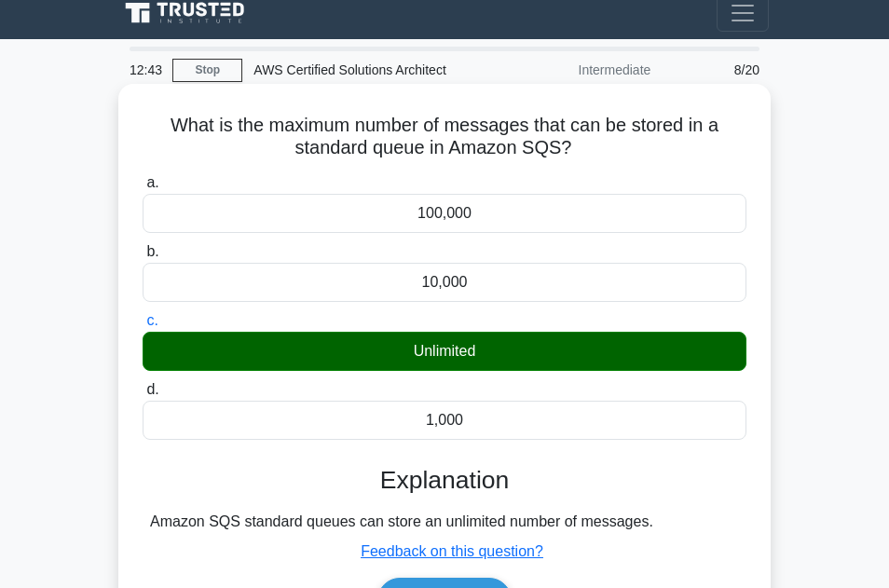
scroll to position [186, 0]
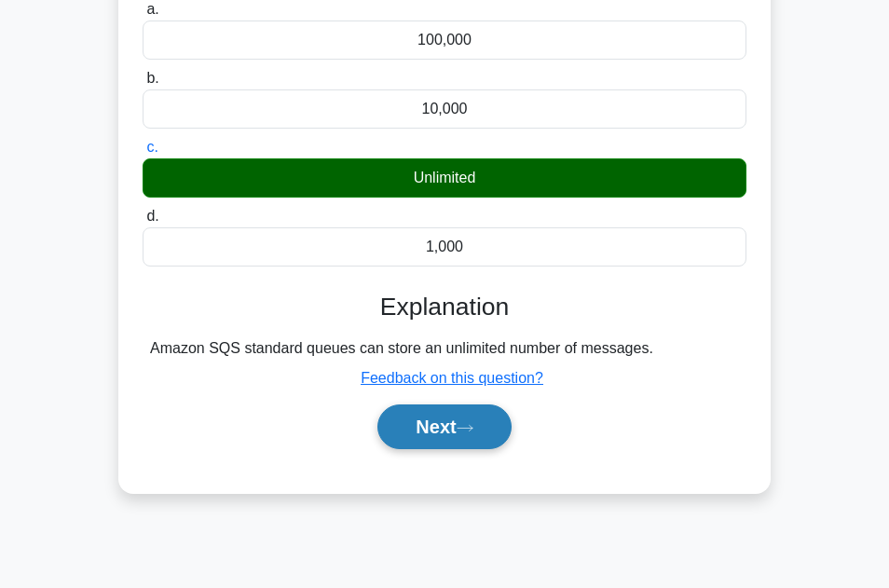
click at [419, 439] on button "Next" at bounding box center [443, 426] width 133 height 45
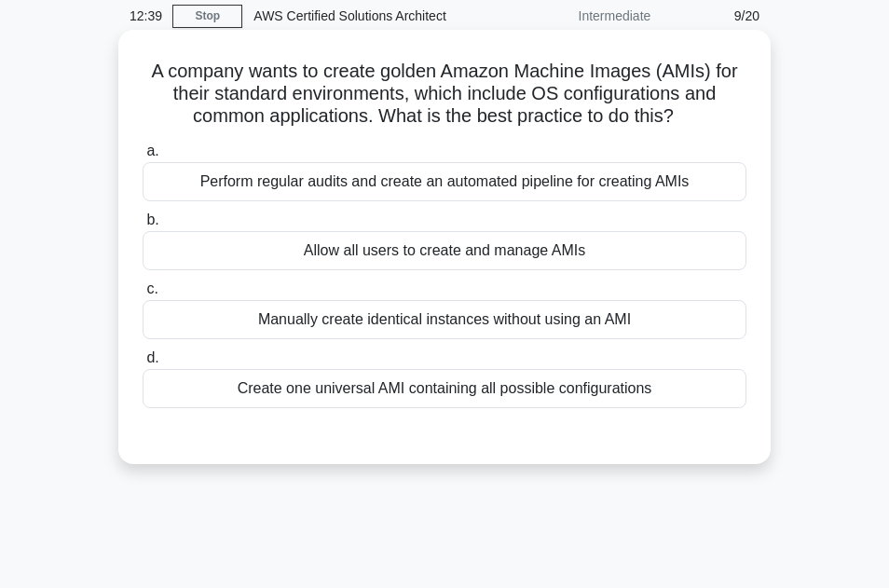
scroll to position [0, 0]
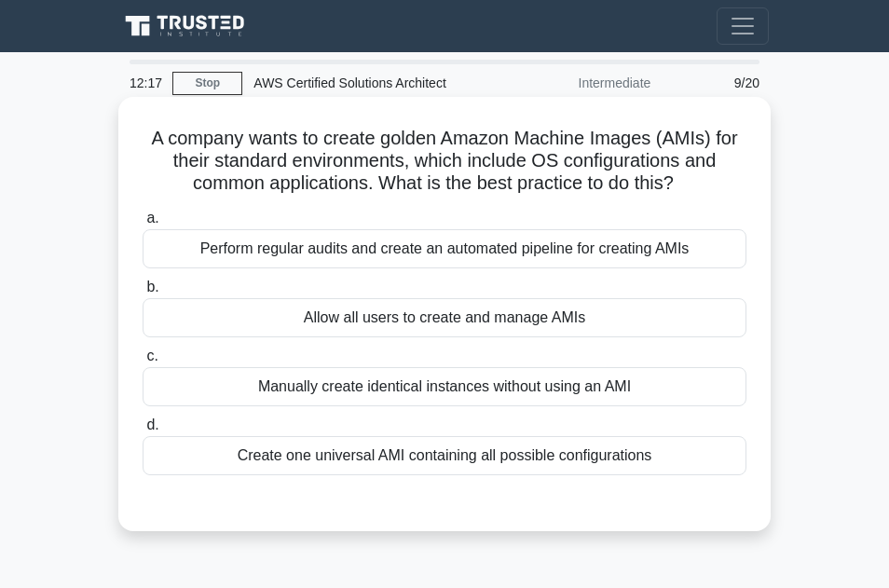
click at [461, 456] on div "Create one universal AMI containing all possible configurations" at bounding box center [445, 455] width 604 height 39
click at [143, 431] on input "d. Create one universal AMI containing all possible configurations" at bounding box center [143, 425] width 0 height 12
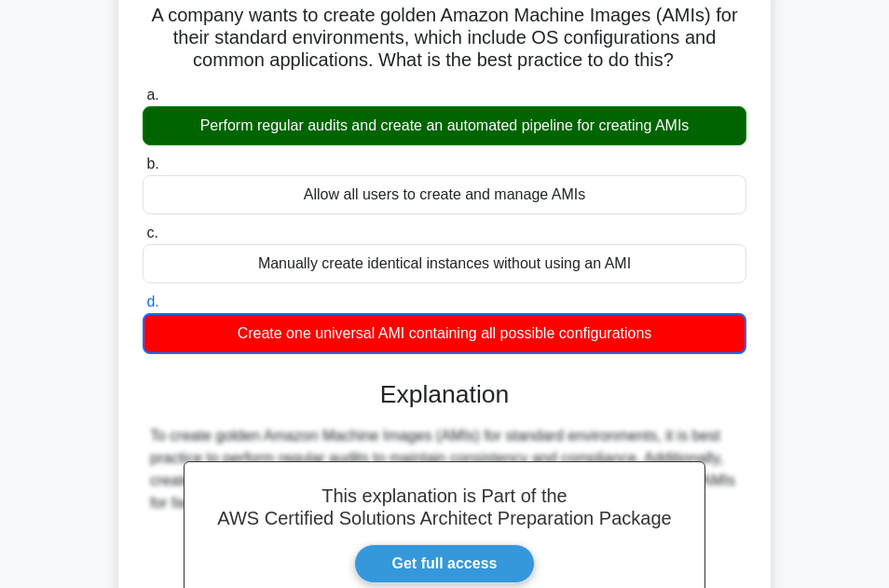
scroll to position [280, 0]
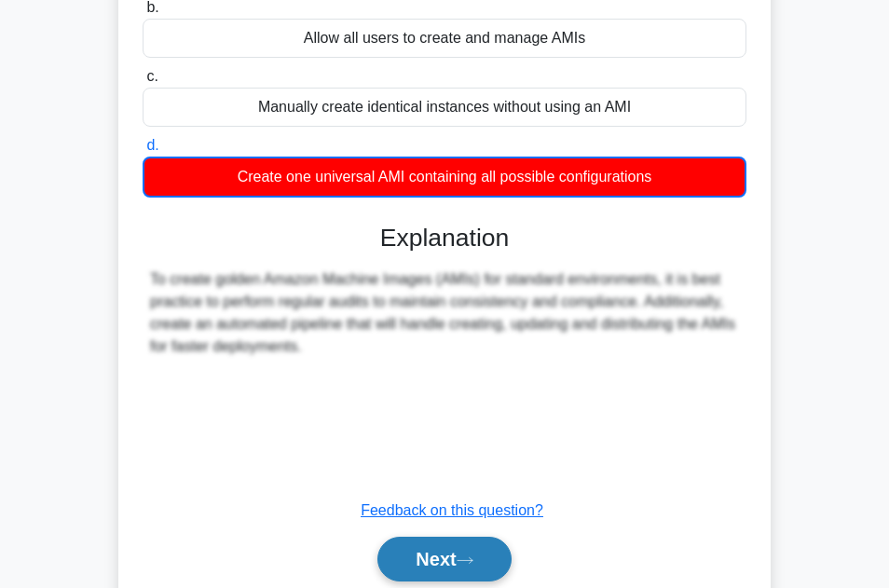
click at [435, 560] on button "Next" at bounding box center [443, 559] width 133 height 45
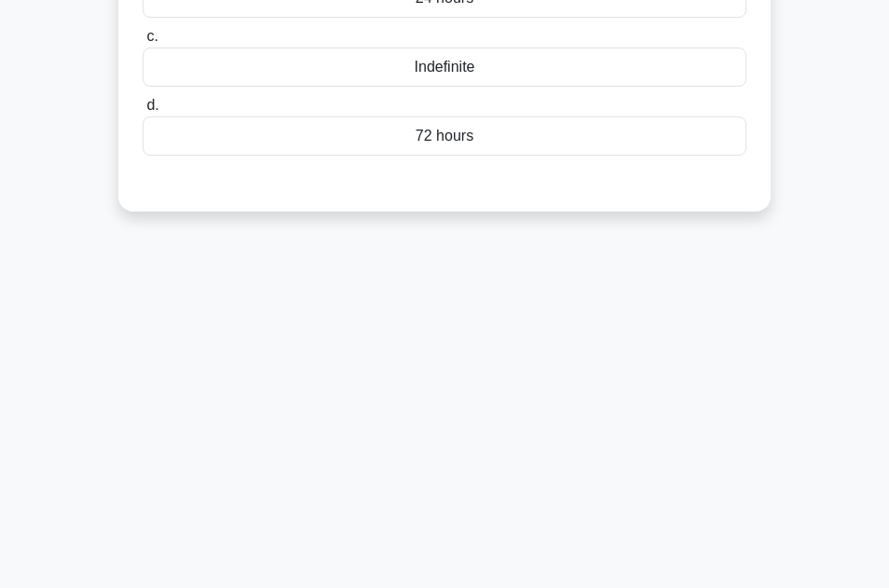
scroll to position [0, 0]
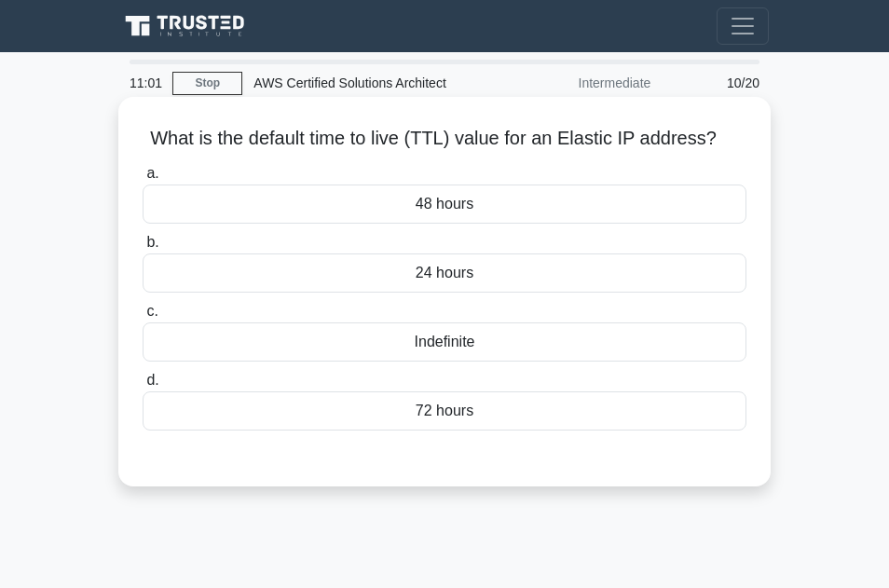
click at [404, 342] on div "Indefinite" at bounding box center [445, 341] width 604 height 39
click at [143, 318] on input "c. Indefinite" at bounding box center [143, 312] width 0 height 12
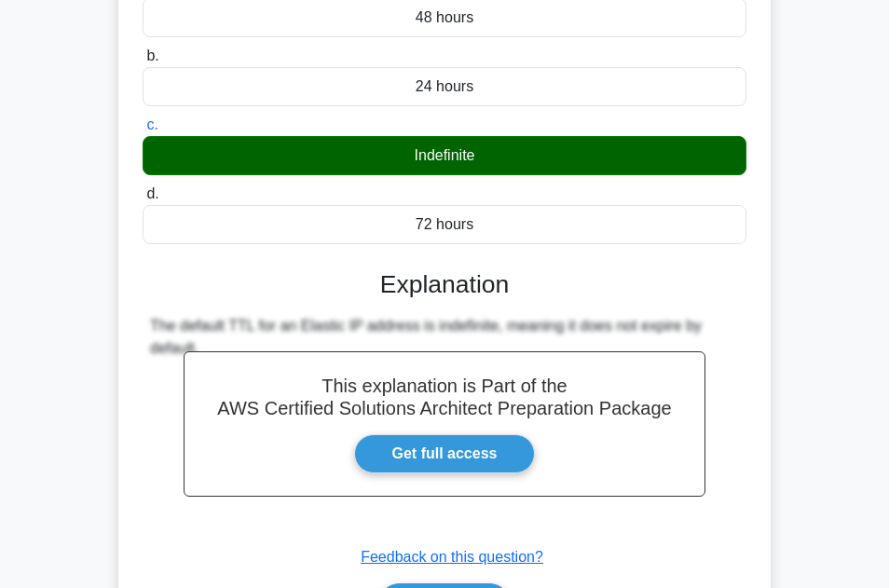
scroll to position [410, 0]
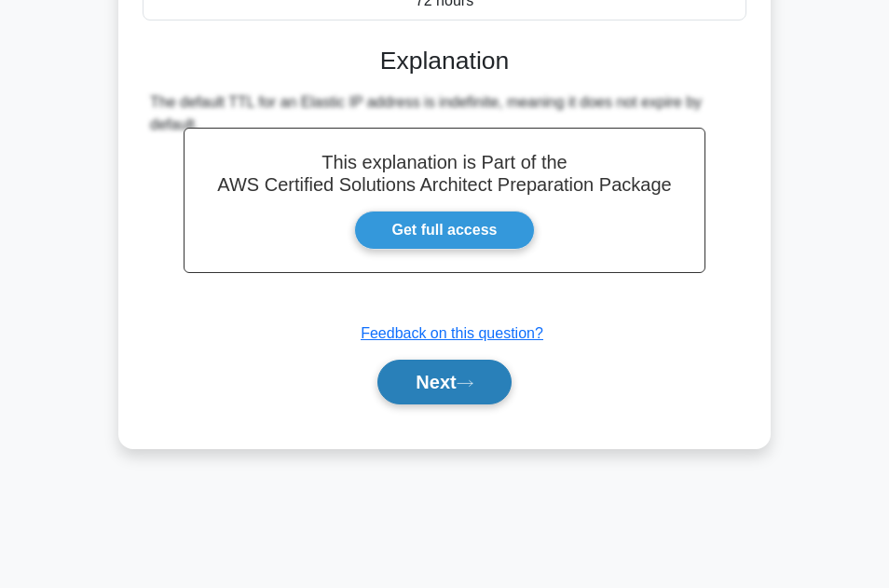
click at [433, 393] on button "Next" at bounding box center [443, 382] width 133 height 45
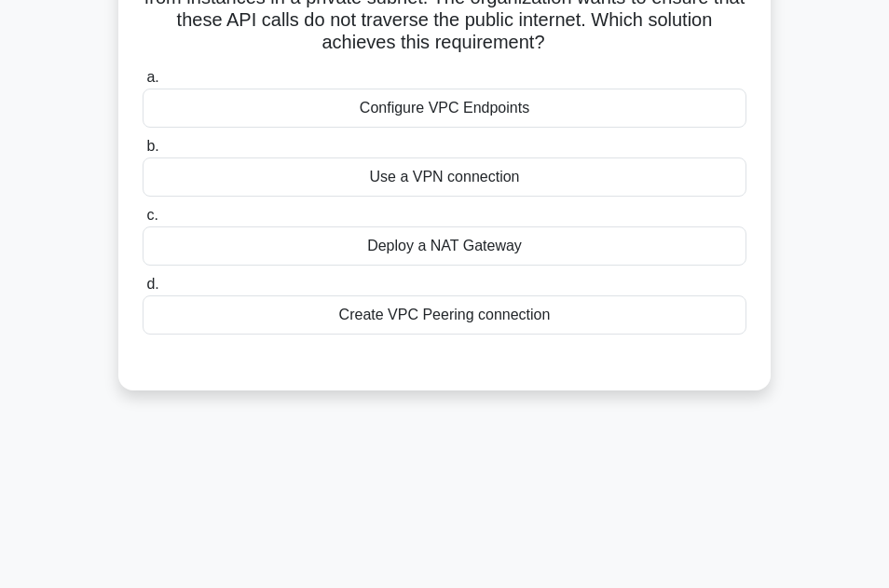
scroll to position [37, 0]
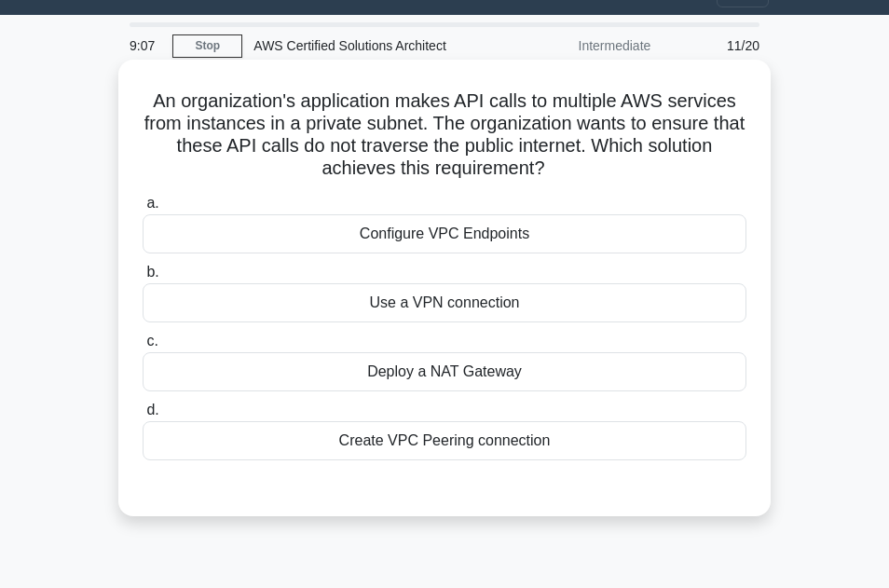
click at [467, 385] on div "Deploy a NAT Gateway" at bounding box center [445, 371] width 604 height 39
click at [143, 348] on input "c. Deploy a NAT Gateway" at bounding box center [143, 341] width 0 height 12
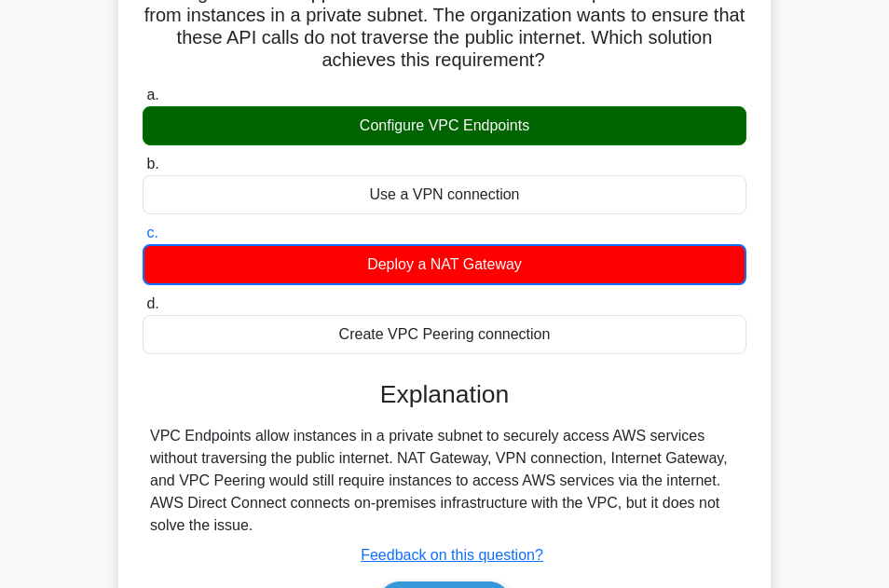
scroll to position [317, 0]
